Goal: Task Accomplishment & Management: Use online tool/utility

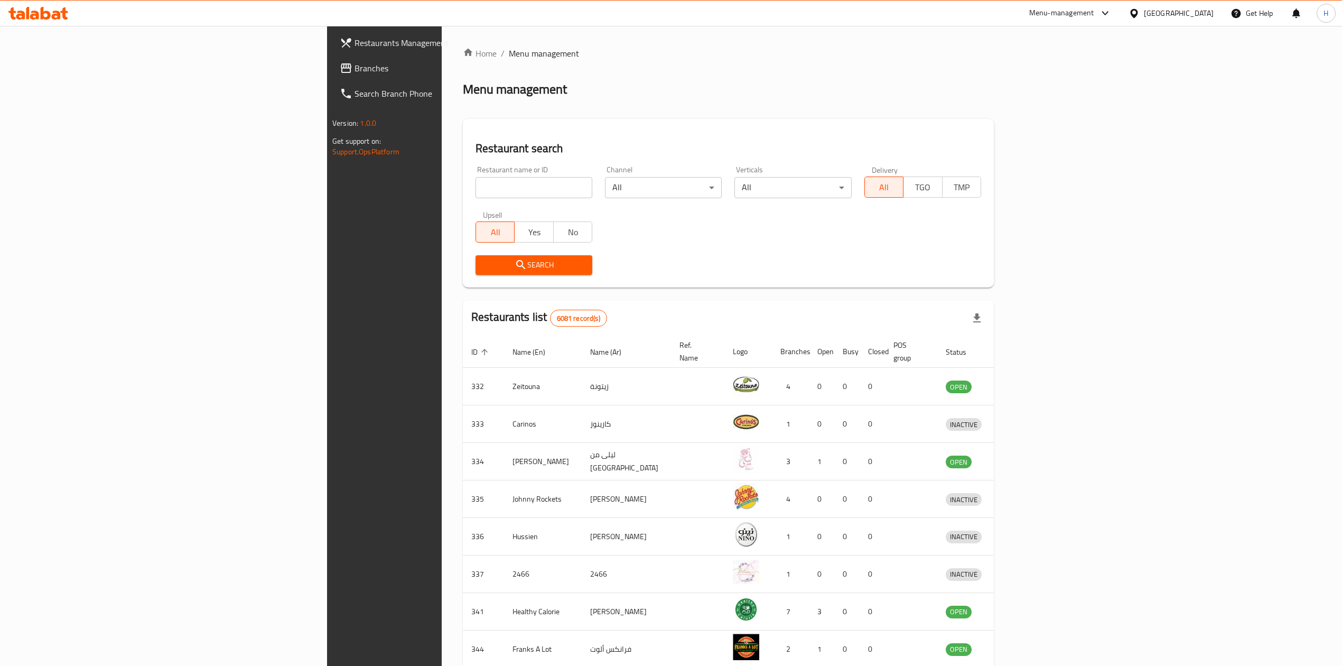
click at [478, 175] on div "Restaurant name or ID Restaurant name or ID" at bounding box center [533, 182] width 117 height 32
click at [475, 178] on input "search" at bounding box center [533, 187] width 117 height 21
type input "Gancha"
click button "Search" at bounding box center [533, 265] width 117 height 20
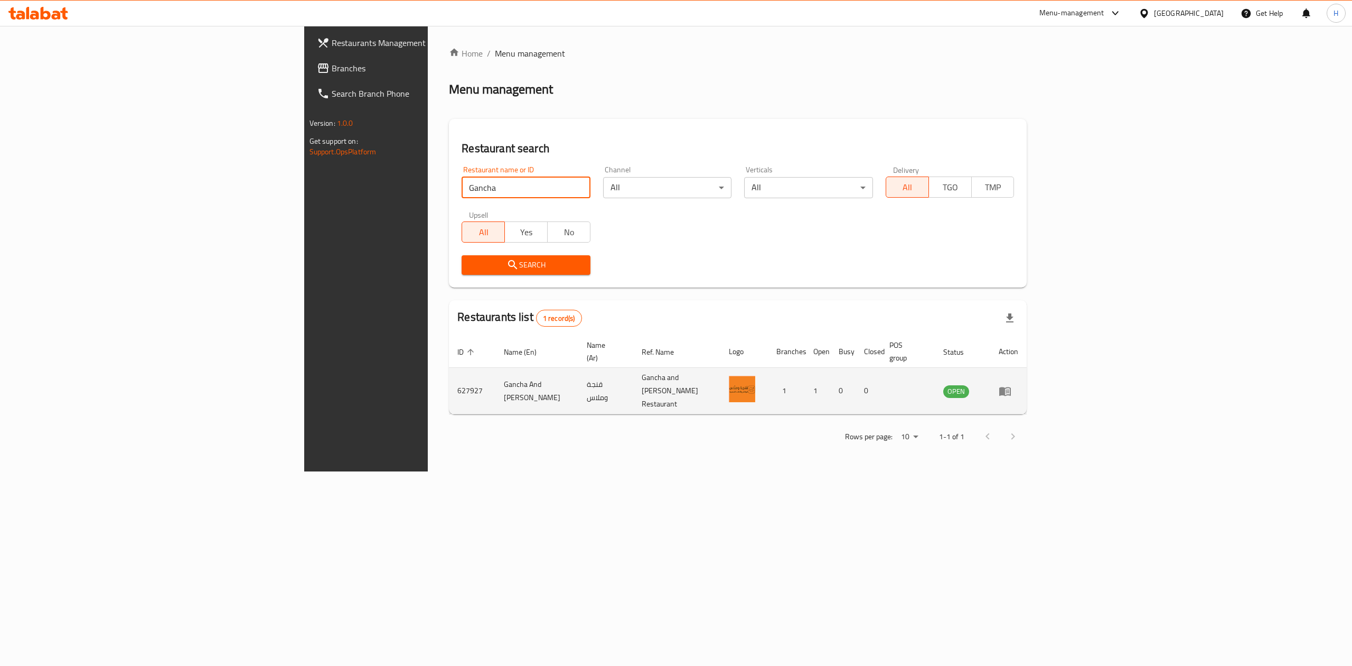
click at [1011, 387] on icon "enhanced table" at bounding box center [1006, 391] width 12 height 9
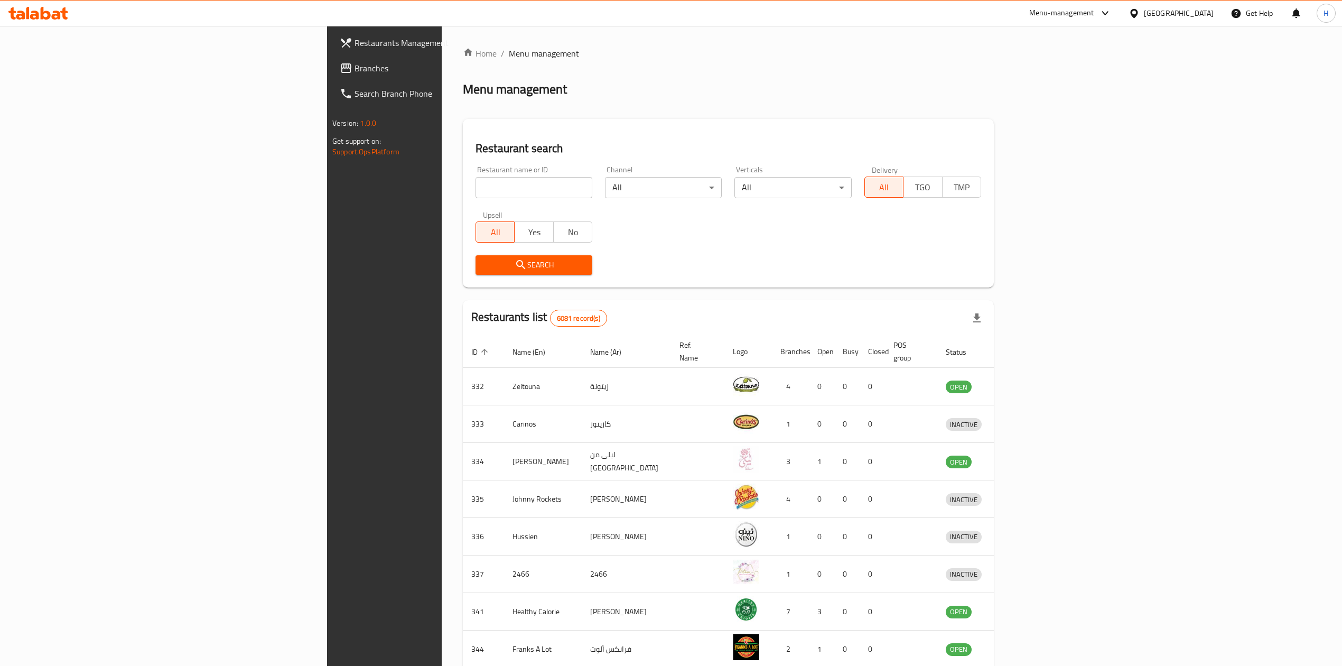
click at [475, 194] on input "search" at bounding box center [533, 187] width 117 height 21
type input "Gancha"
click button "Search" at bounding box center [533, 265] width 117 height 20
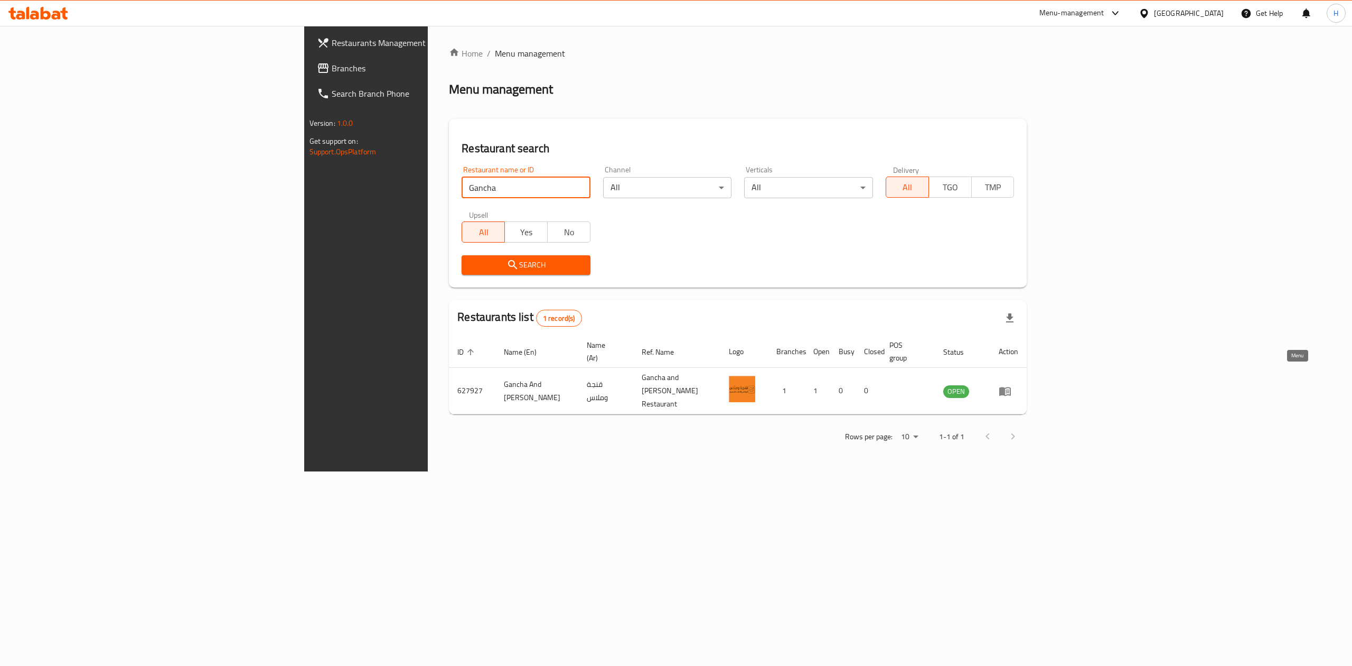
click at [1011, 387] on icon "enhanced table" at bounding box center [1006, 391] width 12 height 9
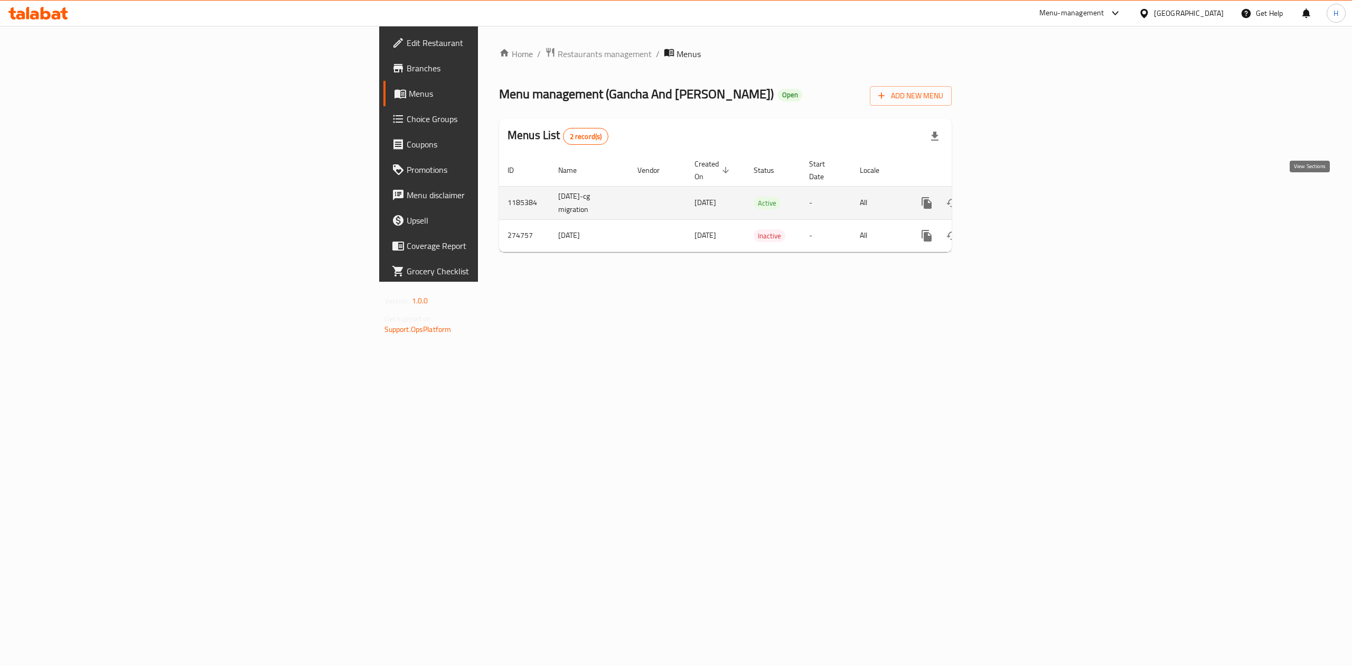
click at [1010, 197] on icon "enhanced table" at bounding box center [1003, 203] width 13 height 13
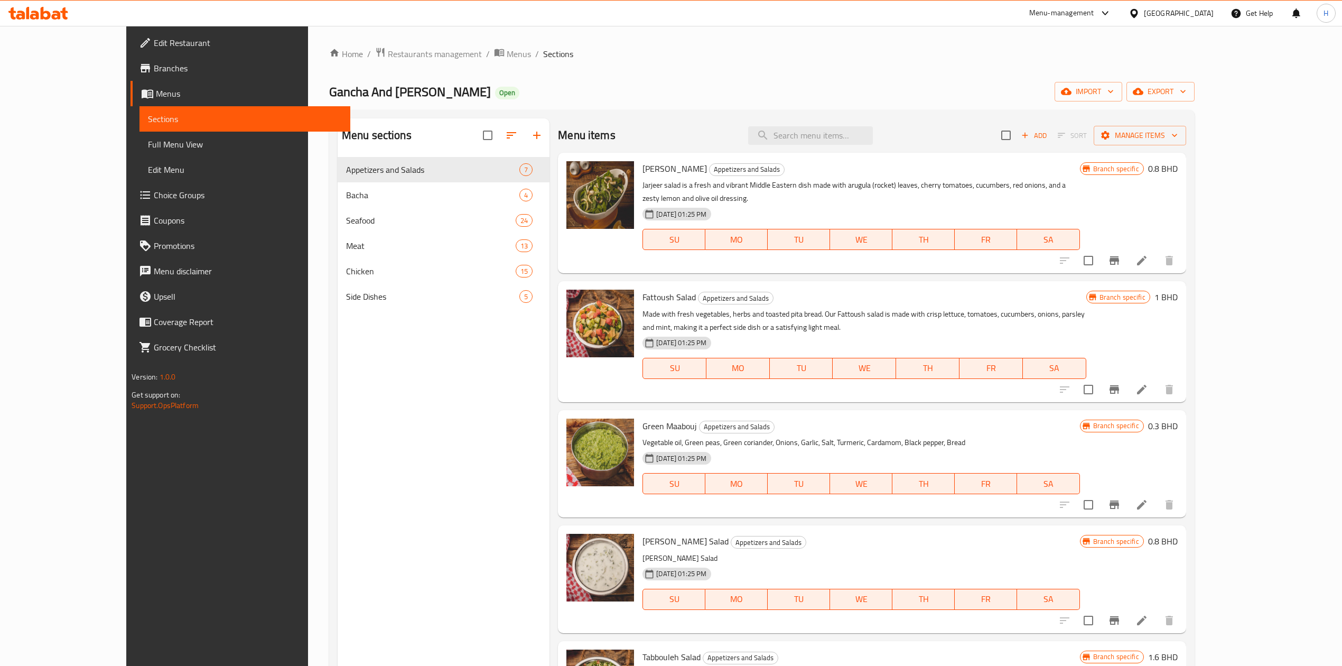
click at [130, 55] on link "Branches" at bounding box center [240, 67] width 220 height 25
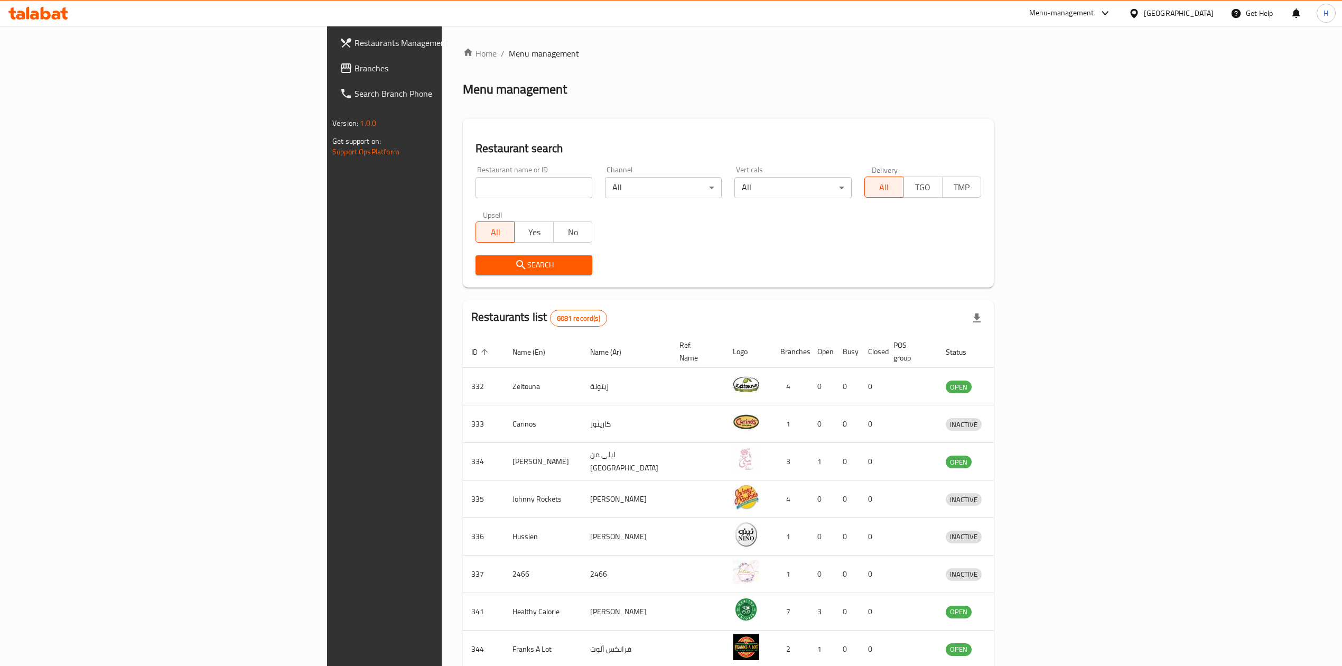
click at [475, 186] on input "search" at bounding box center [533, 187] width 117 height 21
click button "Search" at bounding box center [533, 265] width 117 height 20
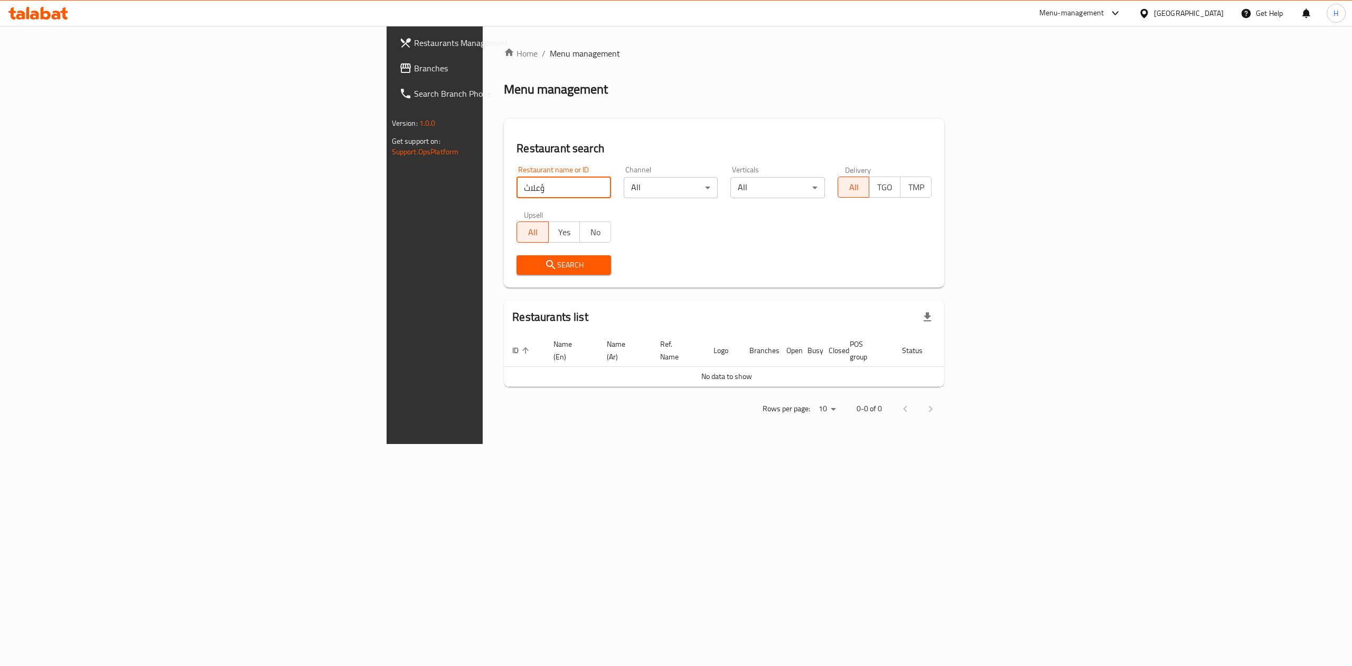
click at [517, 191] on input "ؤعلاث" at bounding box center [564, 187] width 95 height 21
type input "Cube"
click button "Search" at bounding box center [564, 265] width 95 height 20
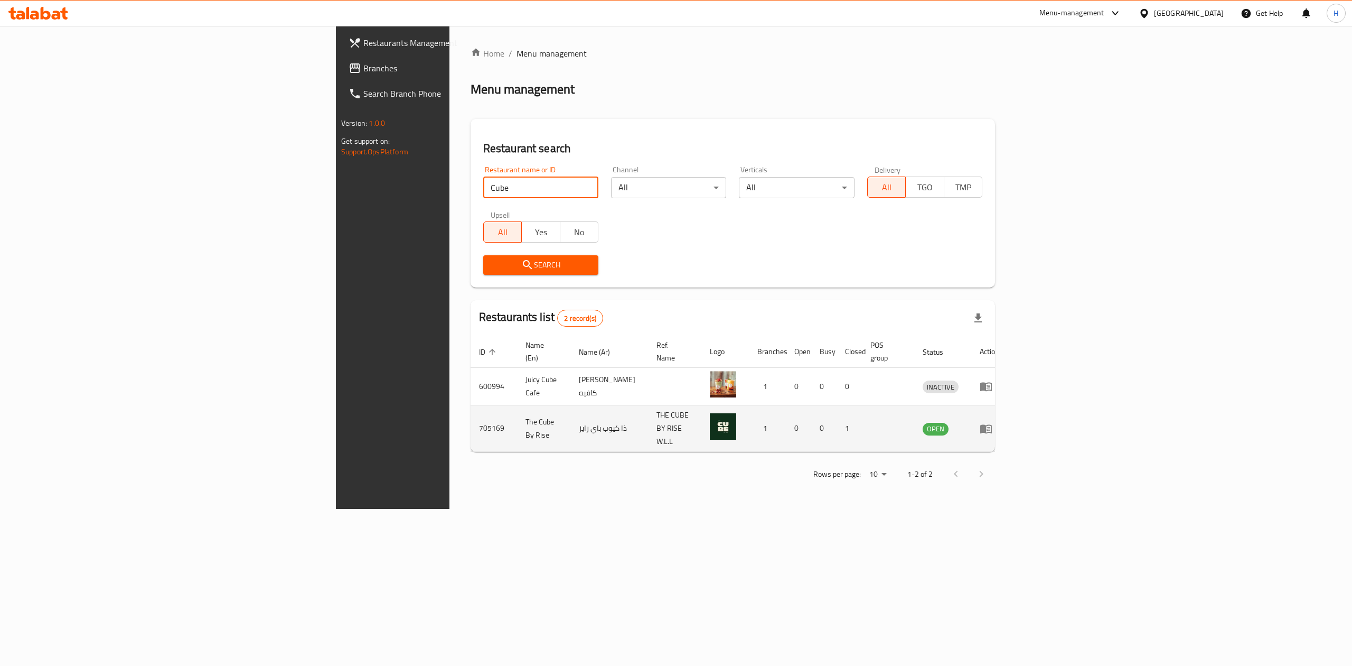
click at [992, 424] on icon "enhanced table" at bounding box center [987, 428] width 12 height 9
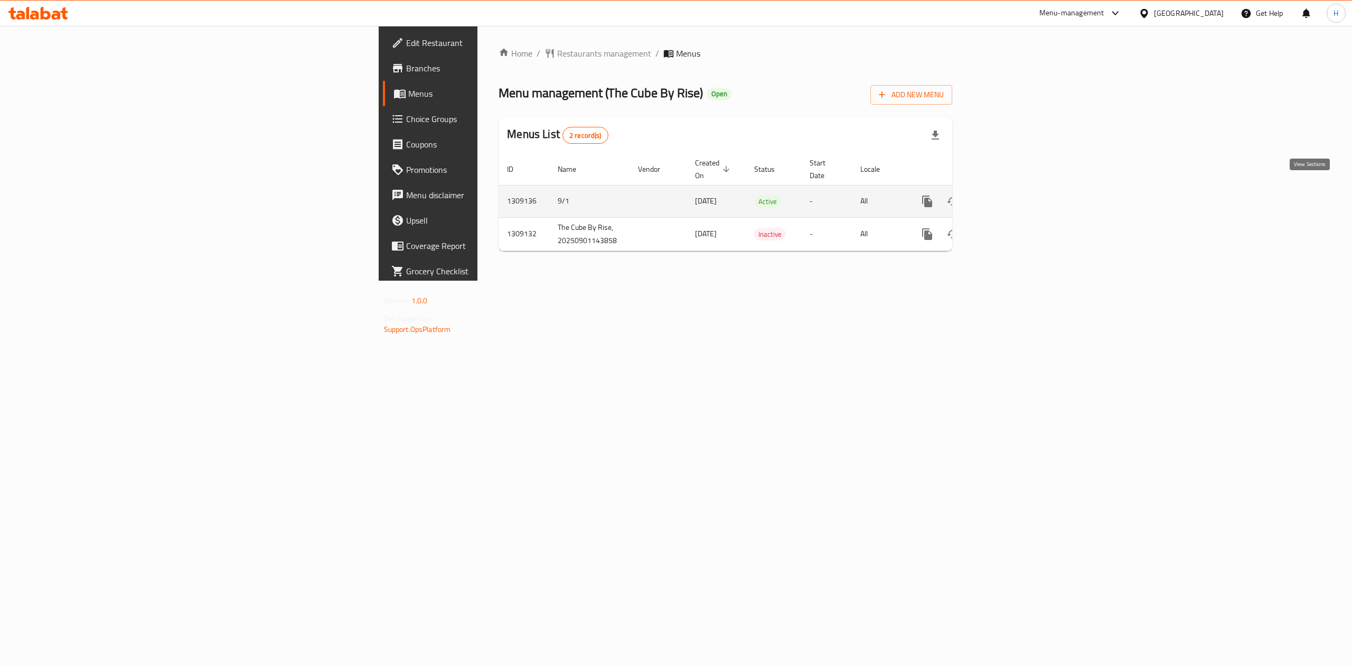
click at [1016, 189] on link "enhanced table" at bounding box center [1003, 201] width 25 height 25
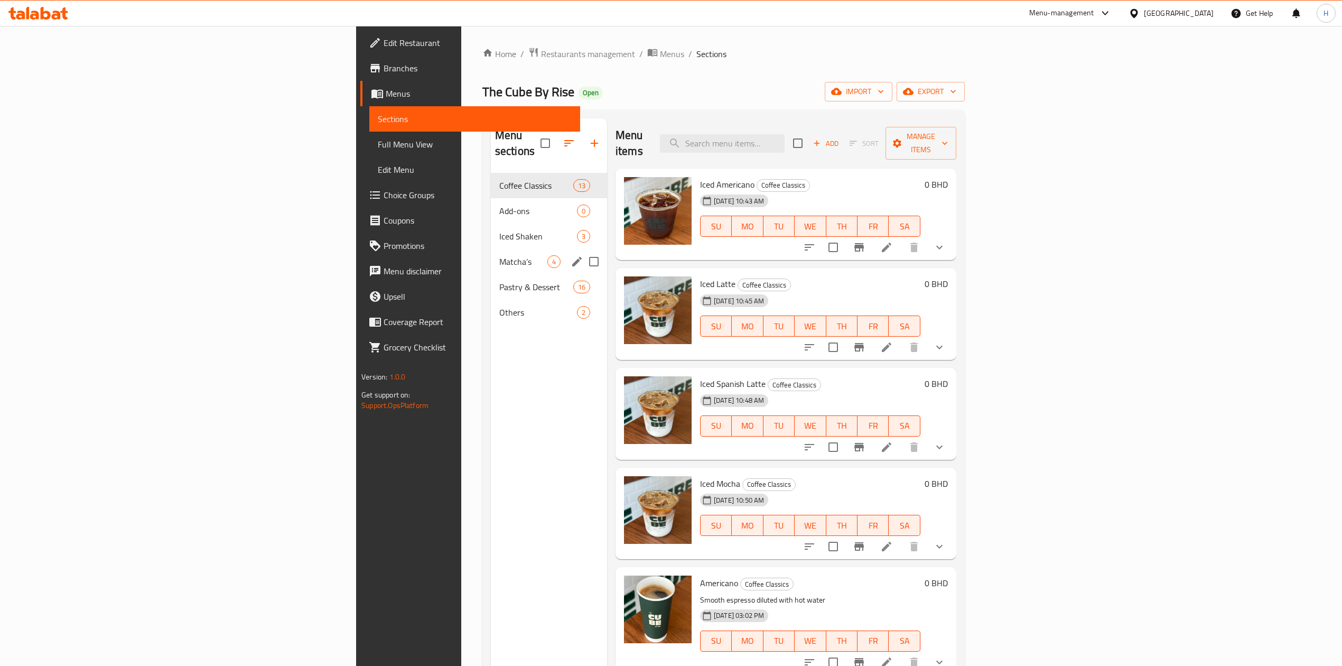
click at [499, 255] on span "Matcha’s" at bounding box center [523, 261] width 48 height 13
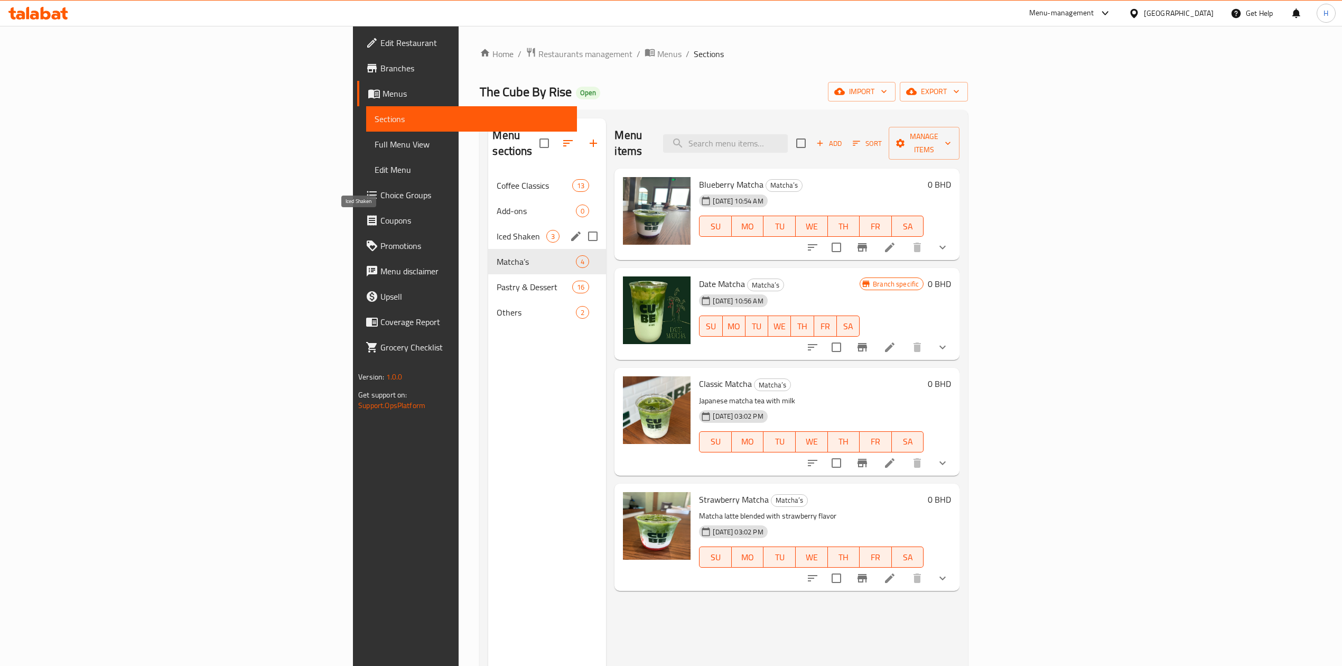
click at [497, 230] on span "Iced Shaken" at bounding box center [522, 236] width 50 height 13
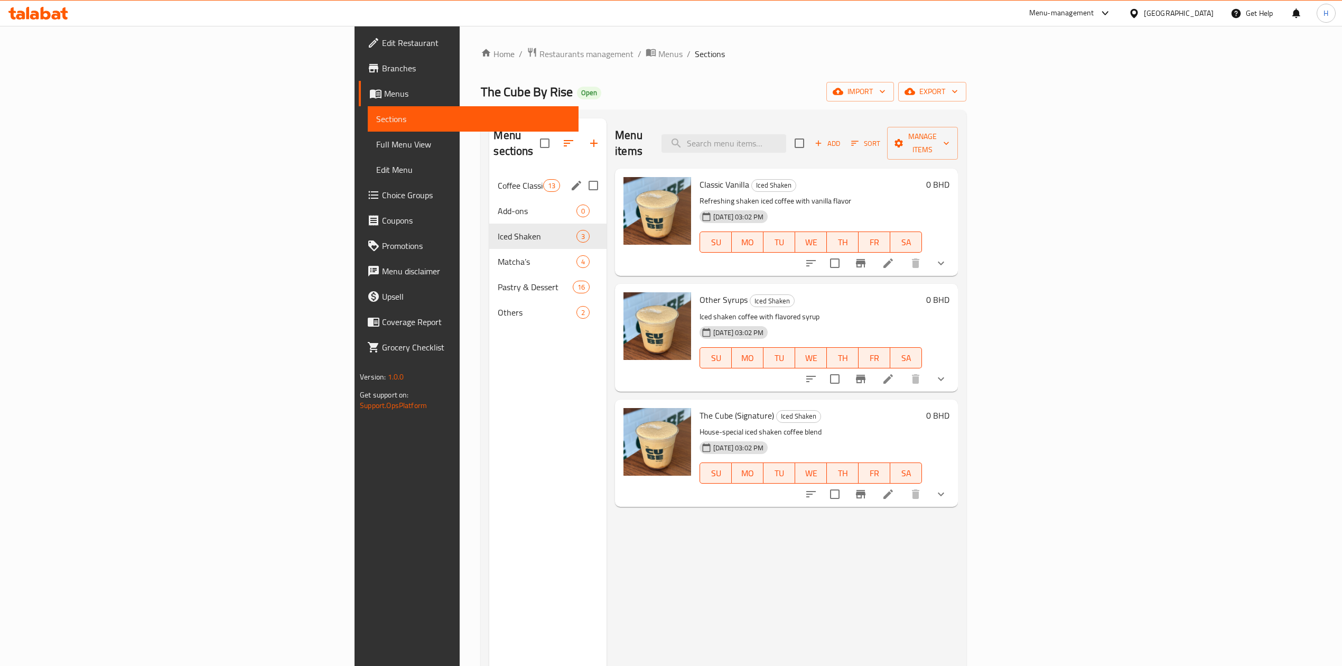
click at [489, 173] on div "Coffee Classics 13" at bounding box center [547, 185] width 117 height 25
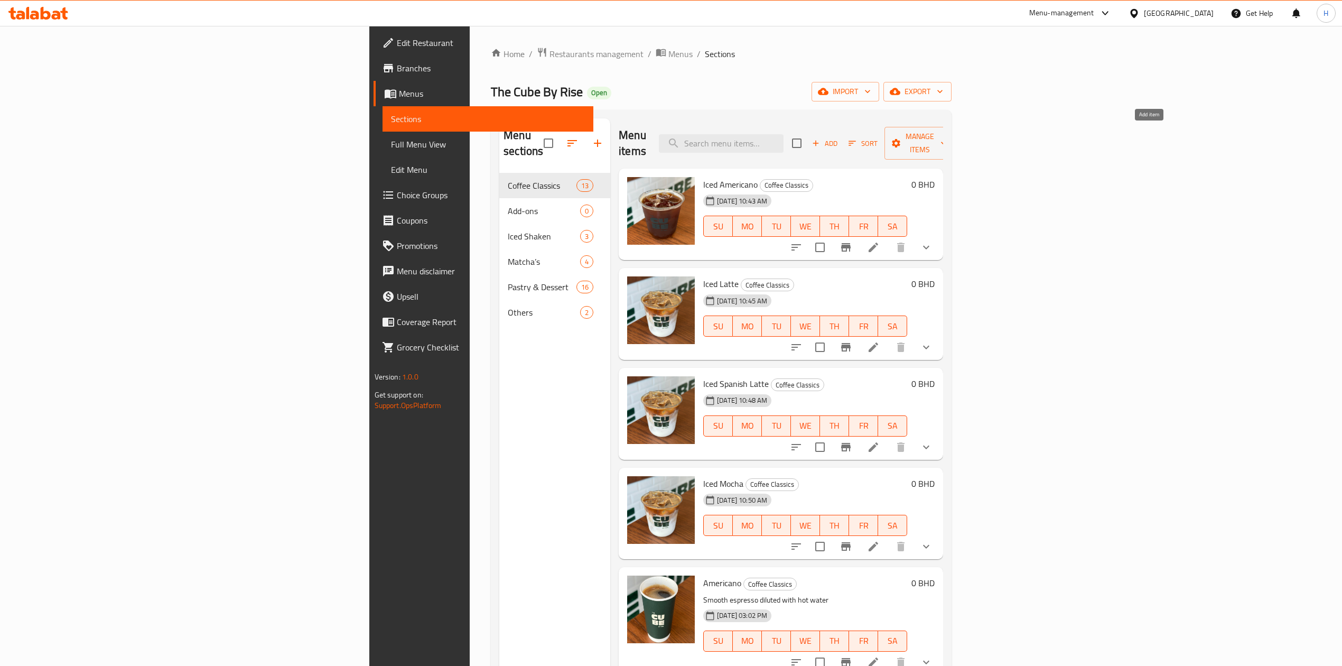
click at [839, 137] on span "Add" at bounding box center [824, 143] width 29 height 12
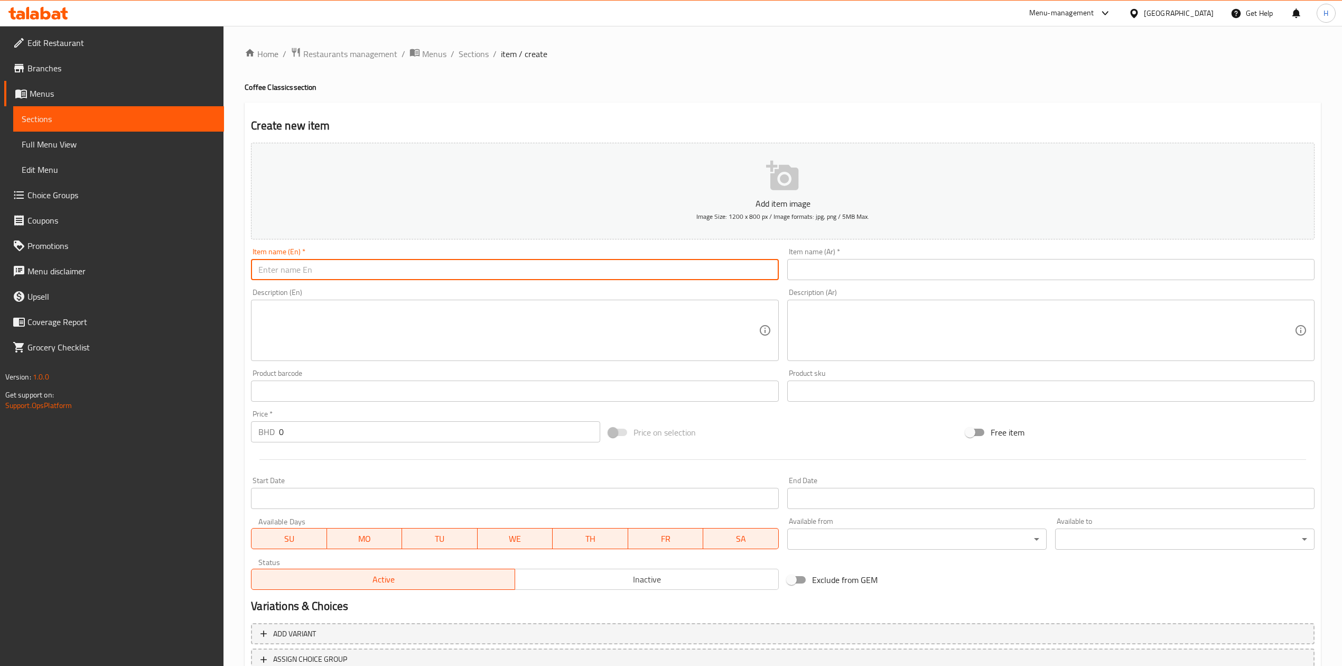
click at [627, 271] on input "text" at bounding box center [514, 269] width 527 height 21
paste input "cold pumpkin spice latte"
drag, startPoint x: 264, startPoint y: 274, endPoint x: 241, endPoint y: 277, distance: 23.5
click at [241, 277] on div "Home / Restaurants management / Menus / Sections / item / create Coffee Classic…" at bounding box center [782, 386] width 1118 height 721
type input "Cold pumpkin spice latte"
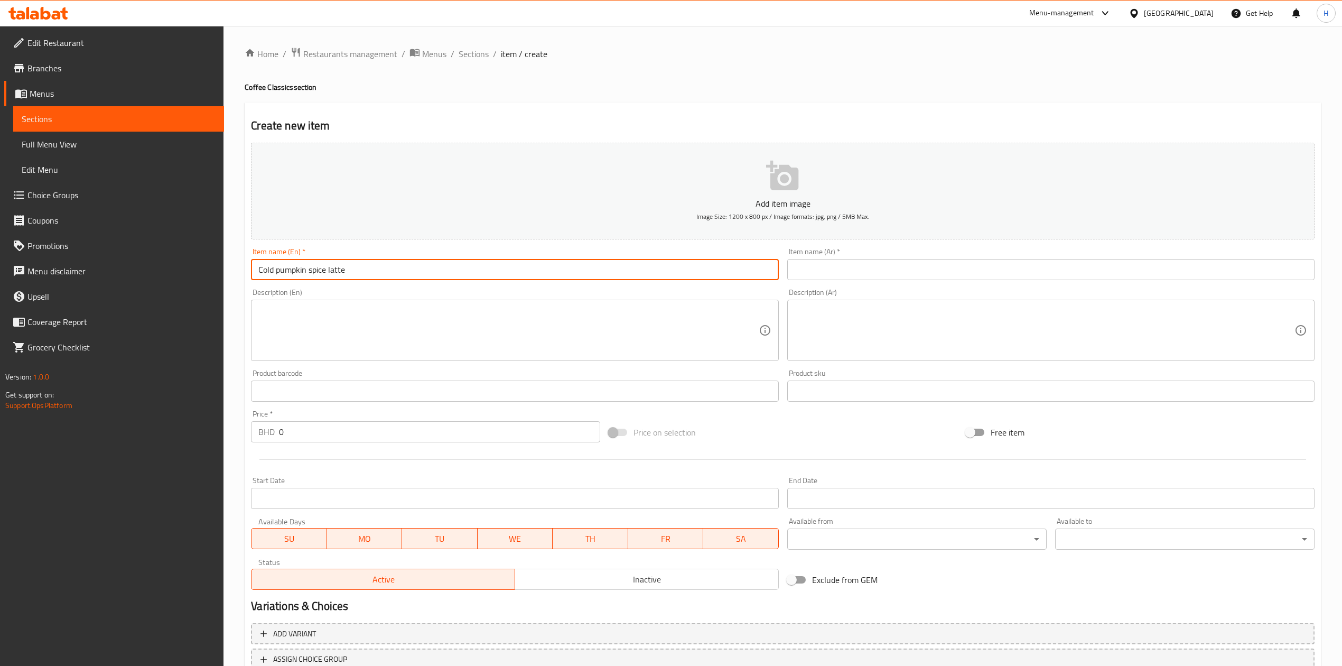
click at [960, 256] on div "Item name (Ar)   * Item name (Ar) *" at bounding box center [1050, 264] width 527 height 32
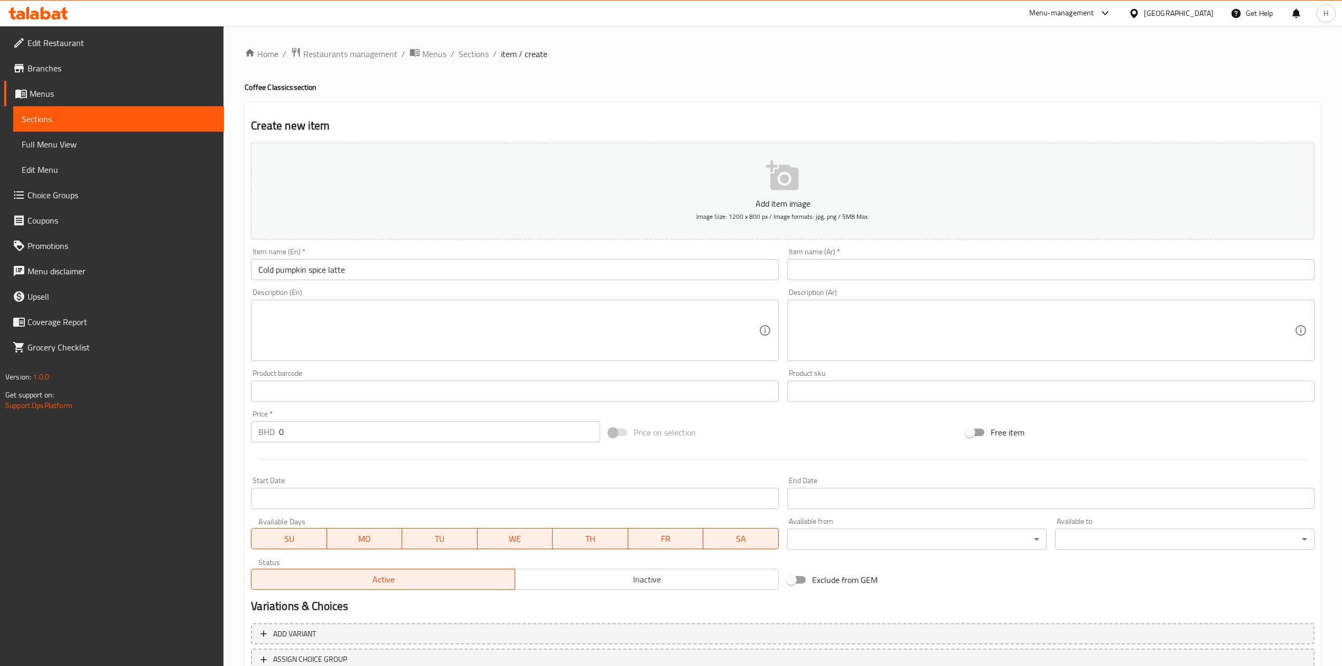
click at [962, 260] on input "text" at bounding box center [1050, 269] width 527 height 21
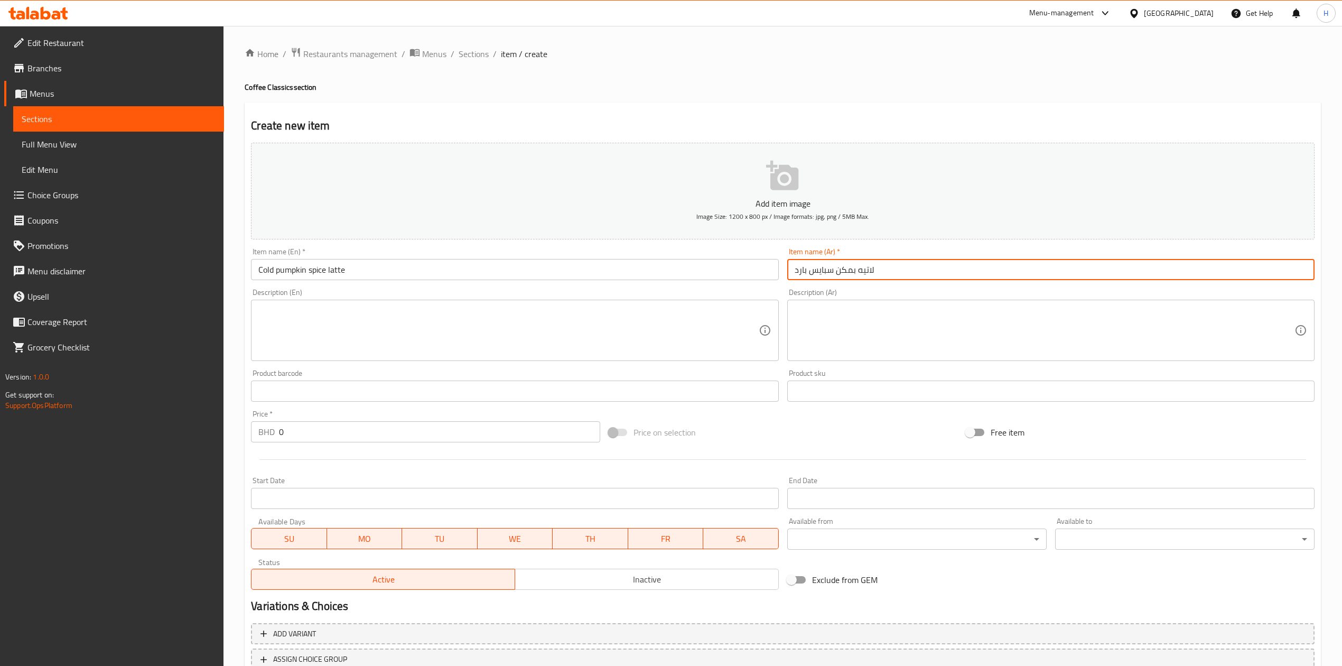
type input "لاتيه بمكن سبايس بارد"
drag, startPoint x: 257, startPoint y: 432, endPoint x: 134, endPoint y: 425, distance: 123.3
click at [141, 425] on div "Edit Restaurant Branches Menus Sections Full Menu View Edit Menu Choice Groups …" at bounding box center [671, 386] width 1342 height 721
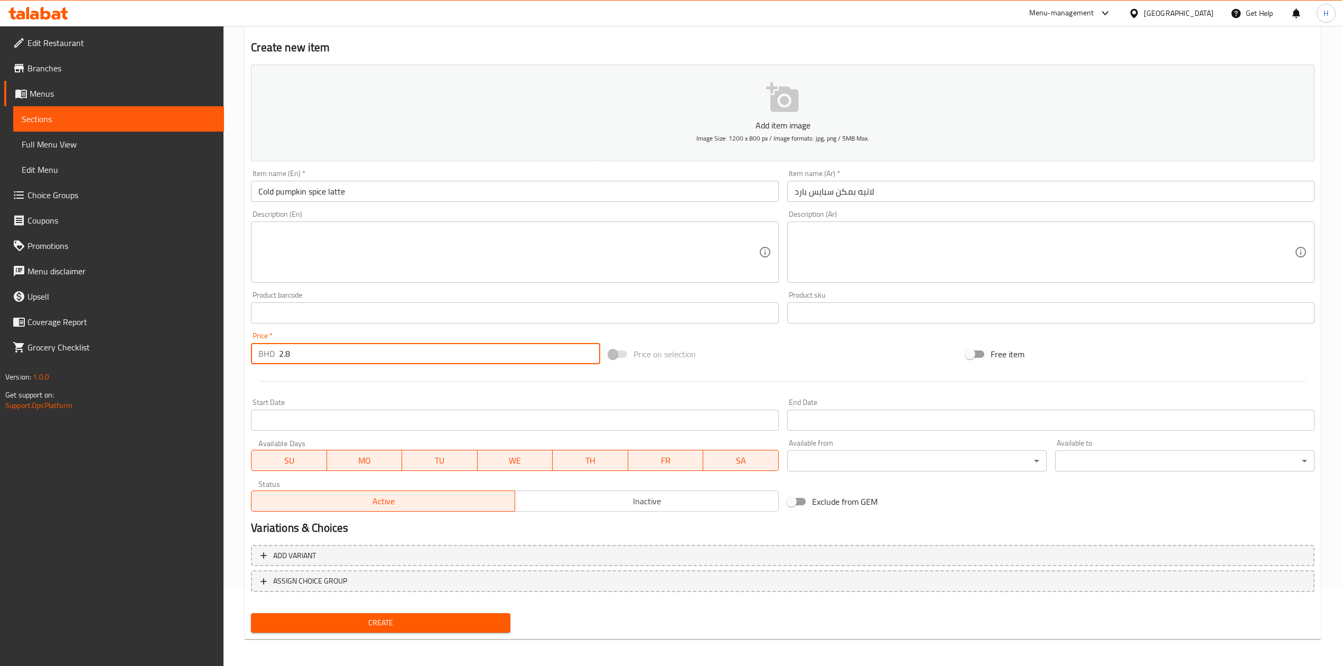
scroll to position [80, 0]
type input "2.8"
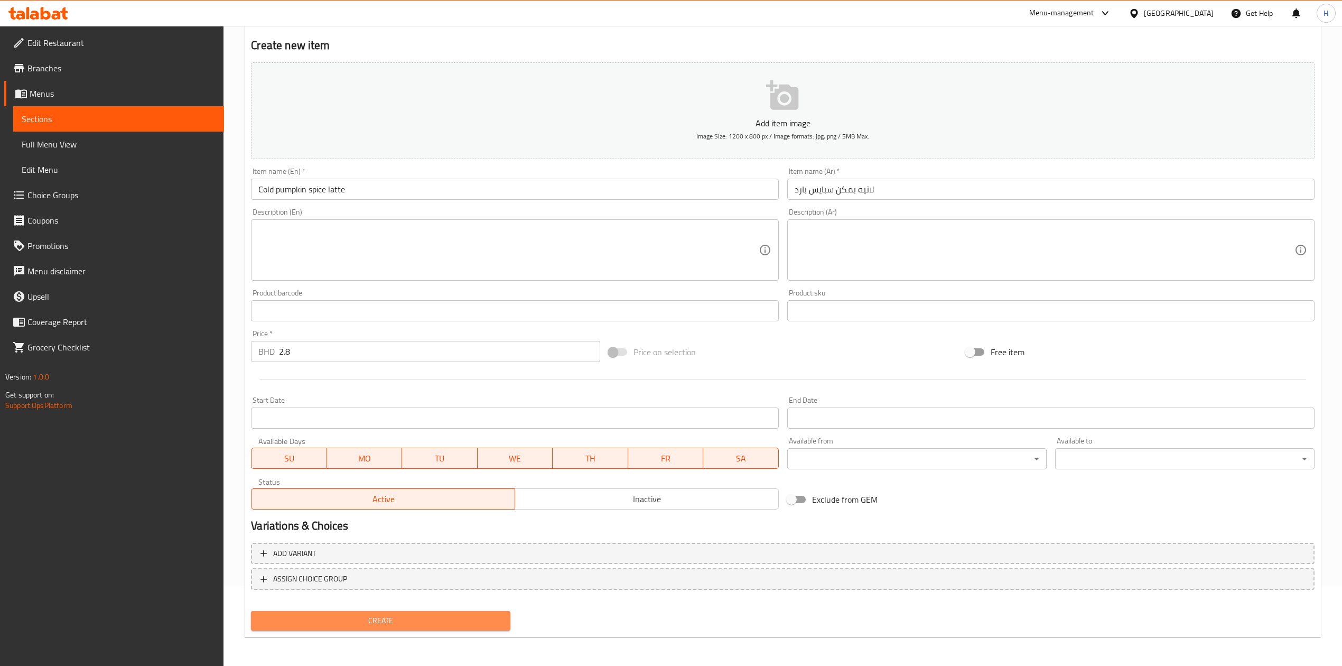
click at [383, 620] on span "Create" at bounding box center [380, 620] width 242 height 13
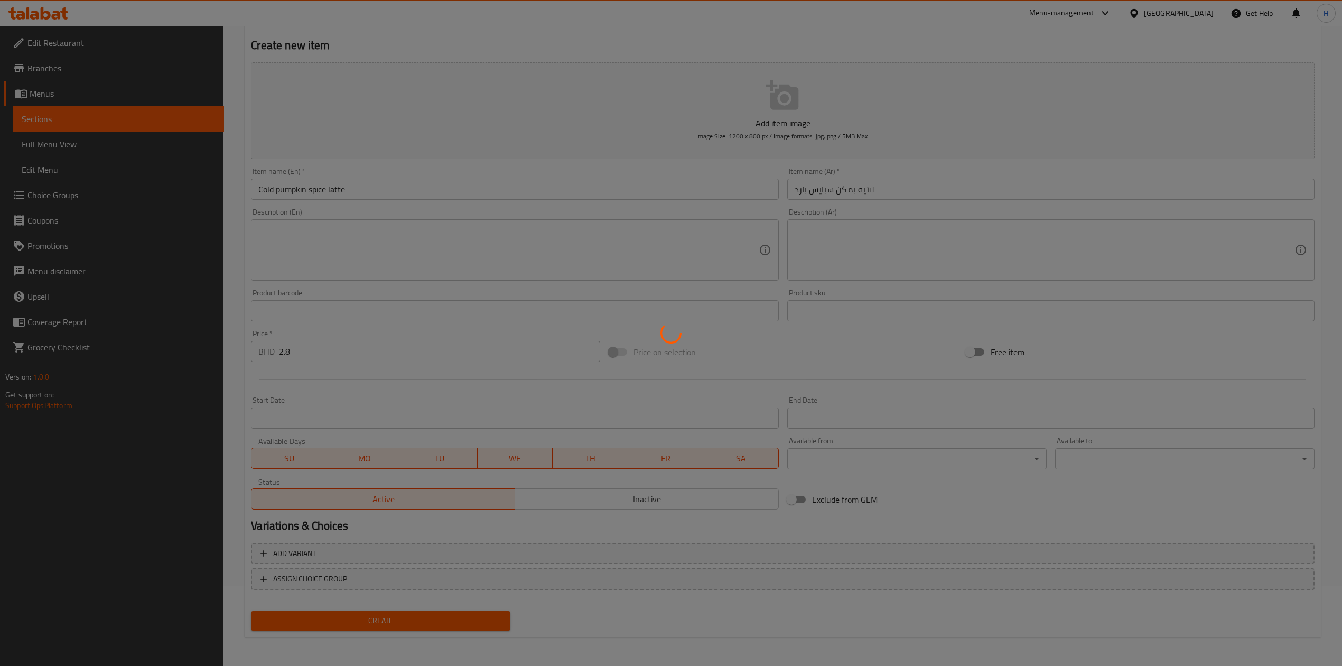
type input "0"
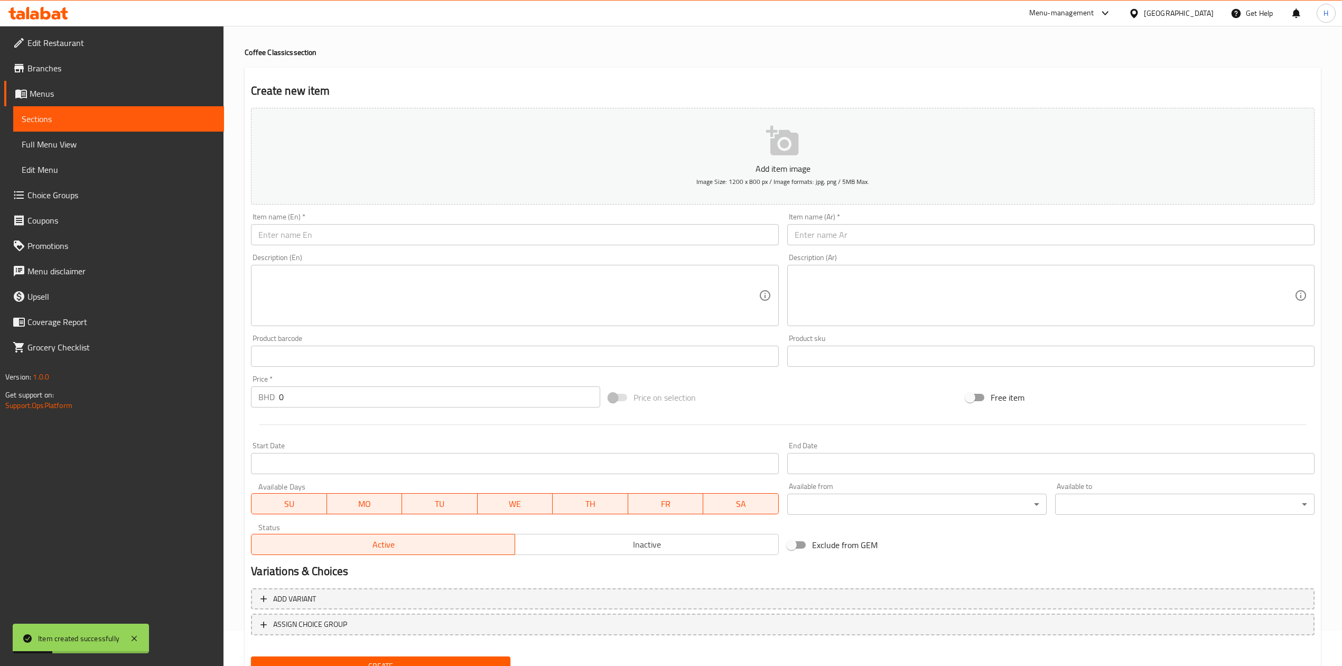
scroll to position [10, 0]
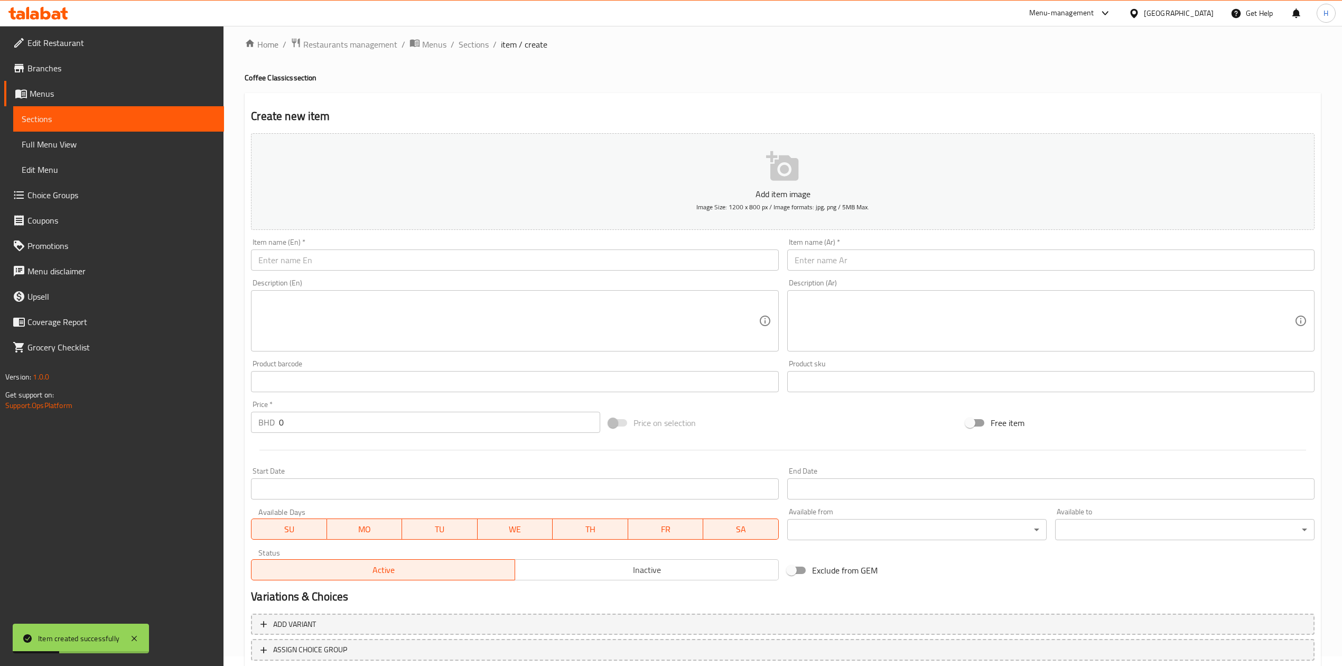
click at [823, 258] on input "text" at bounding box center [1050, 259] width 527 height 21
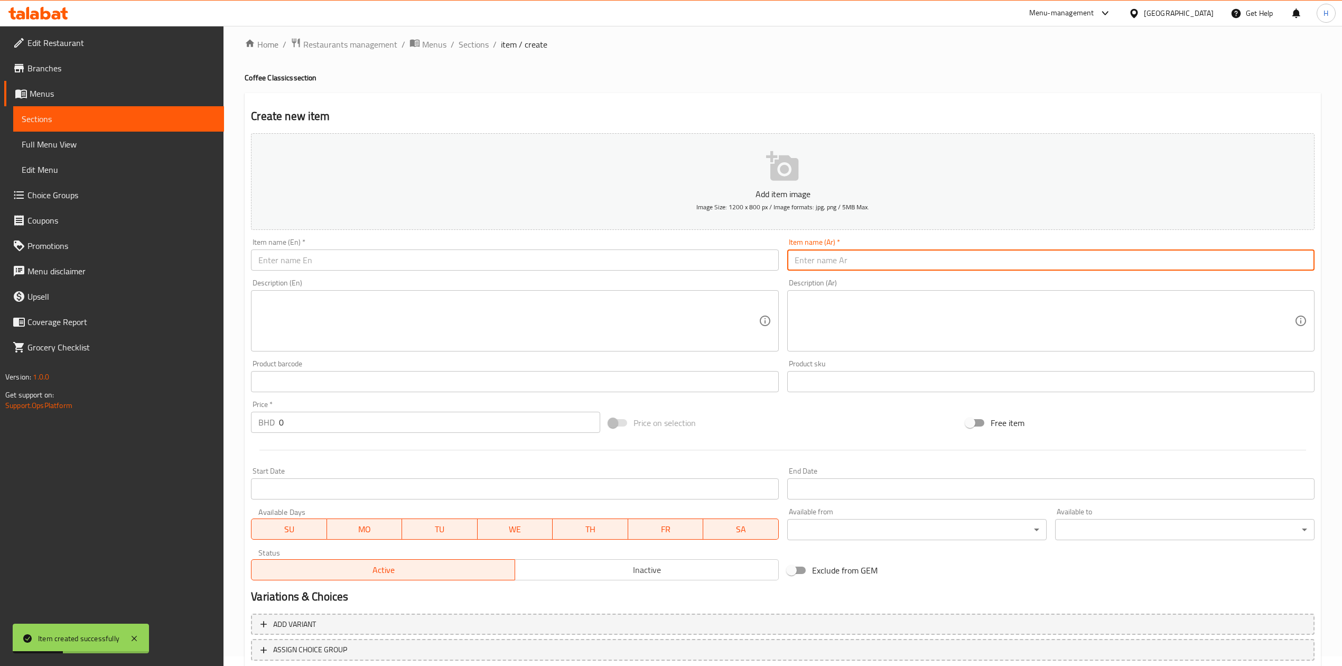
paste input "Hot pumpkin spice latte"
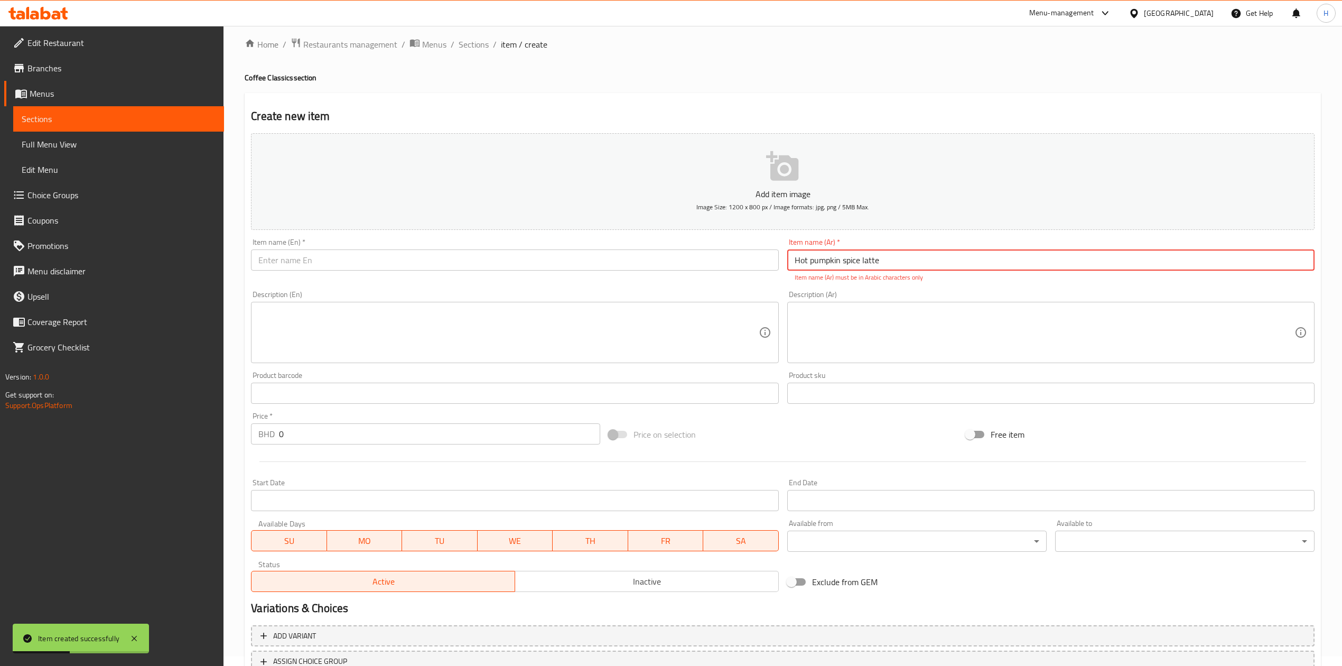
type input "Hot pumpkin spice latte"
click at [651, 266] on input "text" at bounding box center [514, 259] width 527 height 21
drag, startPoint x: 697, startPoint y: 256, endPoint x: 701, endPoint y: 267, distance: 12.0
click at [697, 256] on input "text" at bounding box center [514, 259] width 527 height 21
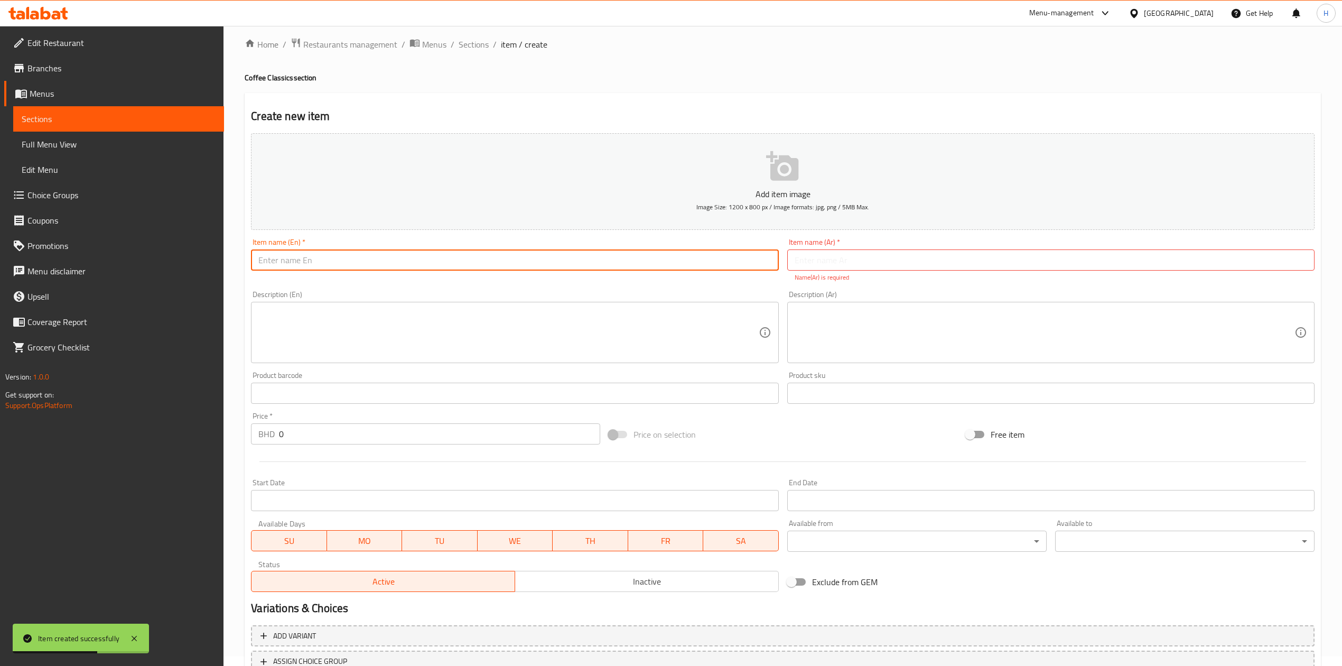
paste input "Hot pumpkin spice latte"
type input "Hot pumpkin spice latte"
click at [818, 268] on input "text" at bounding box center [1050, 259] width 527 height 21
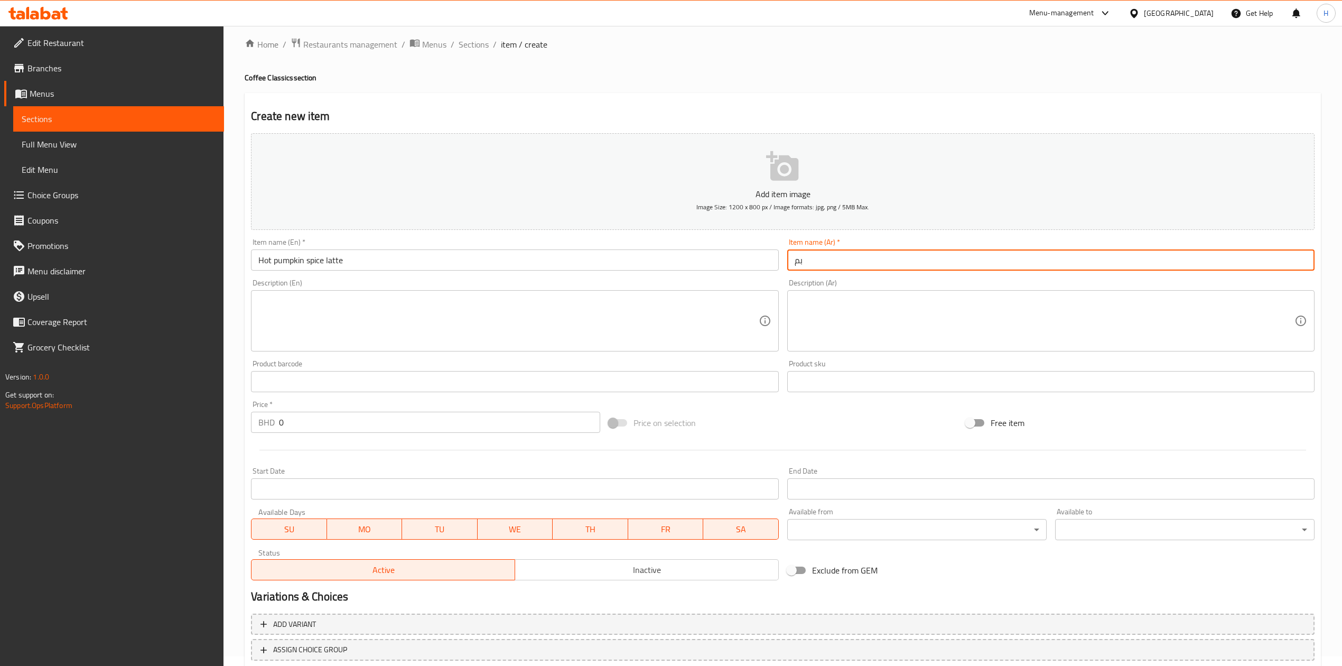
type input "ب"
type input "لاتيه بمكن سبايس حار"
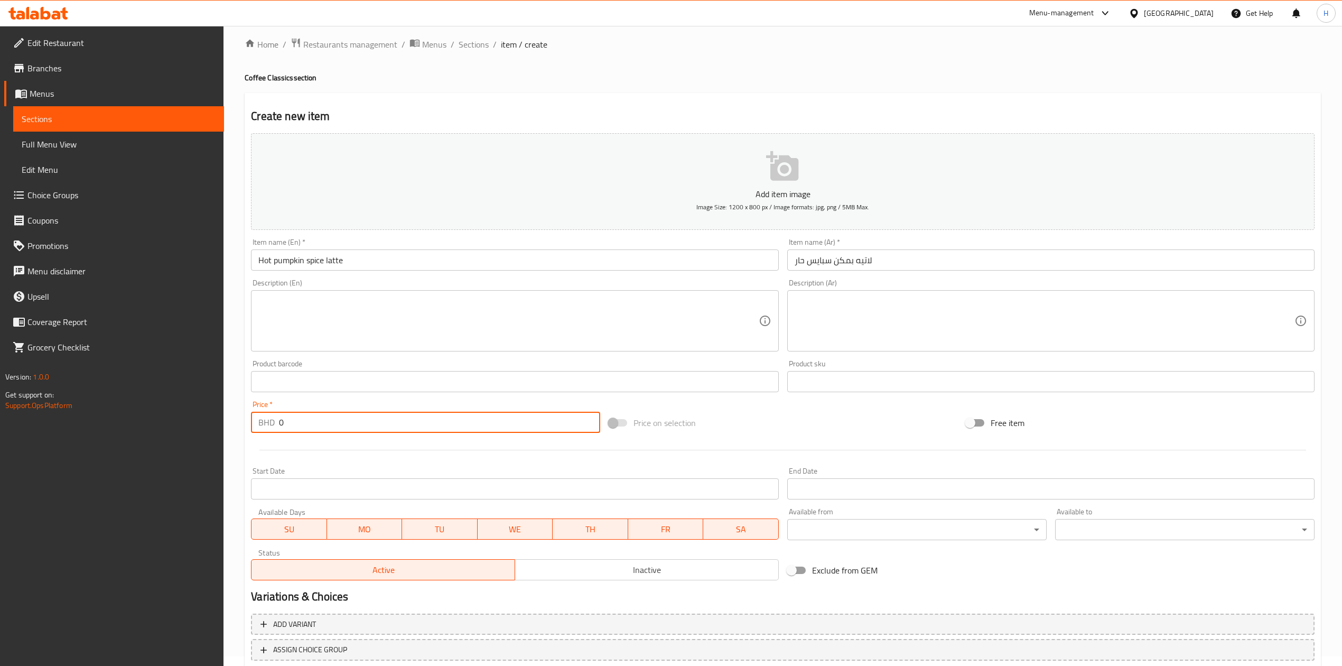
drag, startPoint x: 360, startPoint y: 417, endPoint x: 189, endPoint y: 427, distance: 171.5
click at [189, 427] on div "Edit Restaurant Branches Menus Sections Full Menu View Edit Menu Choice Groups …" at bounding box center [671, 376] width 1342 height 721
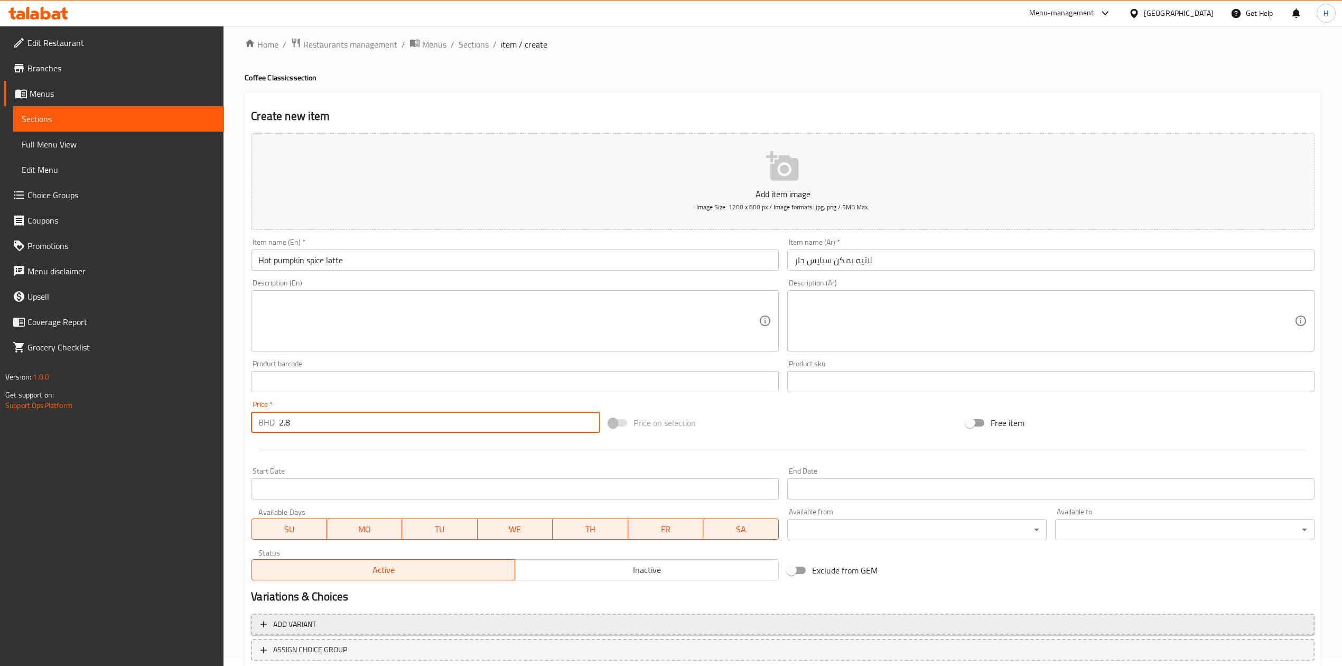
scroll to position [80, 0]
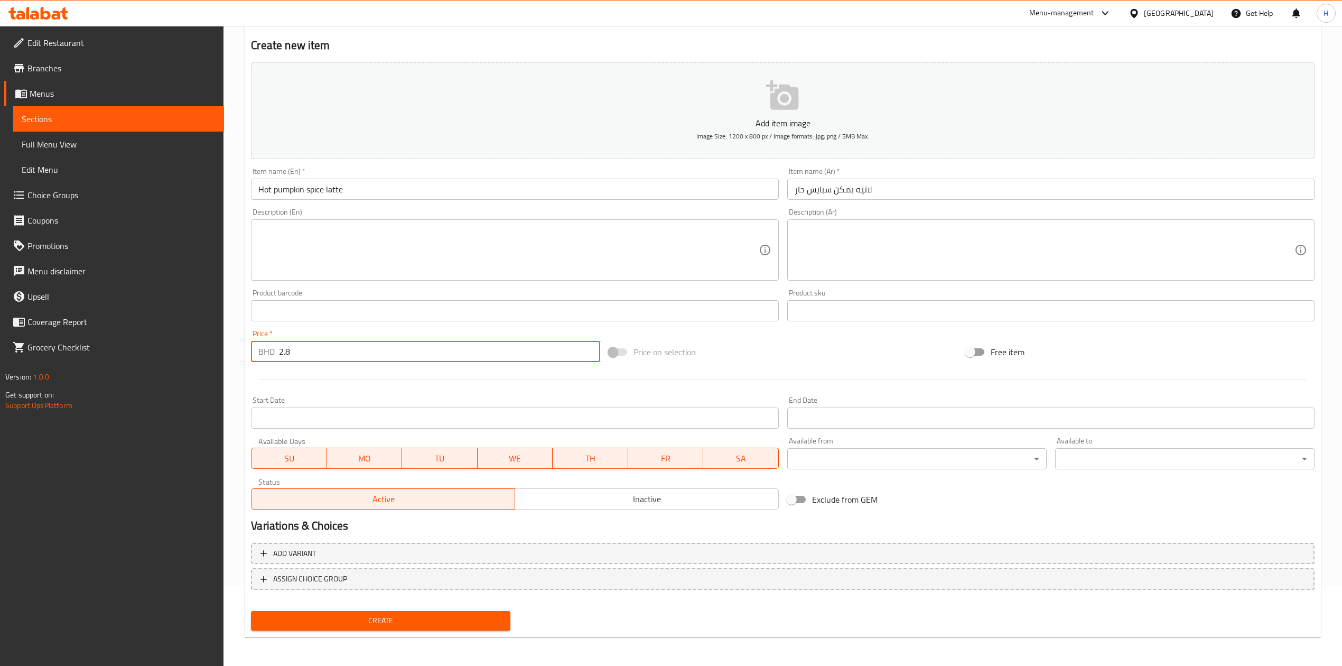
type input "2.8"
click at [456, 628] on button "Create" at bounding box center [380, 621] width 259 height 20
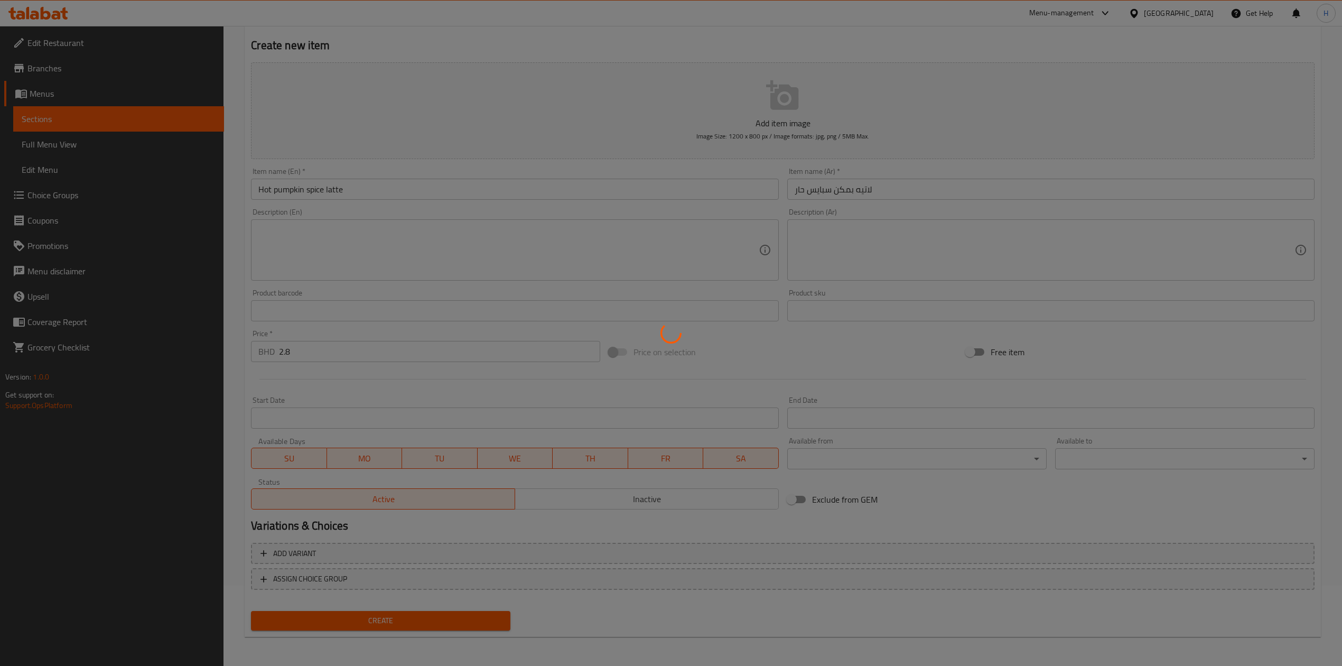
type input "0"
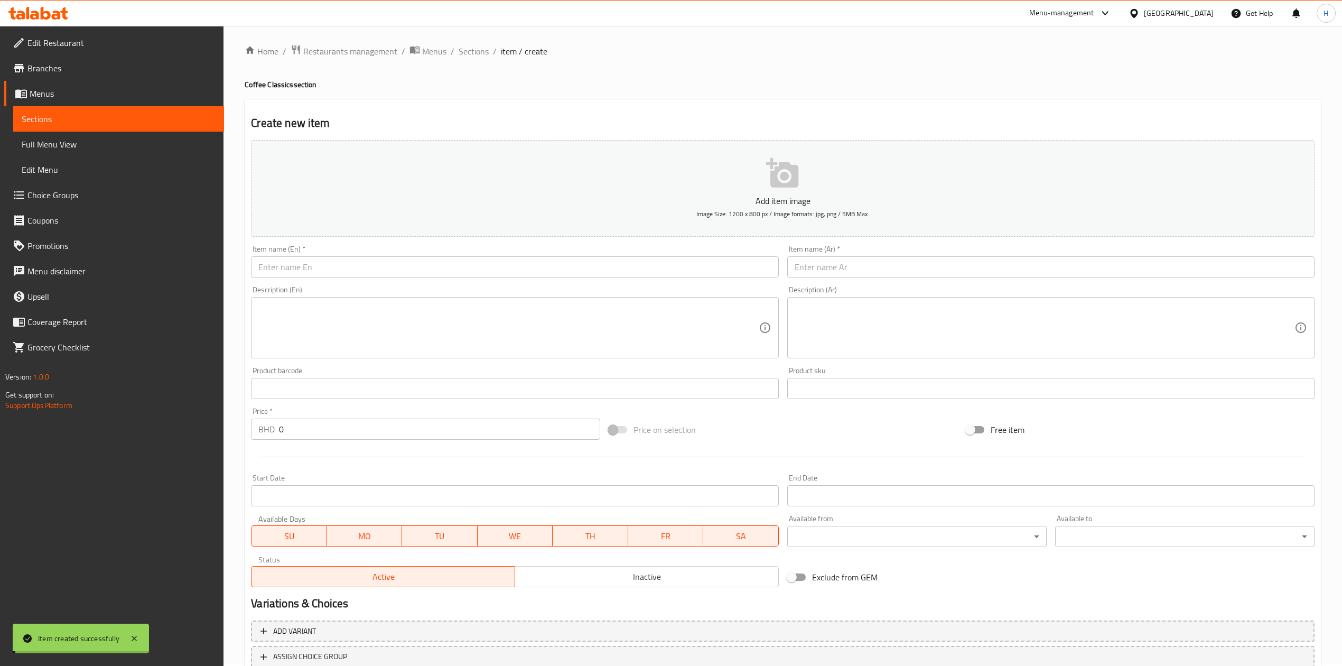
scroll to position [0, 0]
click at [472, 48] on span "Sections" at bounding box center [474, 54] width 30 height 13
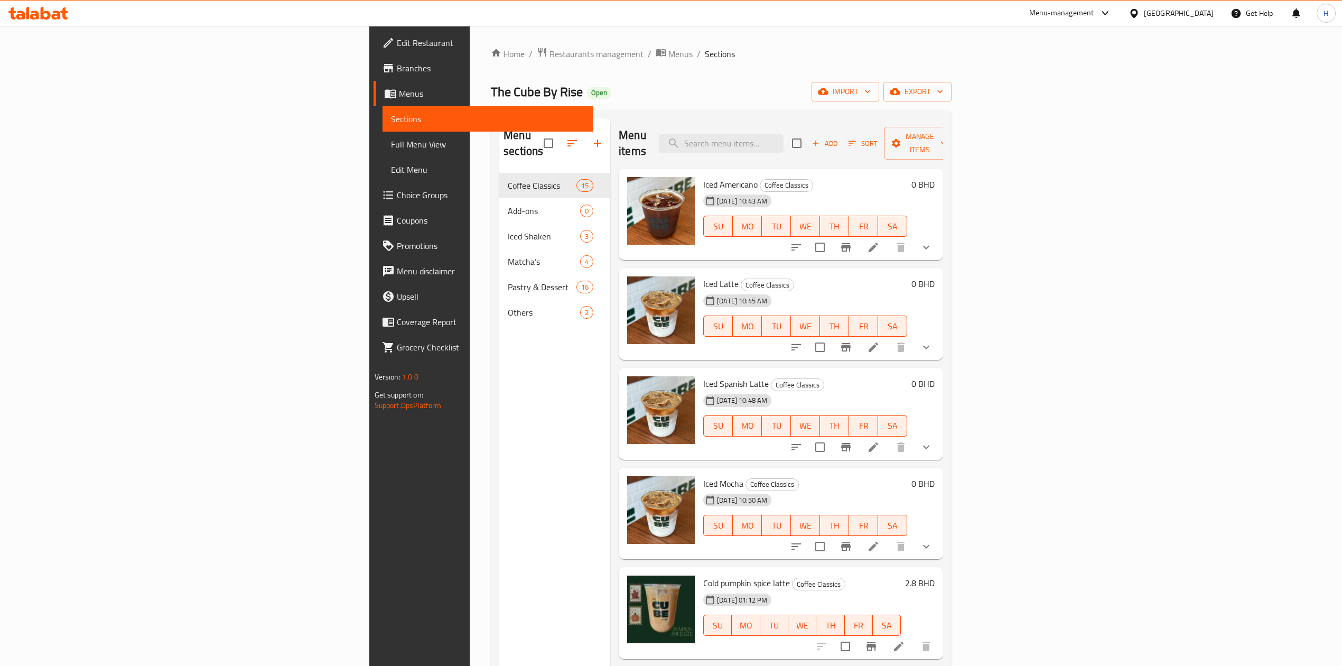
click at [40, 14] on icon at bounding box center [38, 13] width 60 height 13
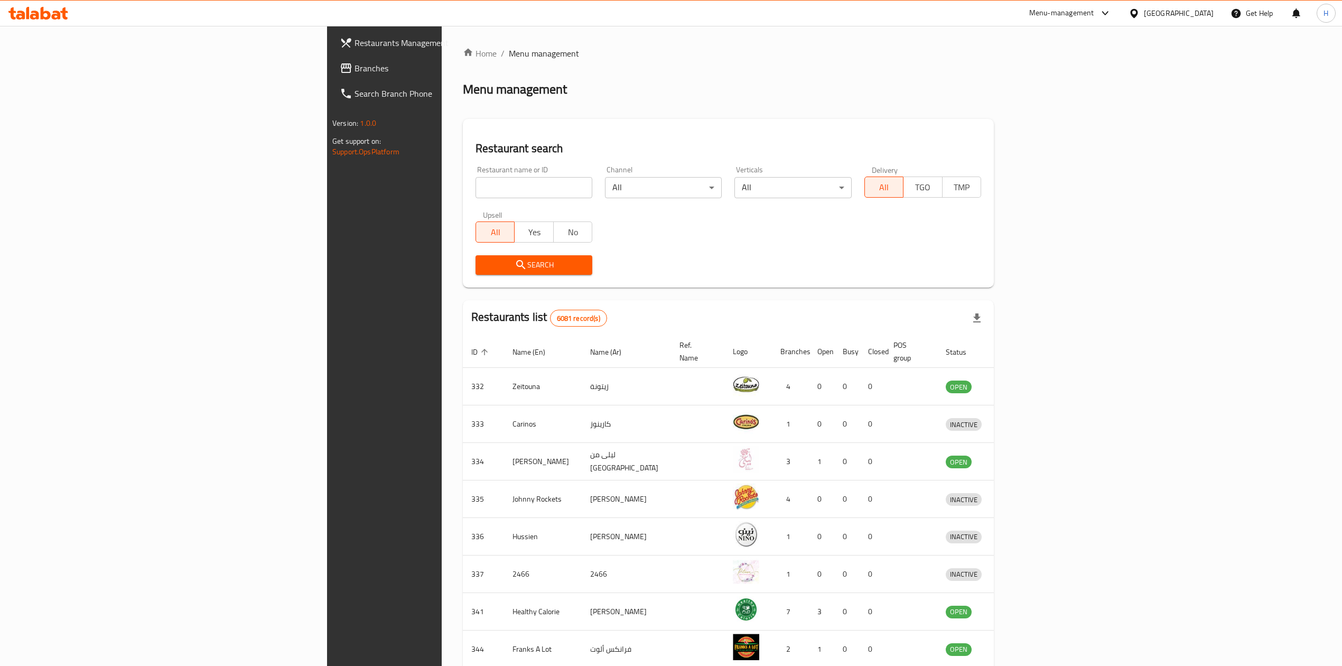
click at [475, 174] on div "Restaurant name or ID Restaurant name or ID" at bounding box center [533, 182] width 117 height 32
click at [475, 184] on input "search" at bounding box center [533, 187] width 117 height 21
type input "rise bak"
click button "Search" at bounding box center [533, 265] width 117 height 20
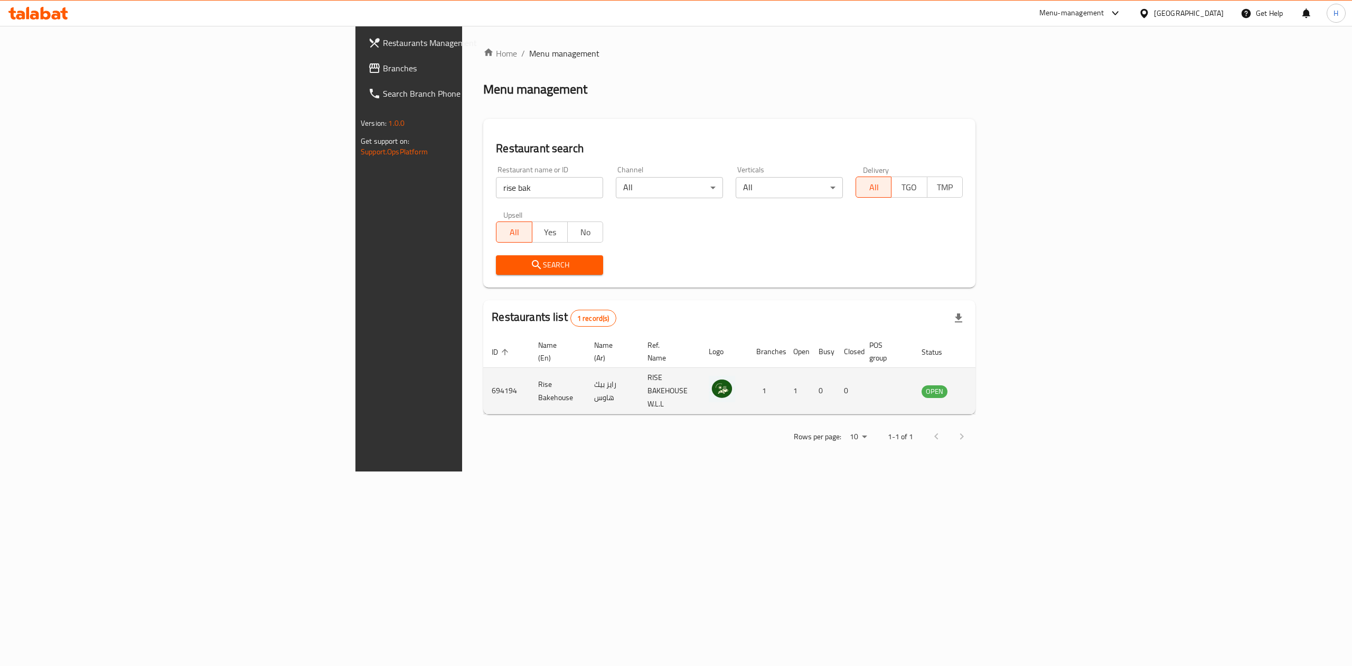
click at [1005, 384] on td "enhanced table" at bounding box center [987, 391] width 36 height 46
click at [988, 389] on icon "enhanced table" at bounding box center [986, 391] width 4 height 4
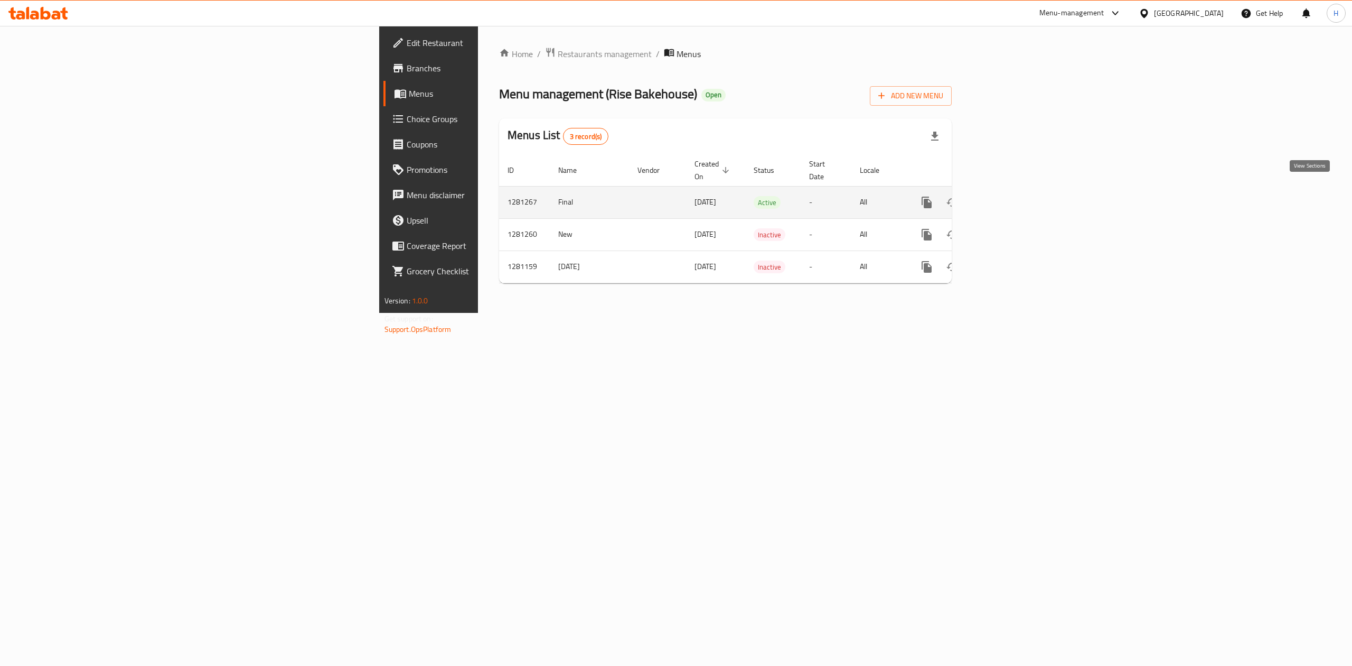
click at [1010, 198] on icon "enhanced table" at bounding box center [1003, 202] width 13 height 13
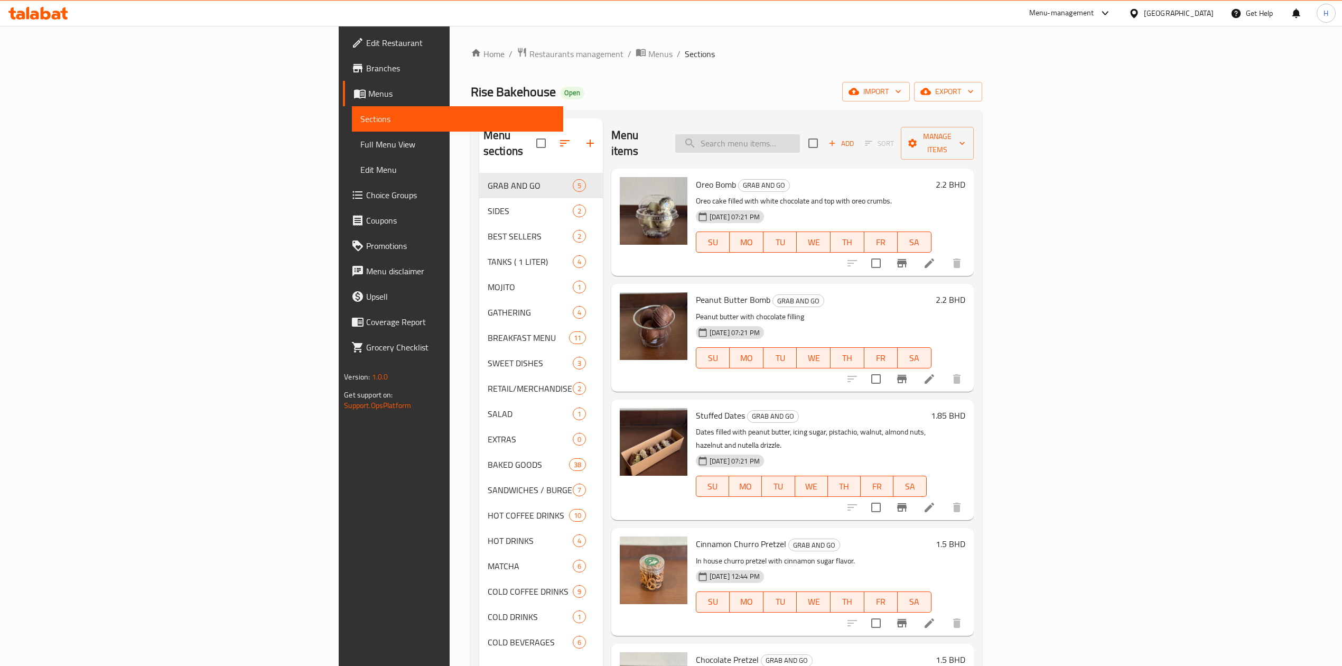
click at [800, 134] on input "search" at bounding box center [737, 143] width 125 height 18
drag, startPoint x: 871, startPoint y: 150, endPoint x: 864, endPoint y: 140, distance: 12.2
click at [866, 144] on div "Menu items Add Sort Manage items" at bounding box center [792, 143] width 362 height 50
click at [800, 137] on input "search" at bounding box center [737, 143] width 125 height 18
type input "bagel"
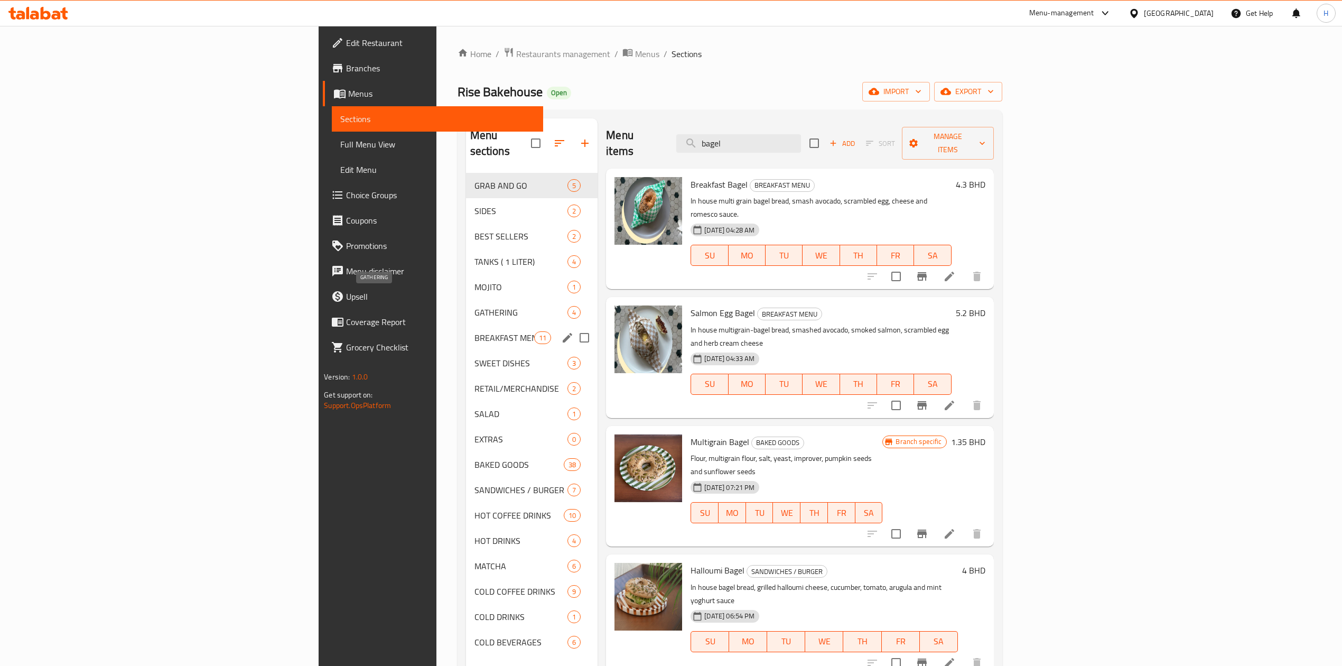
drag, startPoint x: 348, startPoint y: 222, endPoint x: 276, endPoint y: 329, distance: 128.2
click at [466, 329] on div "GRAB AND GO 5 SIDES 2 BEST SELLERS 2 TANKS ( 1 LITER) 4 MOJITO 1 GATHERING 4 BR…" at bounding box center [532, 414] width 132 height 482
click at [466, 325] on div "BREAKFAST MENU 11" at bounding box center [532, 337] width 132 height 25
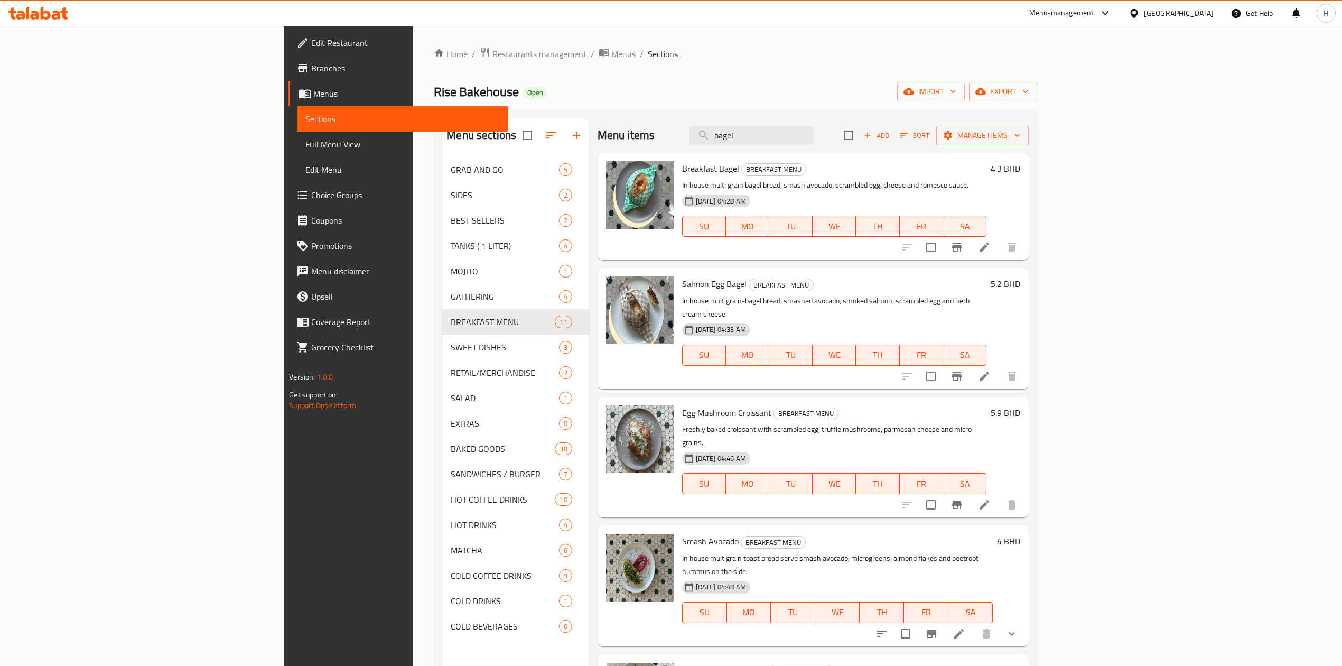
click at [891, 135] on span "Add" at bounding box center [876, 135] width 29 height 12
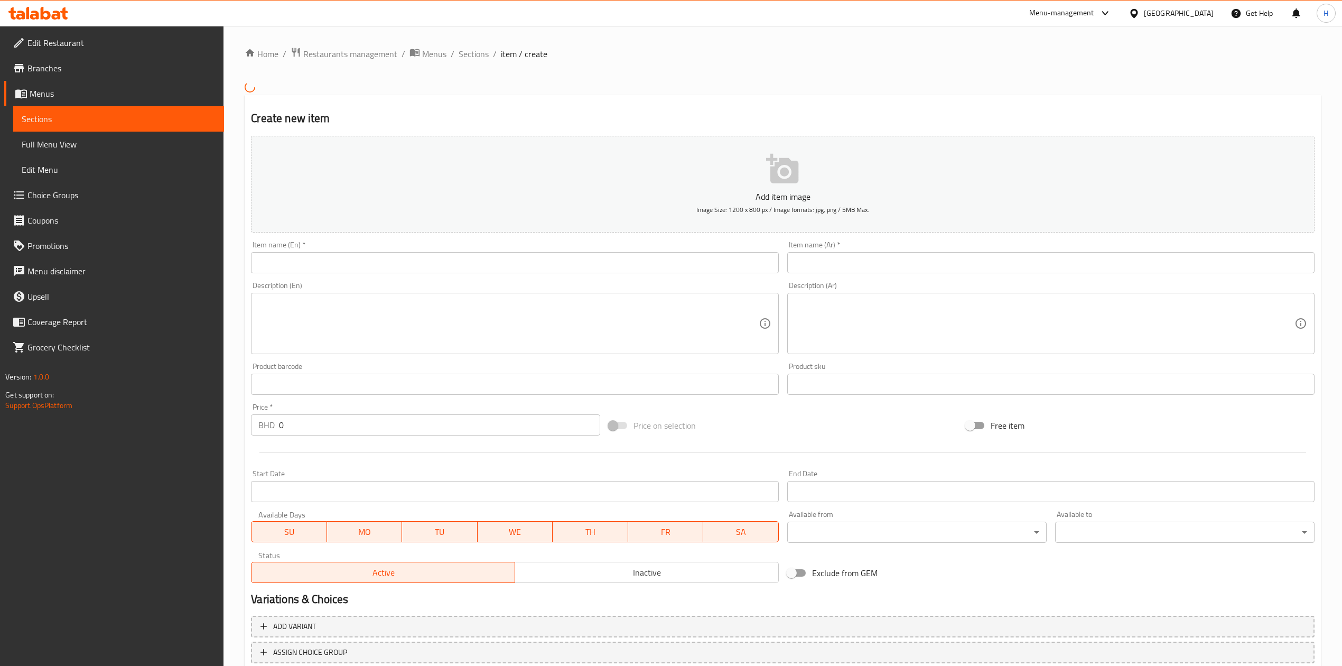
drag, startPoint x: 493, startPoint y: 266, endPoint x: 496, endPoint y: 271, distance: 5.4
click at [493, 266] on input "text" at bounding box center [514, 262] width 527 height 21
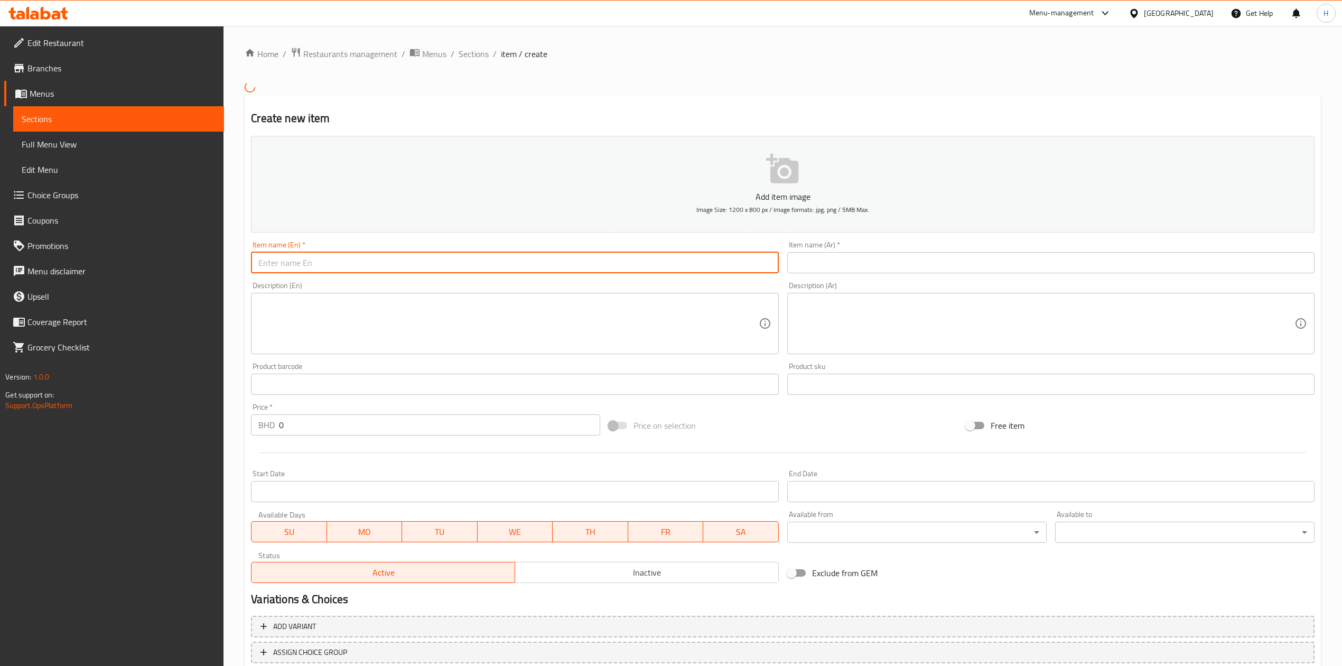
paste input "BEC BAGEL"
type input "BEC BAGEL"
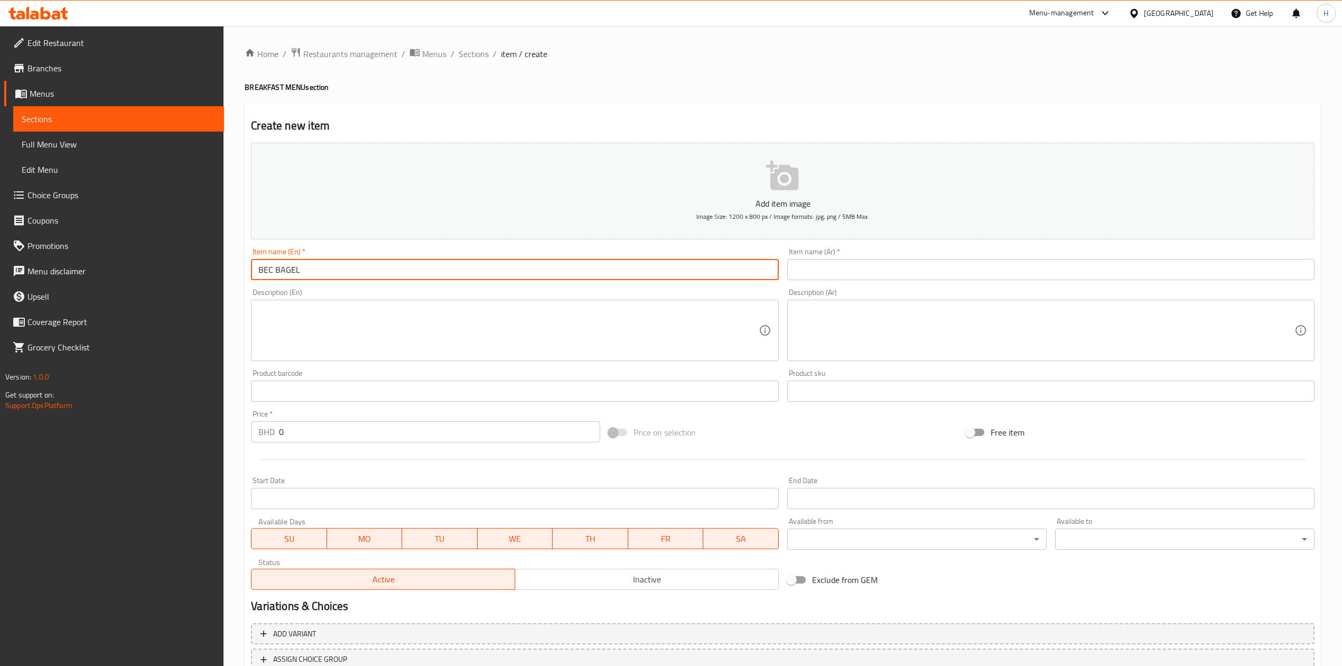
click at [923, 265] on input "text" at bounding box center [1050, 269] width 527 height 21
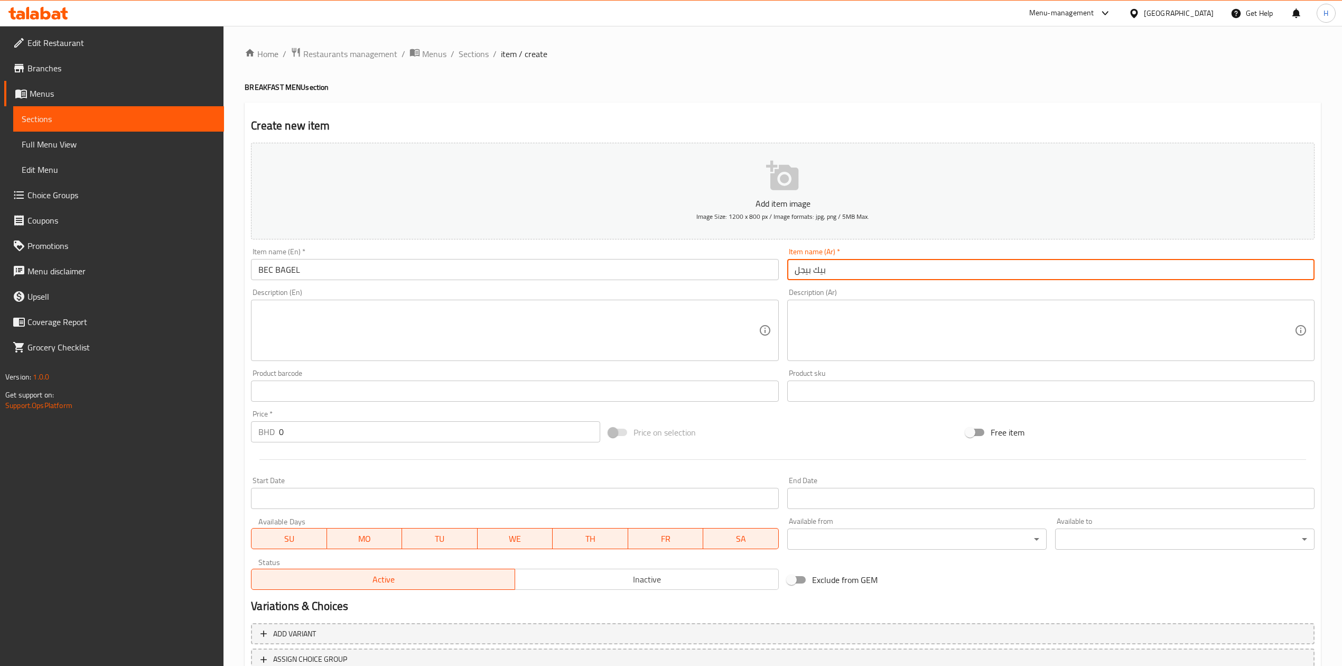
type input "بيك بيجل"
drag, startPoint x: 375, startPoint y: 432, endPoint x: 188, endPoint y: 438, distance: 186.6
click at [188, 438] on div "Edit Restaurant Branches Menus Sections Full Menu View Edit Menu Choice Groups …" at bounding box center [671, 386] width 1342 height 721
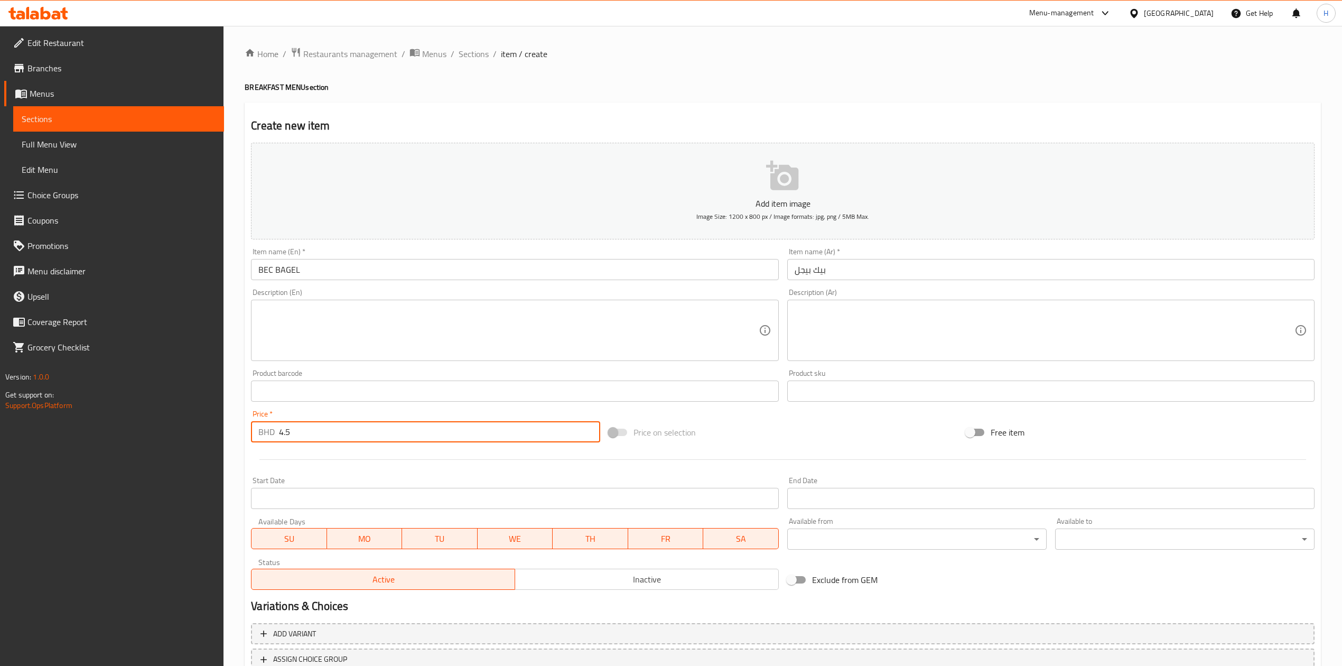
type input "4.5"
click at [363, 322] on textarea at bounding box center [508, 330] width 500 height 50
paste textarea "Bacon, fried egg & Cheese, with sesame bagel"
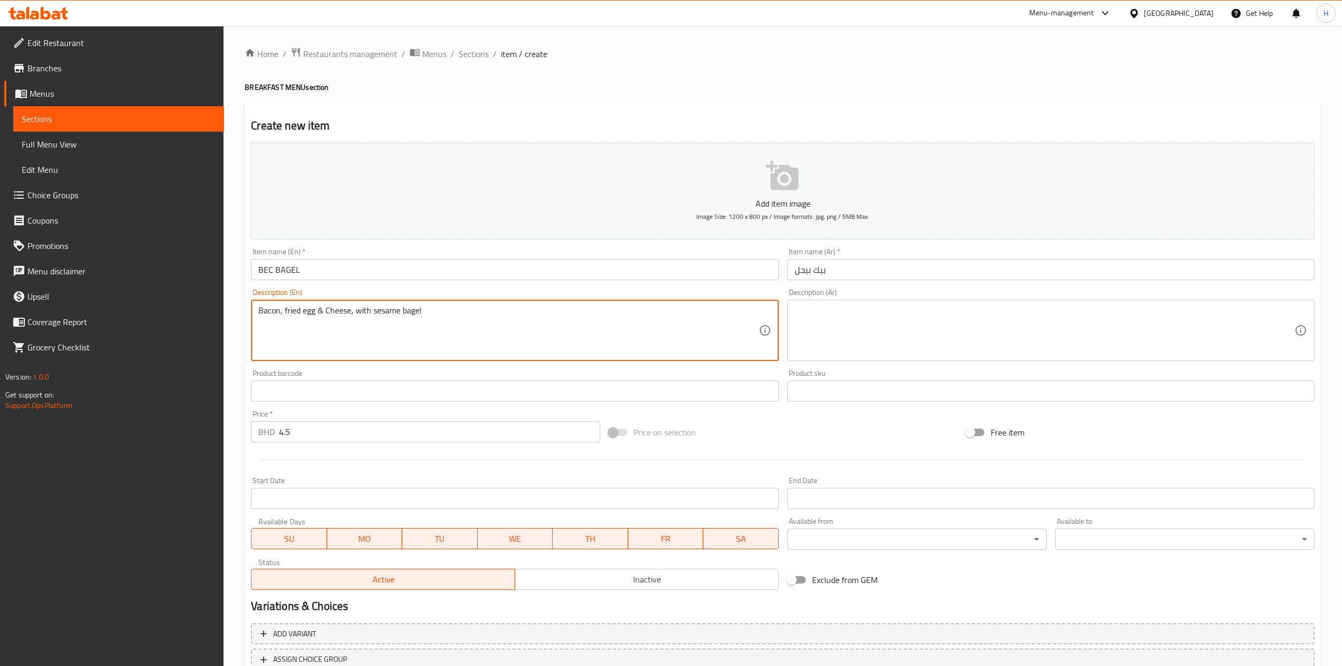
type textarea "Bacon, fried egg & Cheese, with sesame bagel"
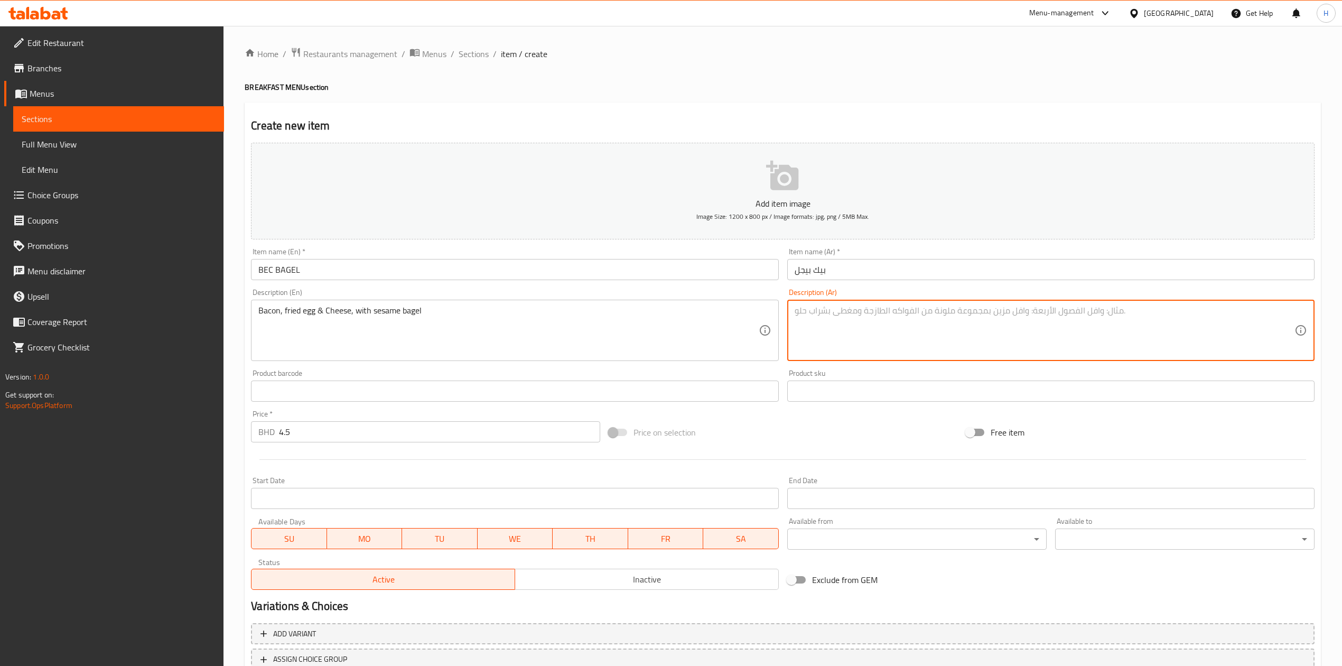
click at [896, 328] on textarea at bounding box center [1045, 330] width 500 height 50
paste textarea "لحم مقدد، بيض مقلي وجبن، مع خبز بيغل بالسمسم"
type textarea "لحم مقدد، بيض مقلي وجبن، مع خبز بيغل بالسمسم"
click at [674, 106] on div "Create new item Add item image Image Size: 1200 x 800 px / Image formats: jpg, …" at bounding box center [783, 409] width 1076 height 615
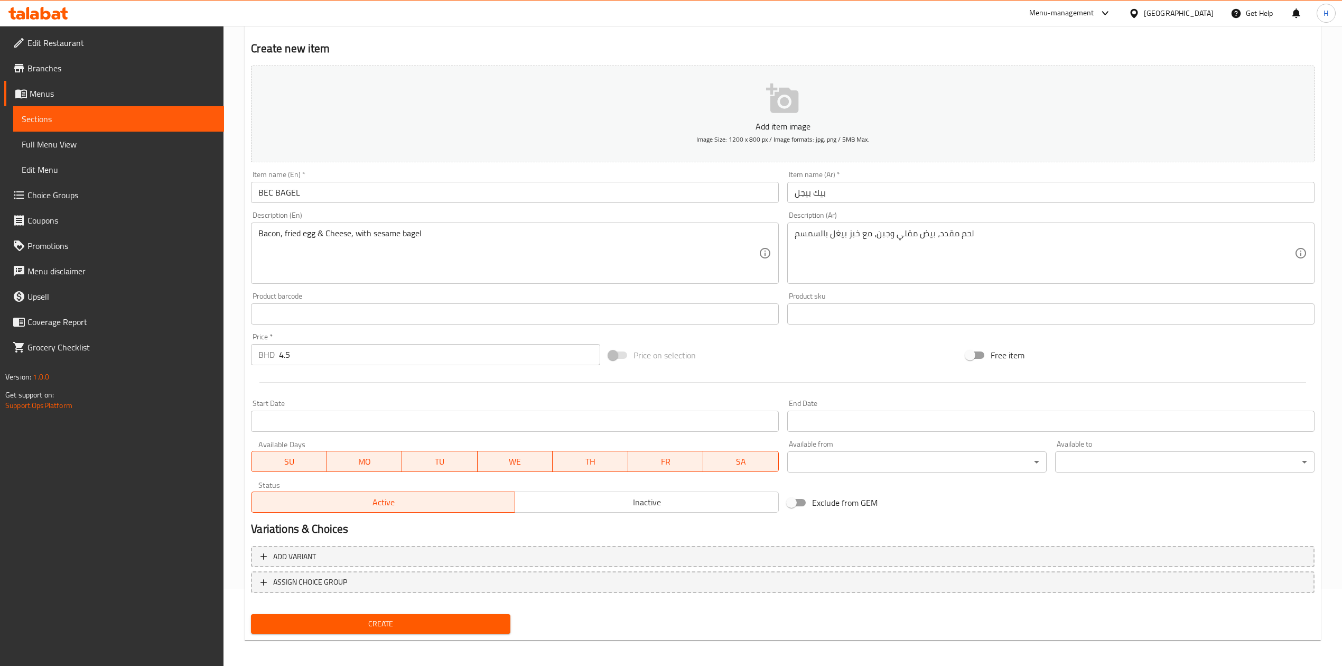
scroll to position [80, 0]
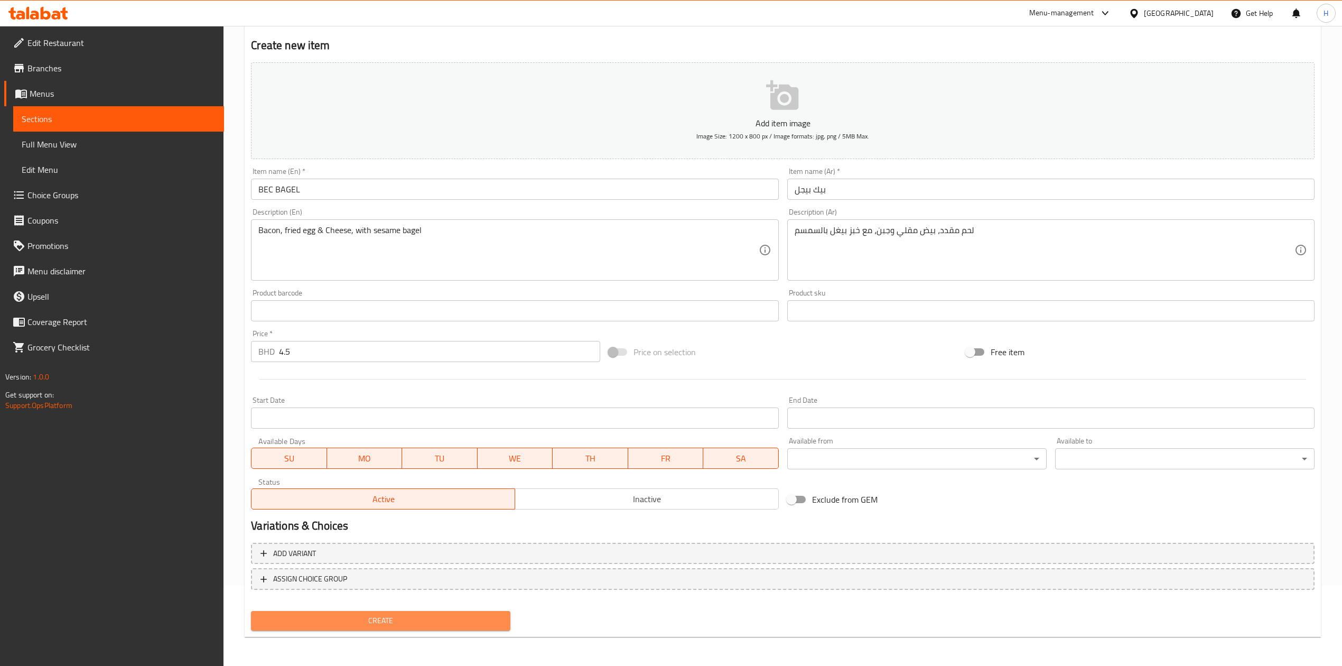
click at [362, 620] on span "Create" at bounding box center [380, 620] width 242 height 13
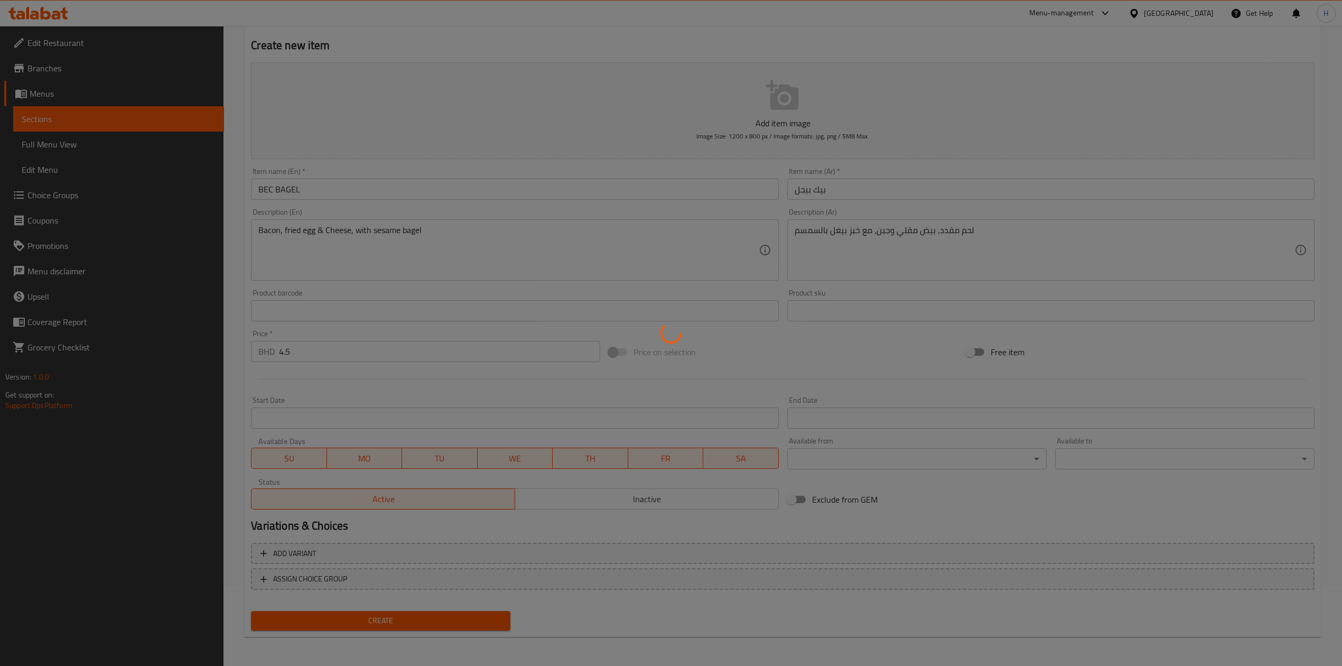
type input "0"
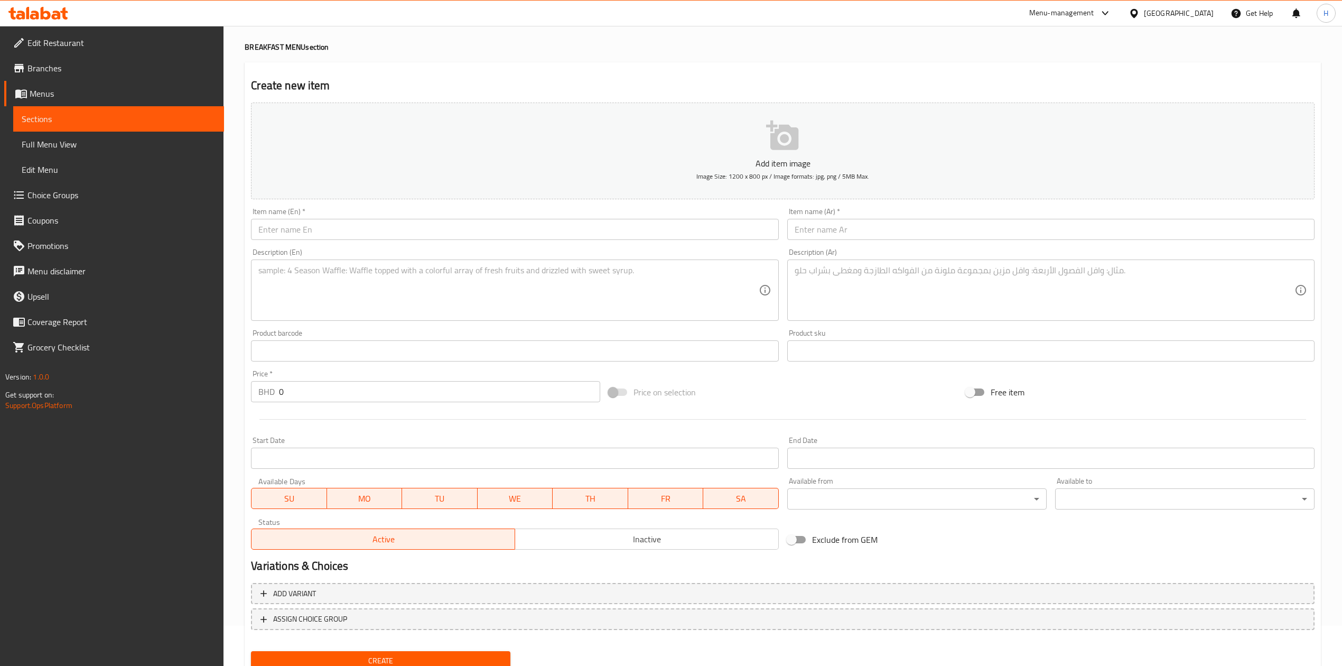
scroll to position [0, 0]
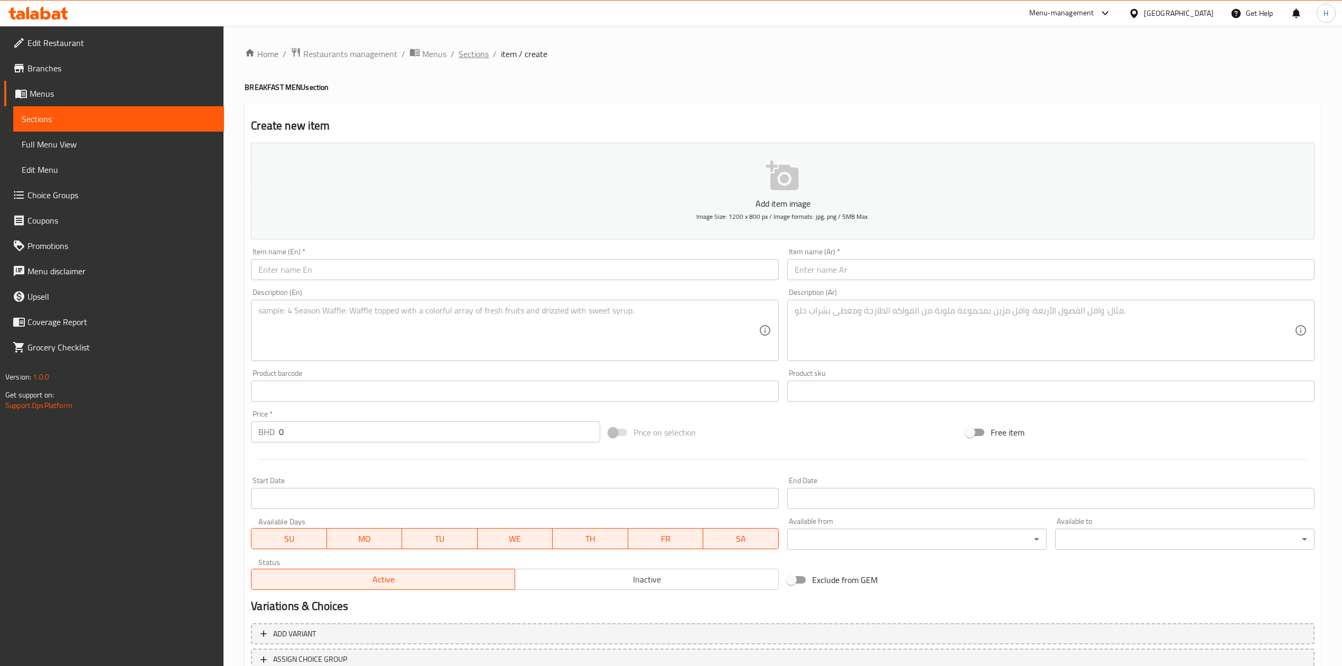
click at [472, 55] on span "Sections" at bounding box center [474, 54] width 30 height 13
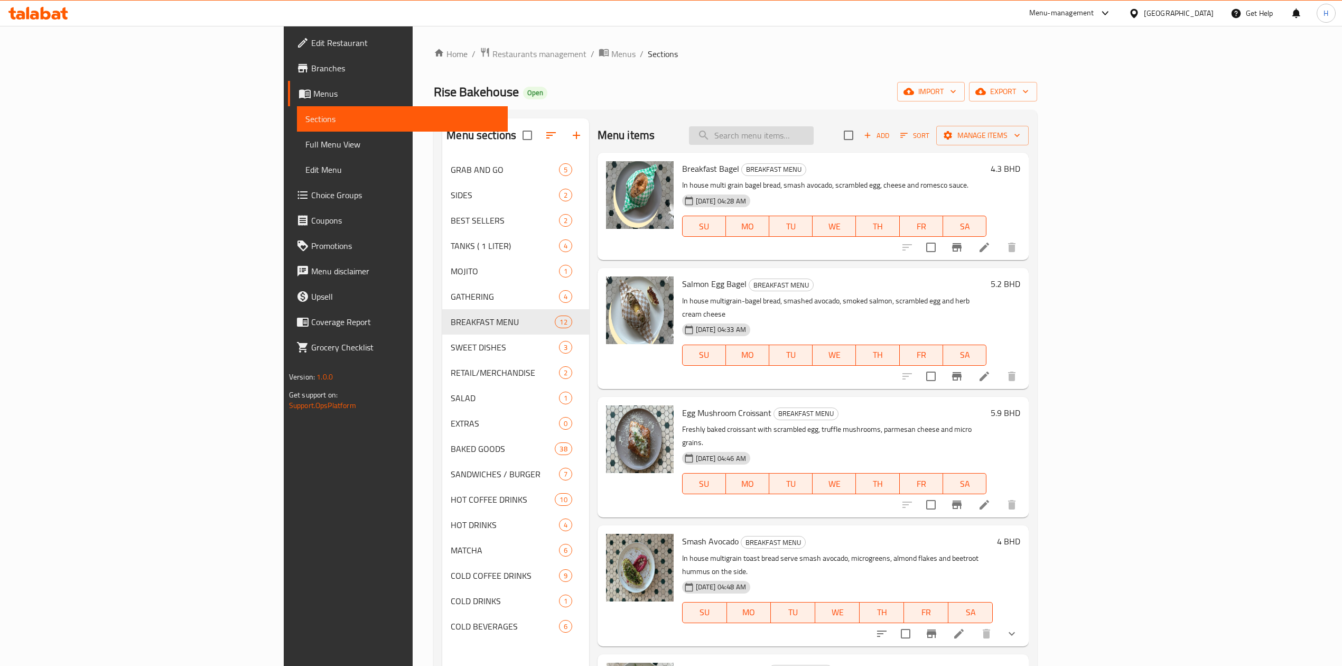
click at [814, 141] on input "search" at bounding box center [751, 135] width 125 height 18
type input "bagel"
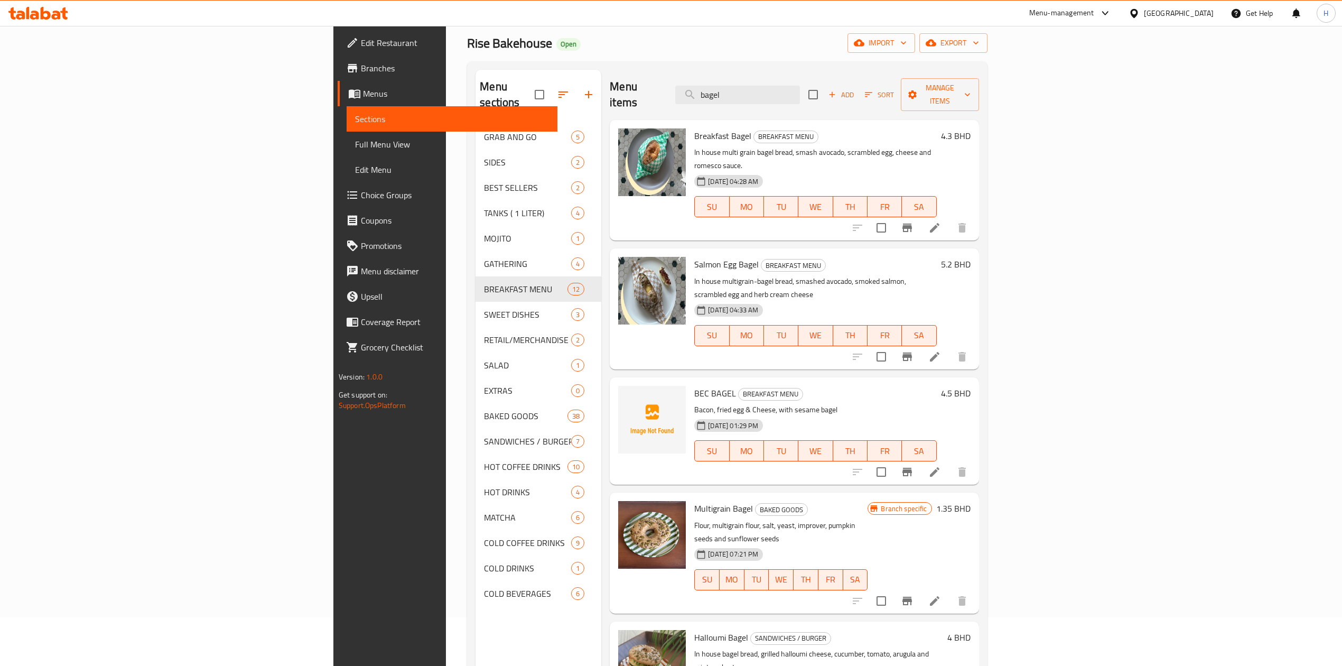
scroll to position [148, 0]
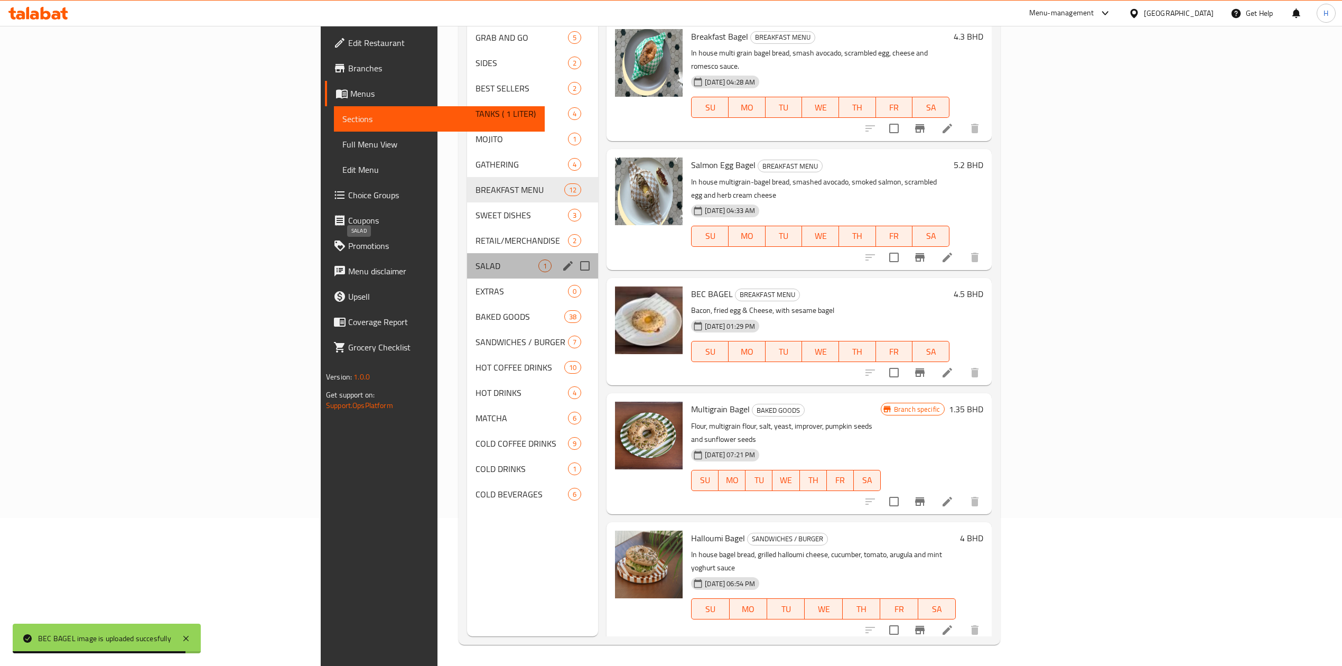
click at [475, 259] on span "SALAD" at bounding box center [506, 265] width 63 height 13
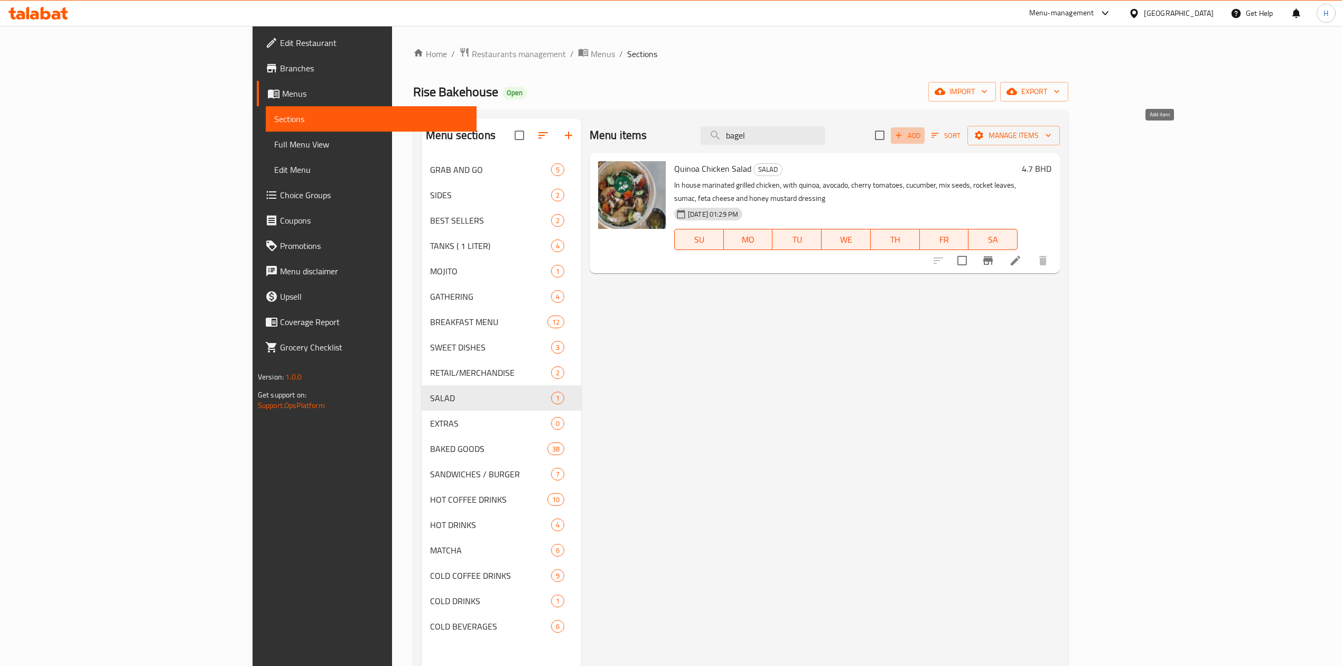
click at [922, 132] on span "Add" at bounding box center [907, 135] width 29 height 12
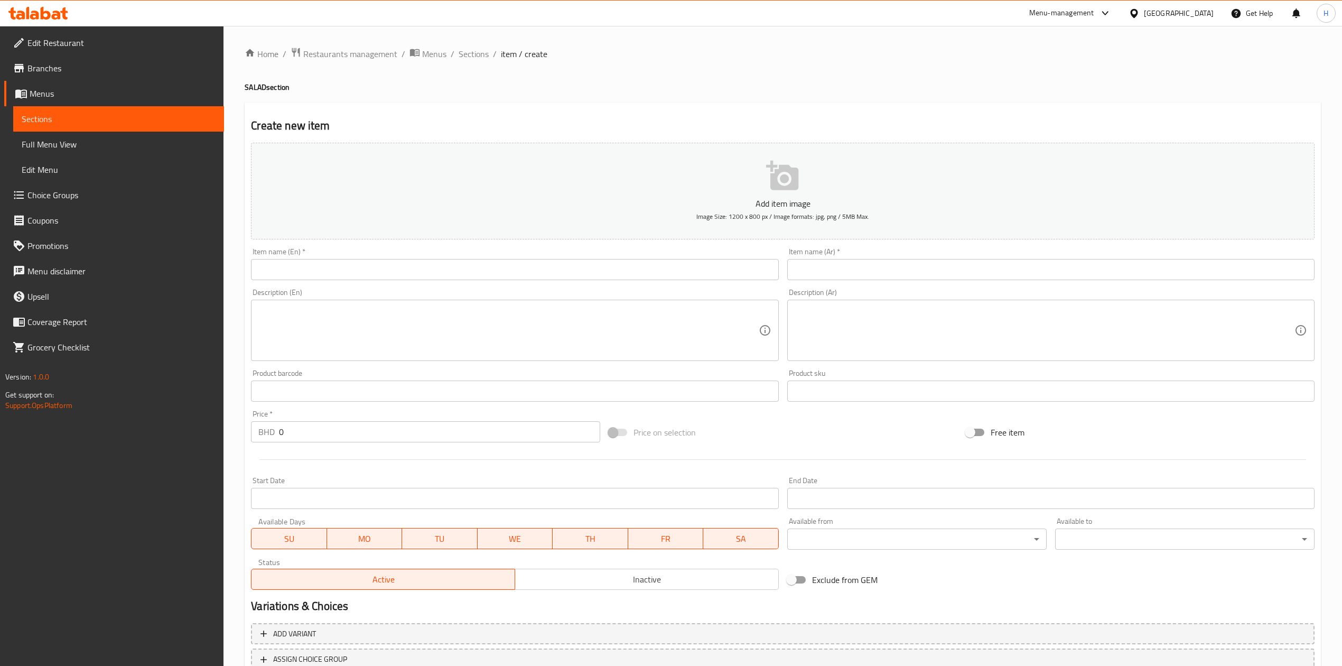
click at [463, 270] on input "text" at bounding box center [514, 269] width 527 height 21
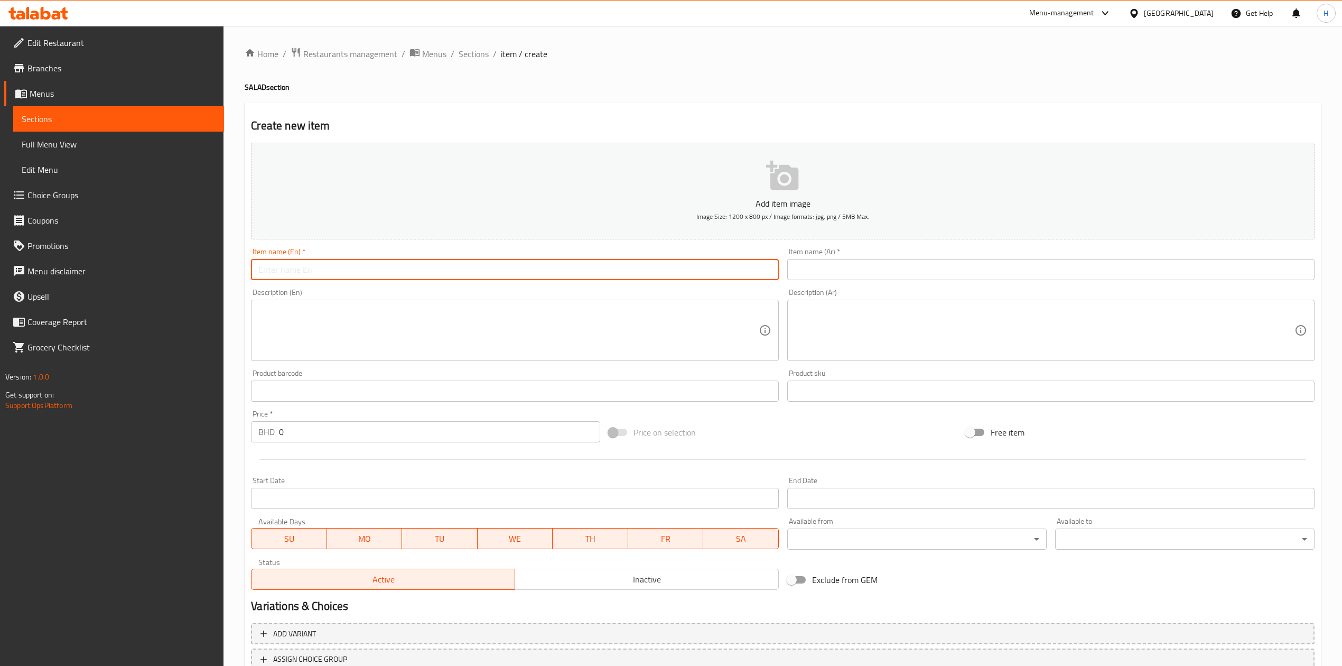
paste input "Beetroot & Pumpkin Salad"
type input "Beetroot & Pumpkin Salad"
click at [818, 269] on input "text" at bounding box center [1050, 269] width 527 height 21
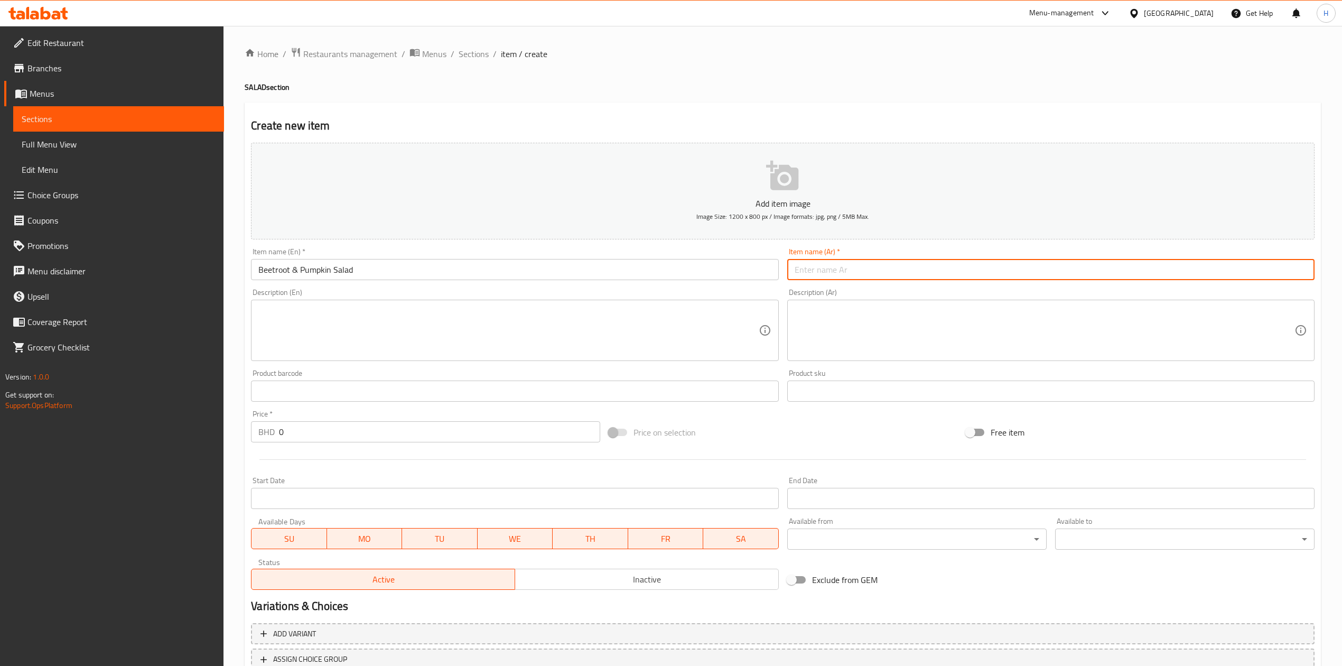
paste input "سلطة الشمندر واليقطين"
type input "سلطة الشمندر واليقطين"
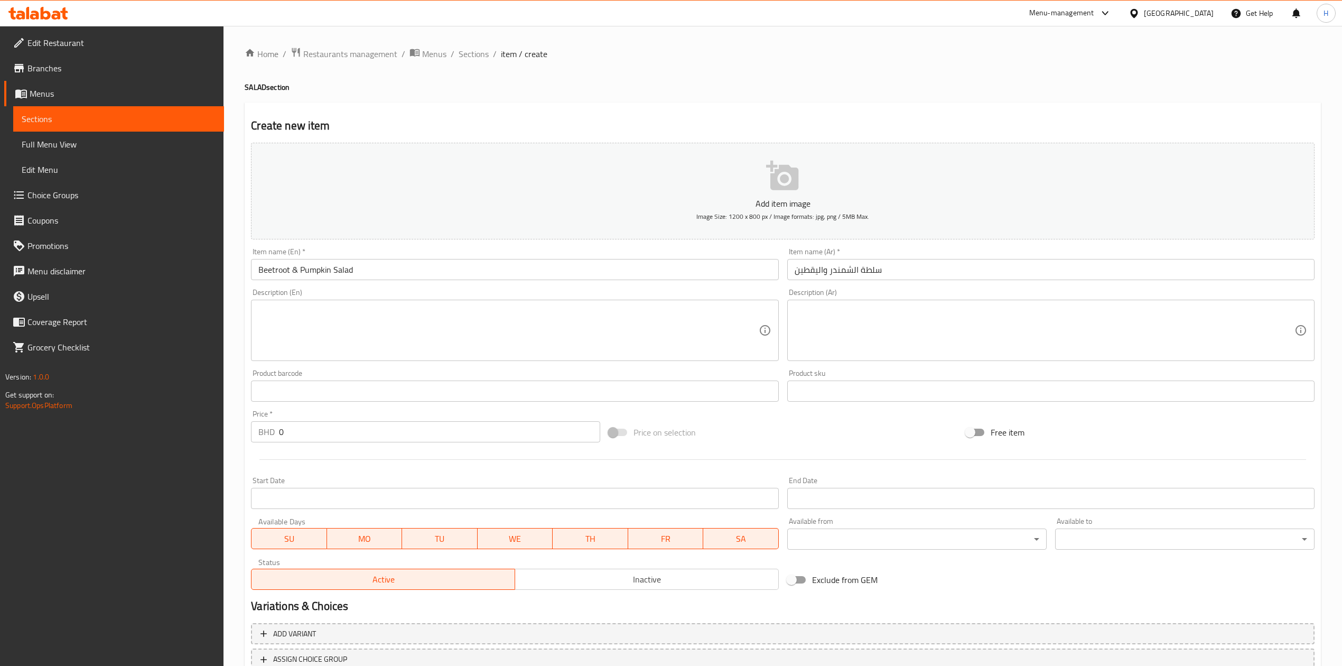
click at [575, 346] on textarea at bounding box center [508, 330] width 500 height 50
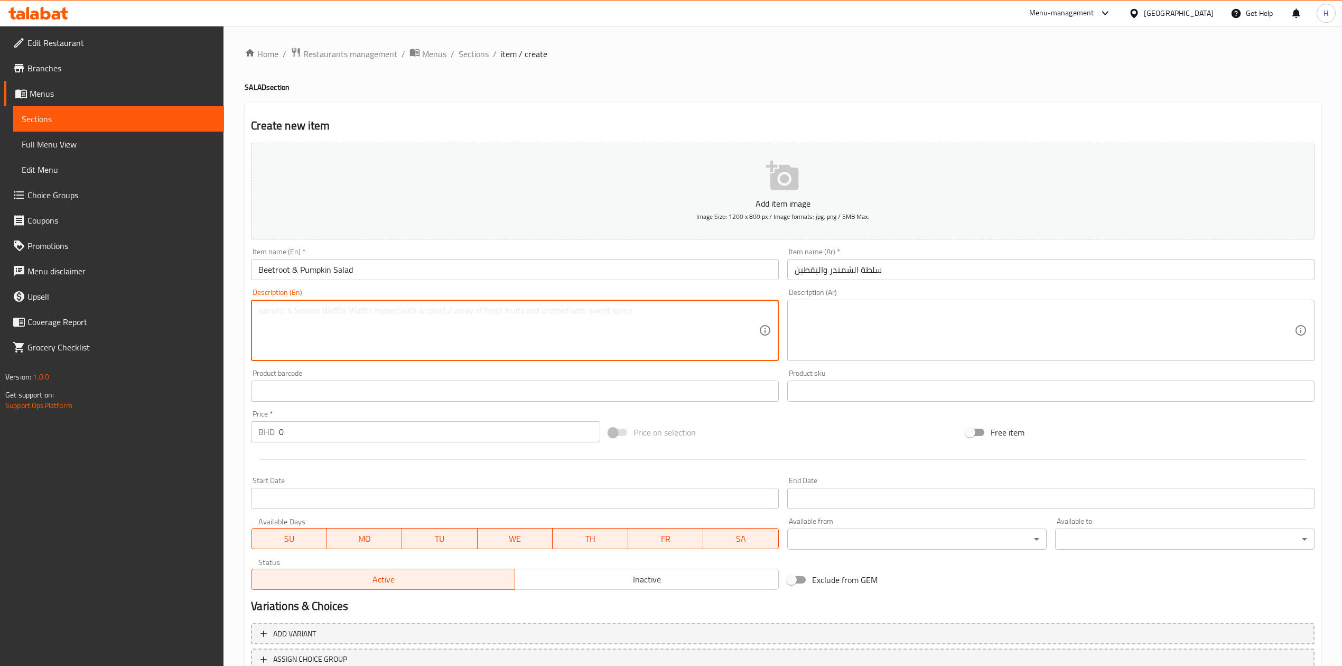
paste textarea "Roasted Beetroot, roasted pumpkin, onion, Rocket leaves, spinach, mix seeds, qu…"
type textarea "Roasted Beetroot, roasted pumpkin, onion, Rocket leaves, spinach, mix seeds, qu…"
click at [869, 315] on textarea at bounding box center [1045, 330] width 500 height 50
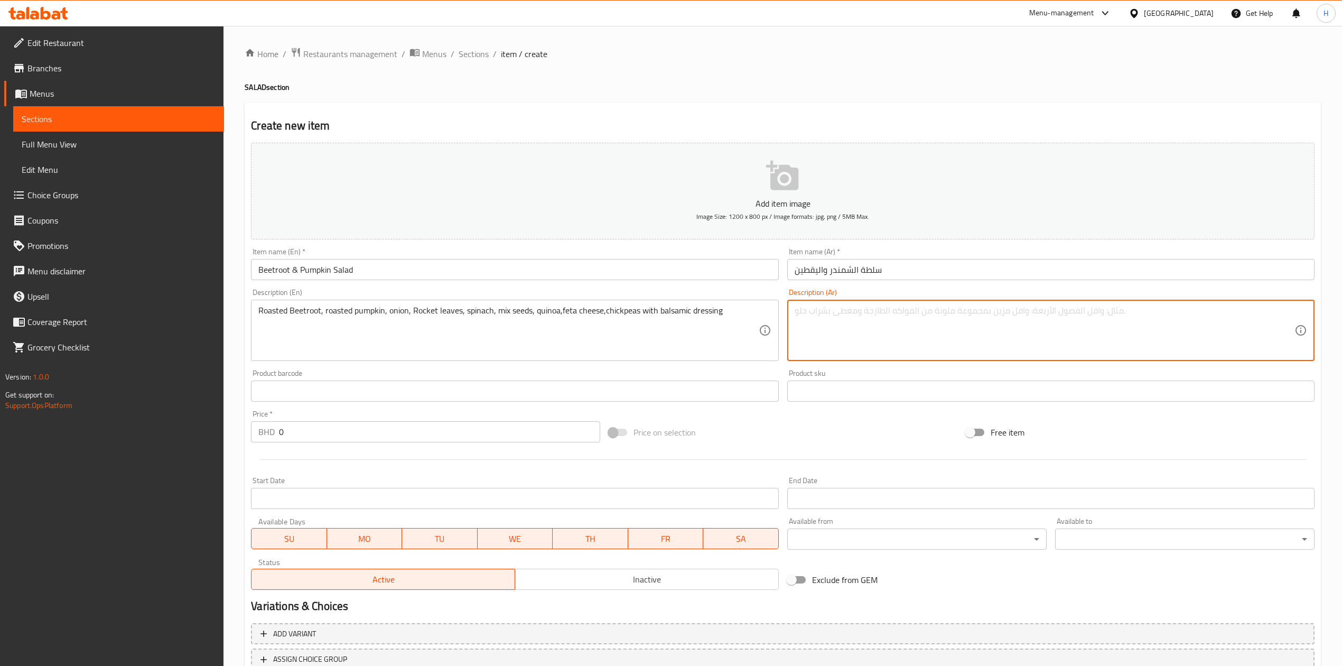
paste textarea "البنجر المحمص، القرع المحمص، البصل، أوراق الجرجير، السبانخ، بذور مشكلة، الكينوا…"
type textarea "البنجر المحمص، القرع المحمص، البصل، أوراق الجرجير، السبانخ، بذور مشكلة، الكينوا…"
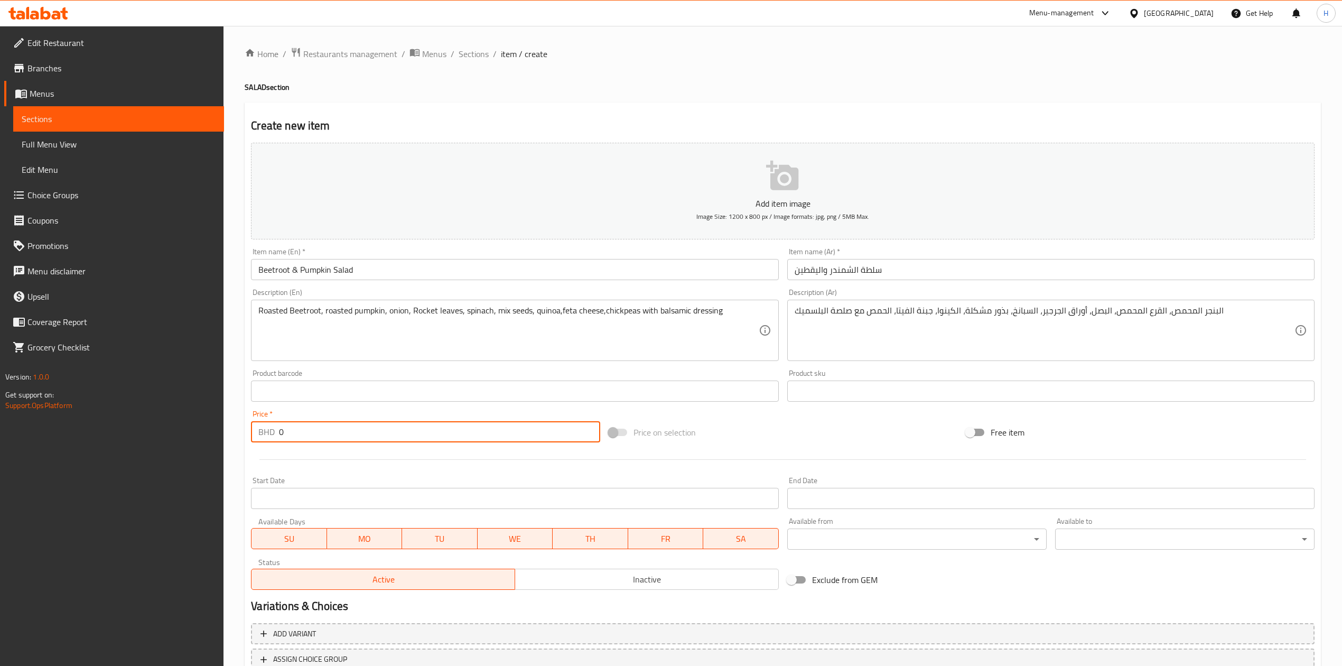
drag, startPoint x: 305, startPoint y: 432, endPoint x: 200, endPoint y: 427, distance: 105.7
click at [200, 427] on div "Edit Restaurant Branches Menus Sections Full Menu View Edit Menu Choice Groups …" at bounding box center [671, 386] width 1342 height 721
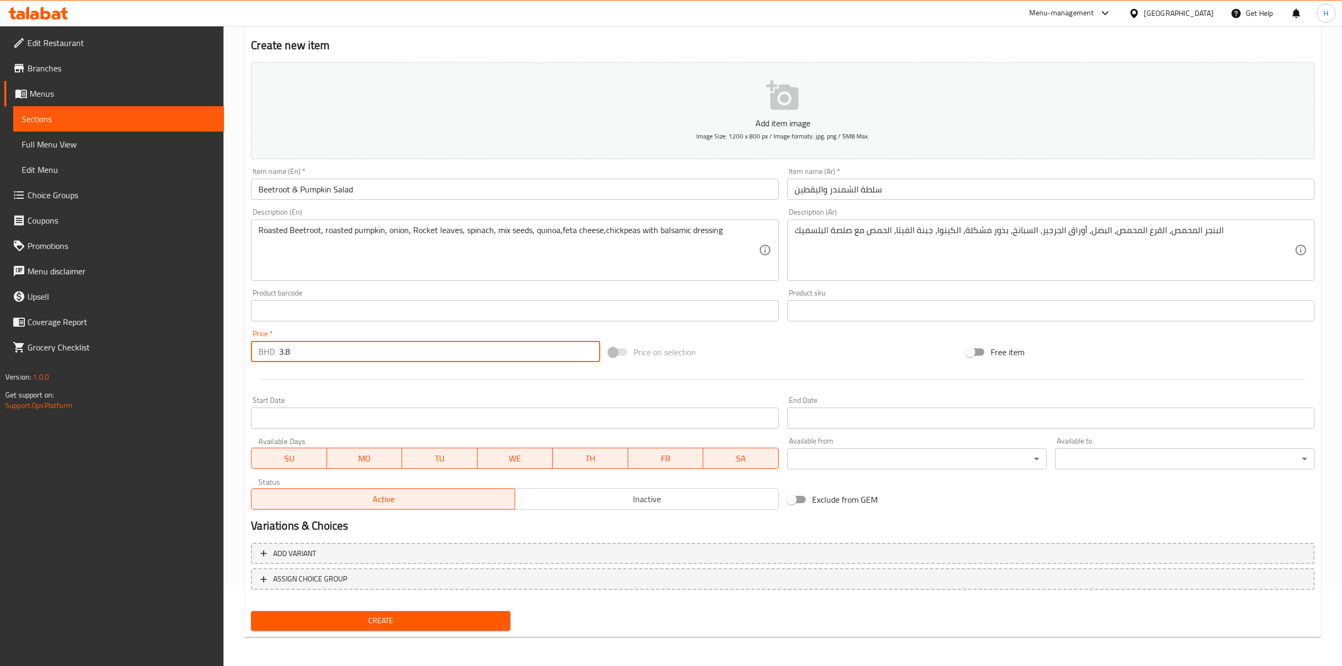
type input "3.8"
click at [406, 628] on button "Create" at bounding box center [380, 621] width 259 height 20
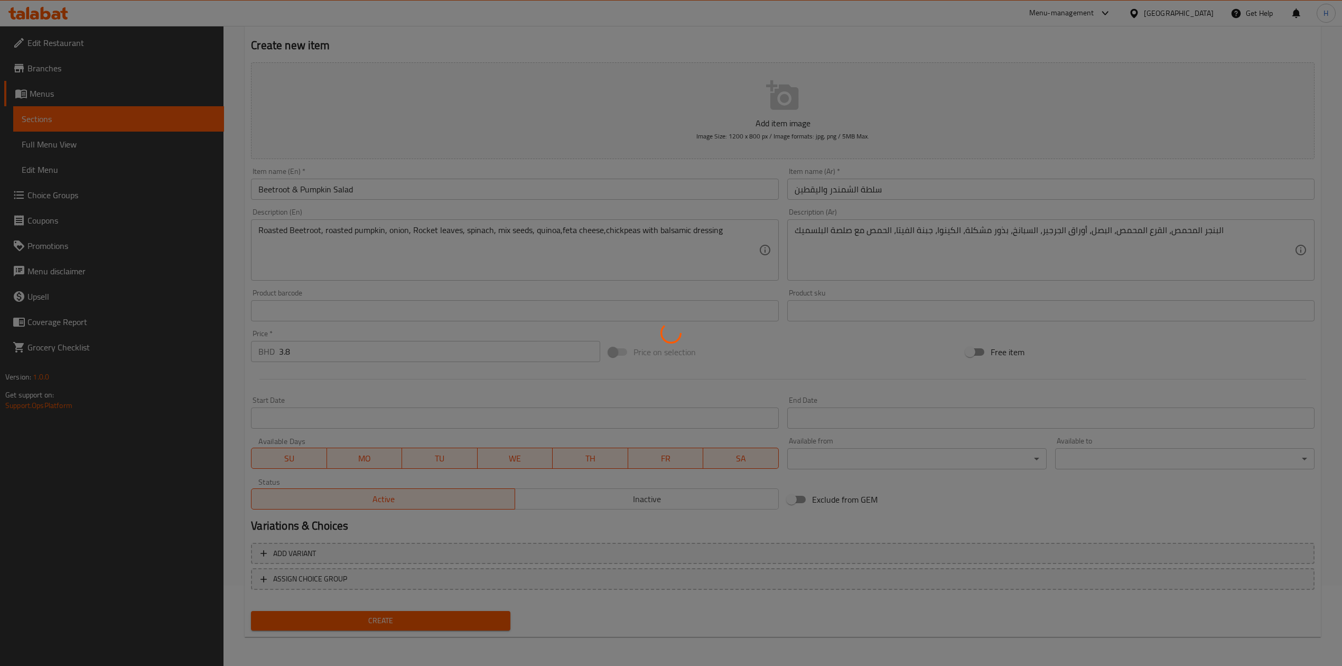
type input "0"
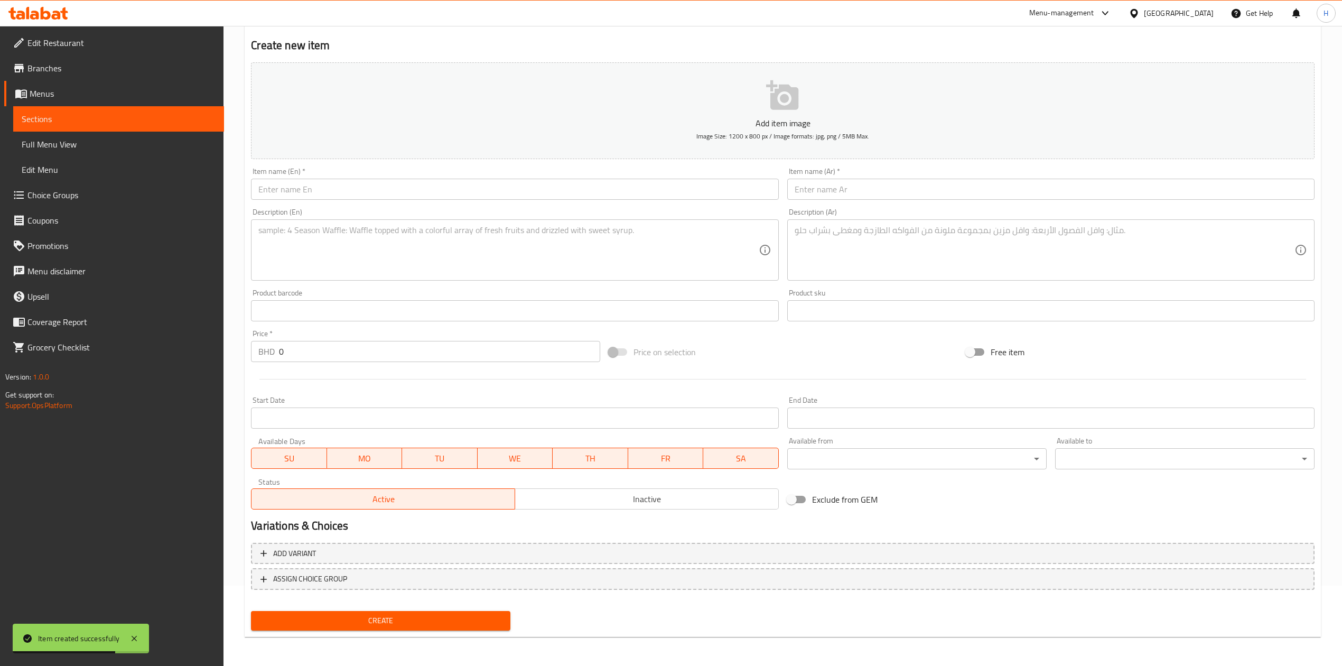
click at [306, 182] on input "text" at bounding box center [514, 189] width 527 height 21
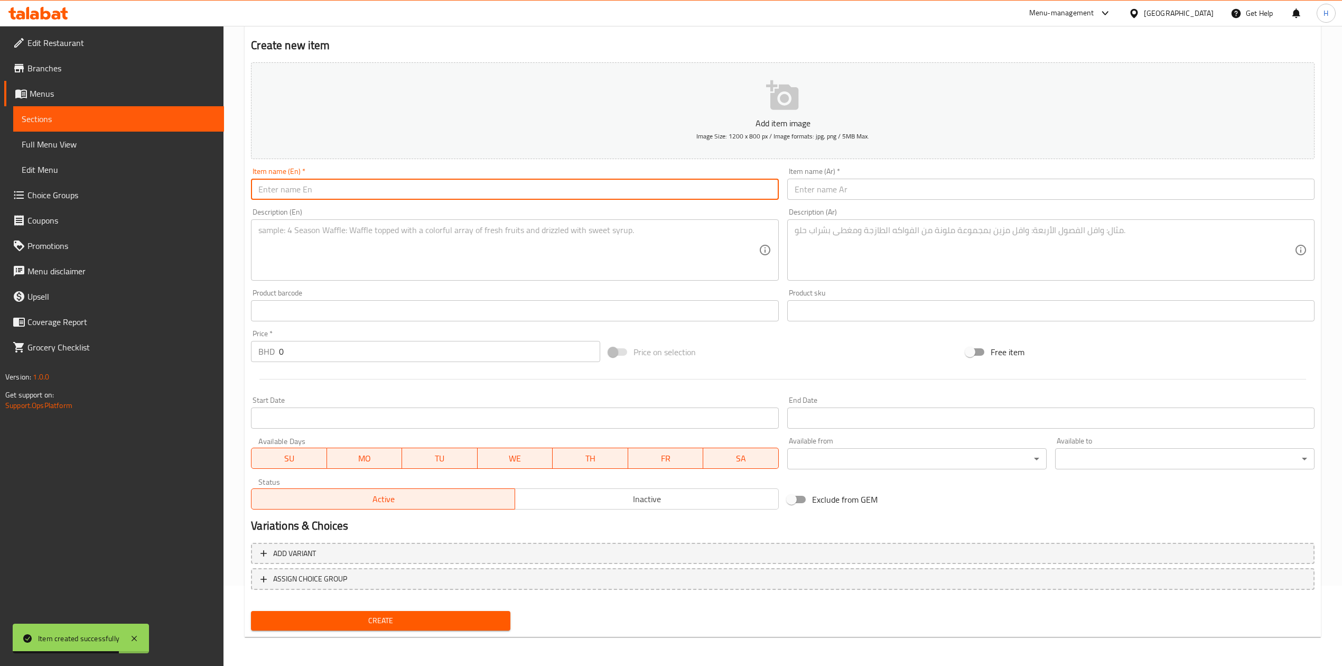
paste input "Steak Salad"
type input "Steak Salad"
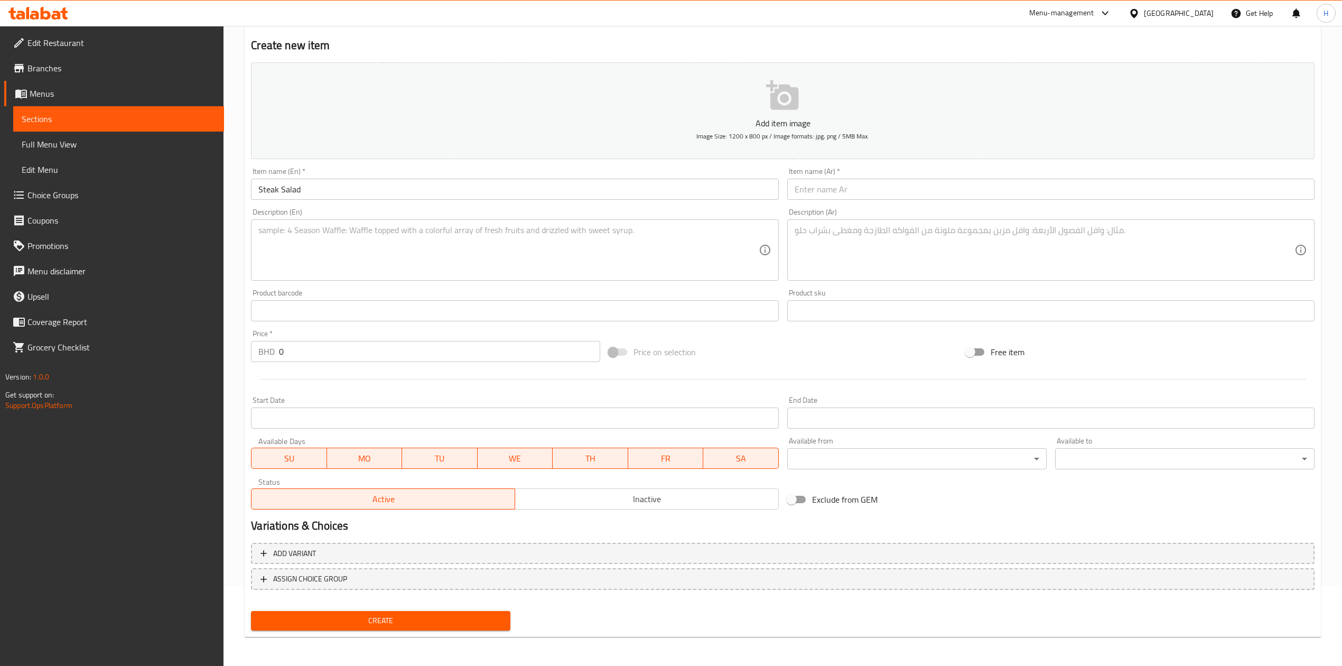
click at [863, 190] on input "text" at bounding box center [1050, 189] width 527 height 21
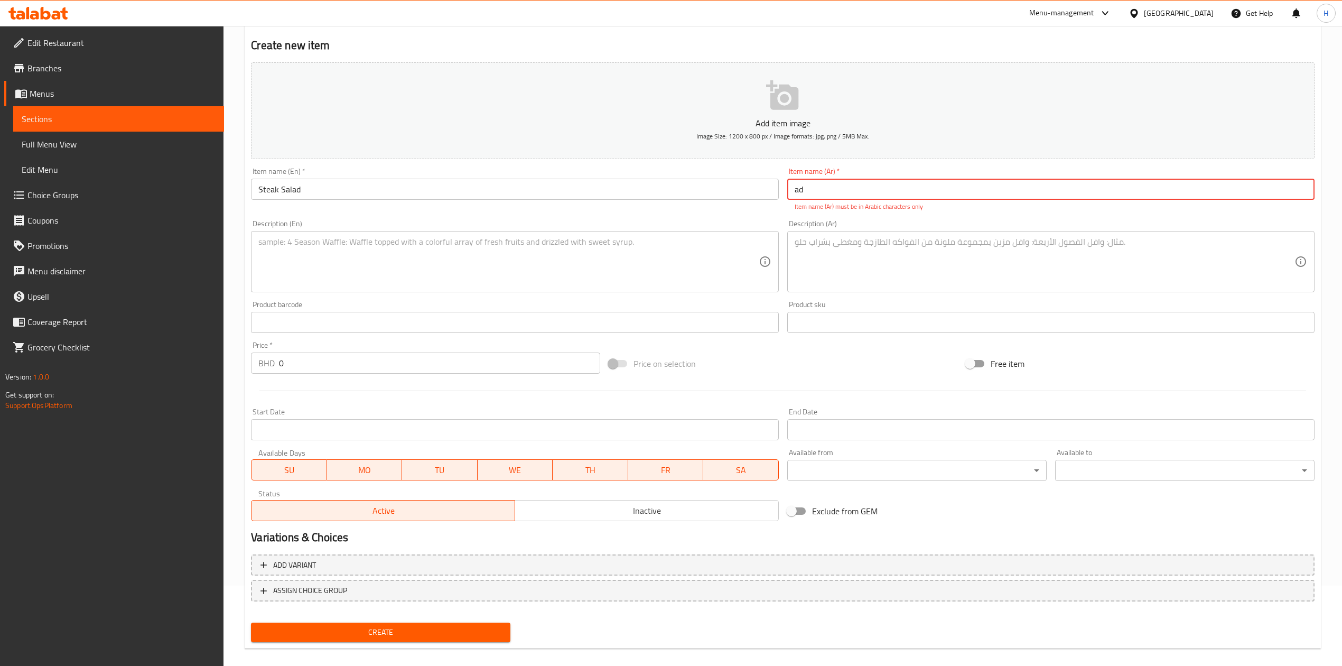
type input "a"
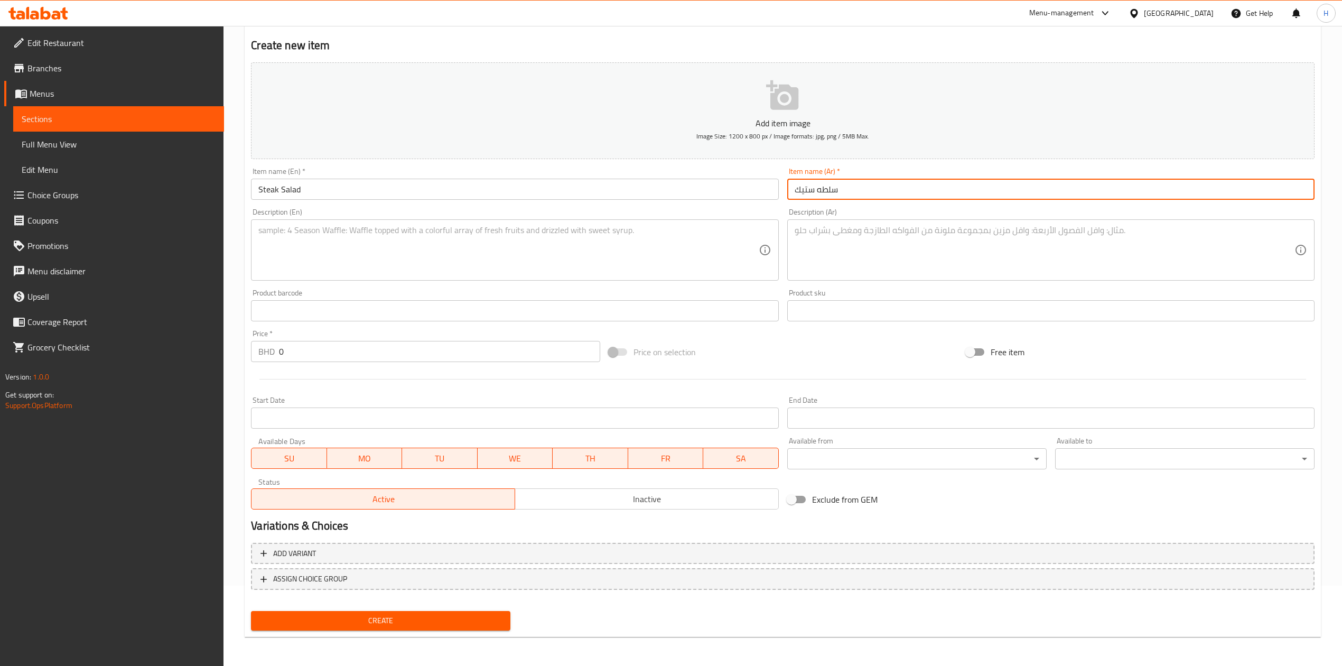
type input "سلطه ستيك"
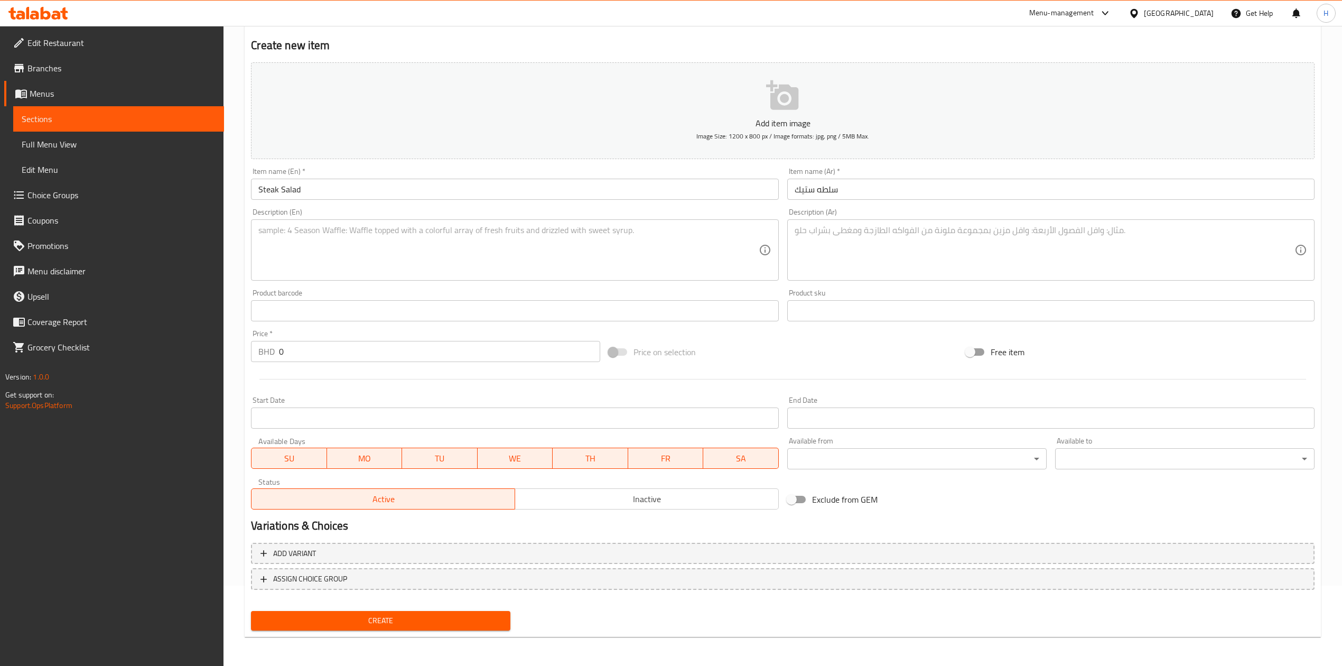
click at [463, 237] on textarea at bounding box center [508, 250] width 500 height 50
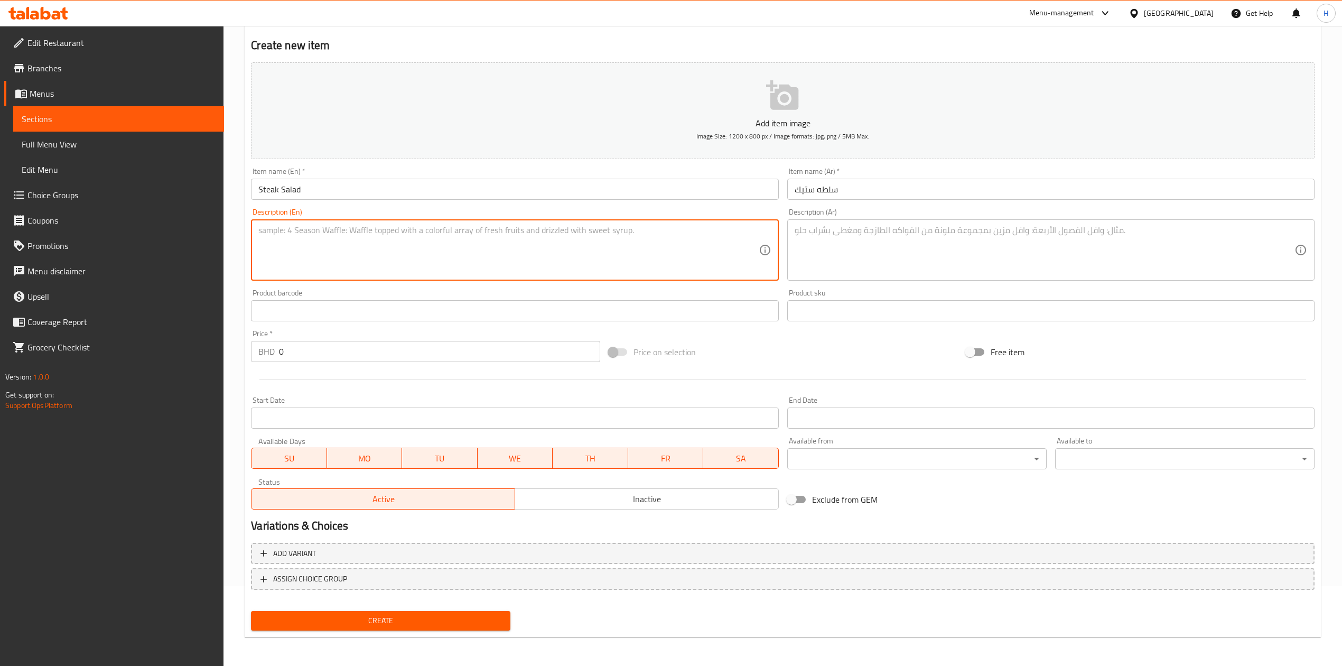
paste textarea "Beef Steak, Pumpkin seeds, Rommaine lettuce, yellow pepper, feta cheese, red on…"
type textarea "Beef Steak, Pumpkin seeds, Rommaine lettuce, yellow pepper, feta cheese, red on…"
click at [1038, 228] on textarea at bounding box center [1045, 250] width 500 height 50
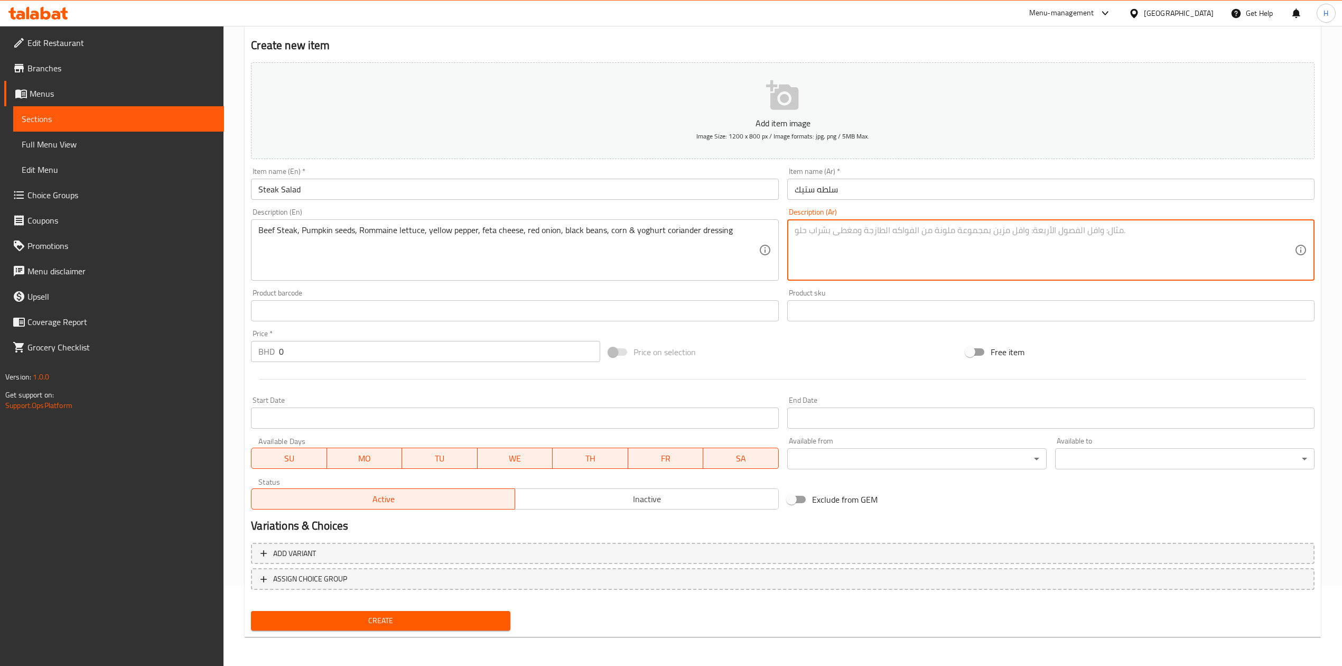
paste textarea "شريحة لحم بقري، بذور اليقطين، خس روماني، فلفل أصفر، جبنة فيتا، بصل أحمر، فاصولي…"
type textarea "شريحة لحم بقري، بذور اليقطين، خس روماني، فلفل أصفر، جبنة فيتا، بصل أحمر، فاصولي…"
drag, startPoint x: 393, startPoint y: 347, endPoint x: 0, endPoint y: 372, distance: 393.9
click at [0, 372] on div "Edit Restaurant Branches Menus Sections Full Menu View Edit Menu Choice Groups …" at bounding box center [671, 306] width 1342 height 721
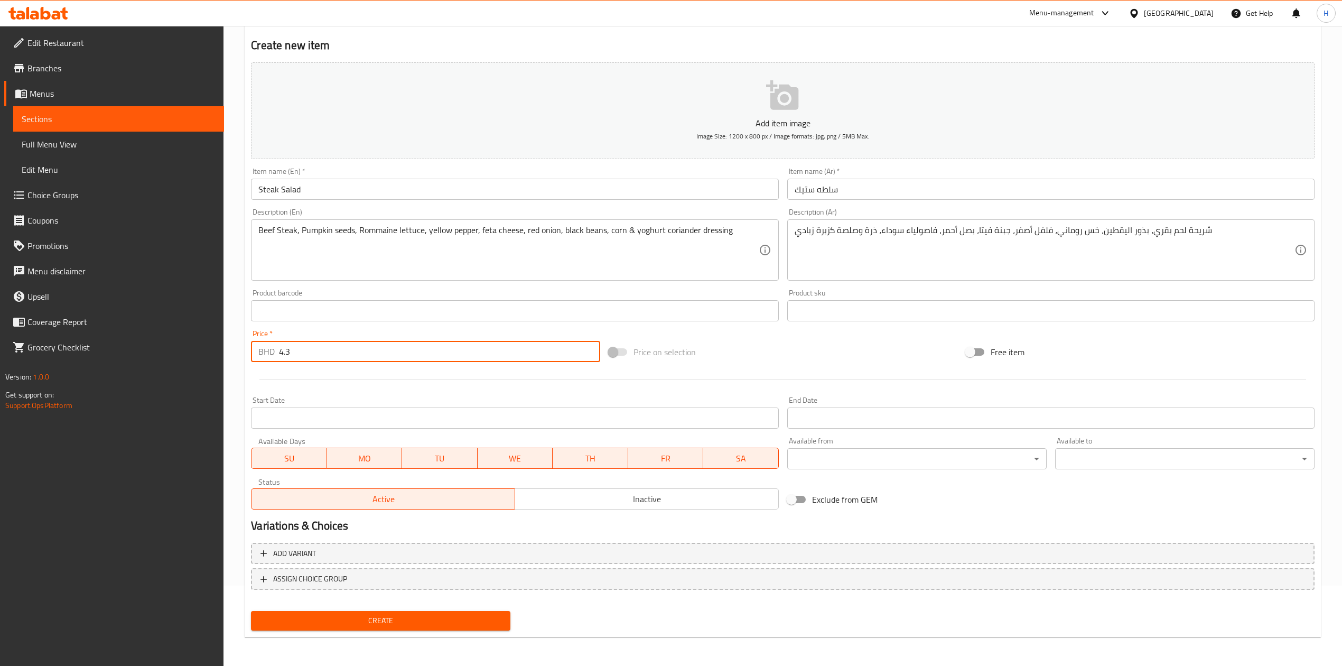
type input "4.3"
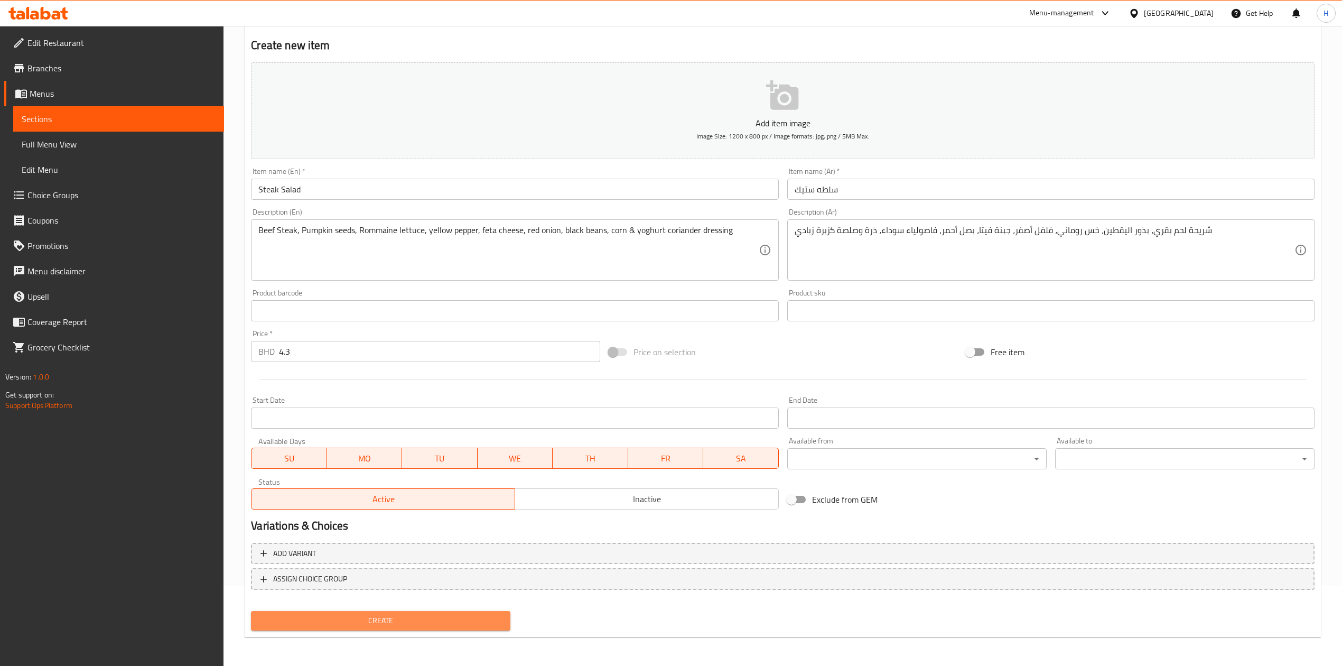
click at [419, 624] on span "Create" at bounding box center [380, 620] width 242 height 13
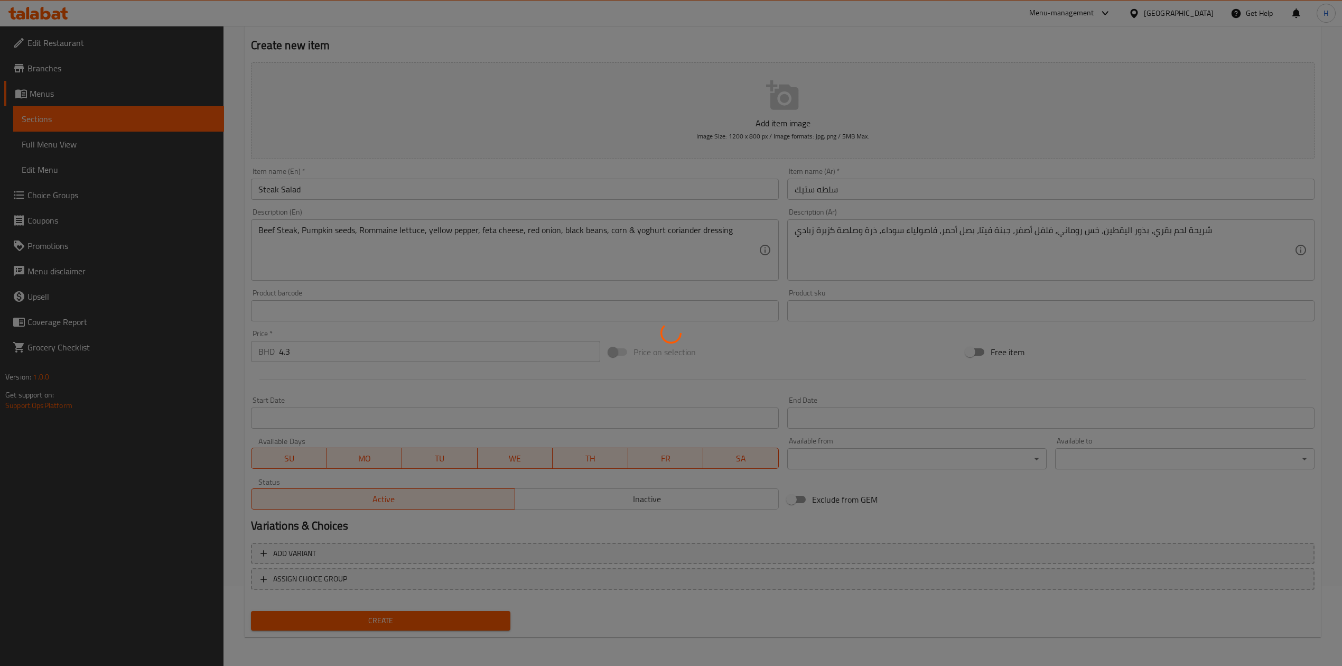
type input "0"
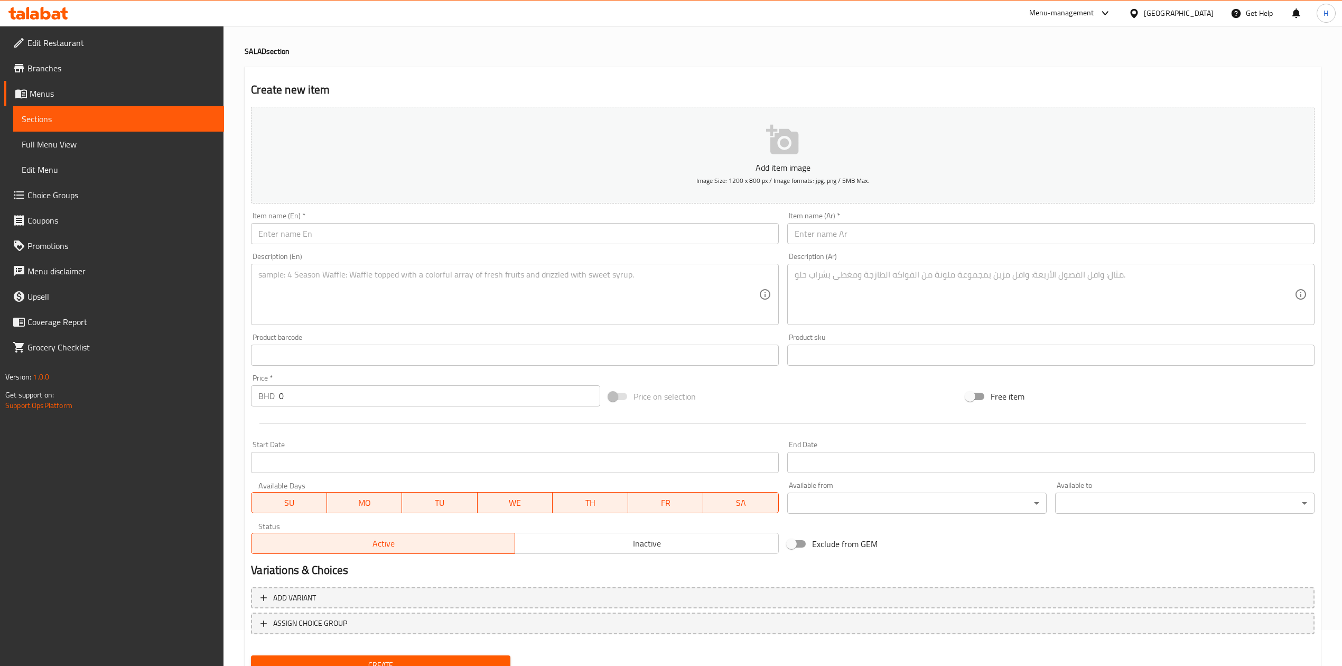
scroll to position [0, 0]
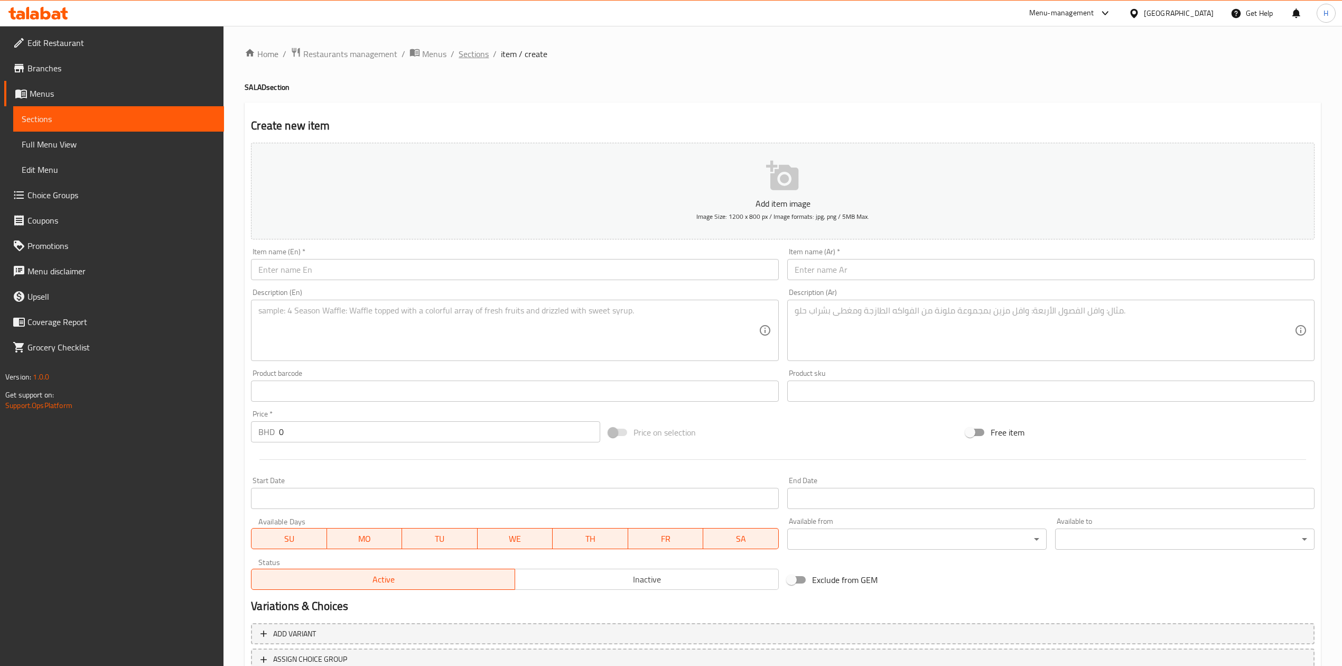
click at [459, 51] on span "Sections" at bounding box center [474, 54] width 30 height 13
